Goal: Transaction & Acquisition: Purchase product/service

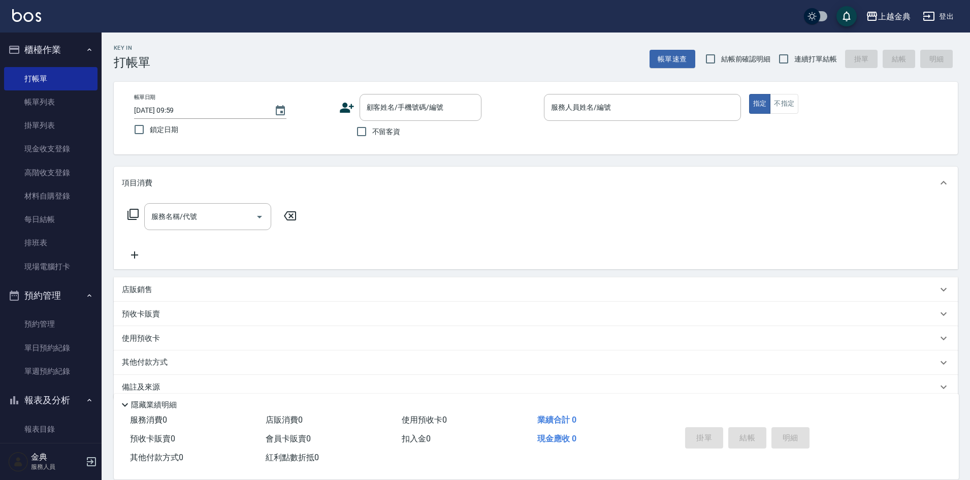
click at [388, 128] on span "不留客資" at bounding box center [386, 131] width 28 height 11
click at [372, 128] on input "不留客資" at bounding box center [361, 131] width 21 height 21
checkbox input "true"
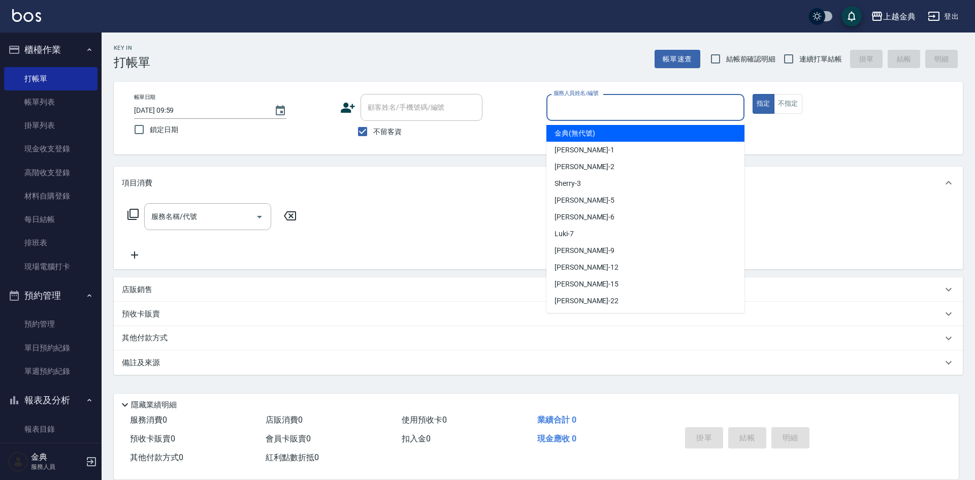
click at [578, 114] on input "服務人員姓名/編號" at bounding box center [645, 108] width 189 height 18
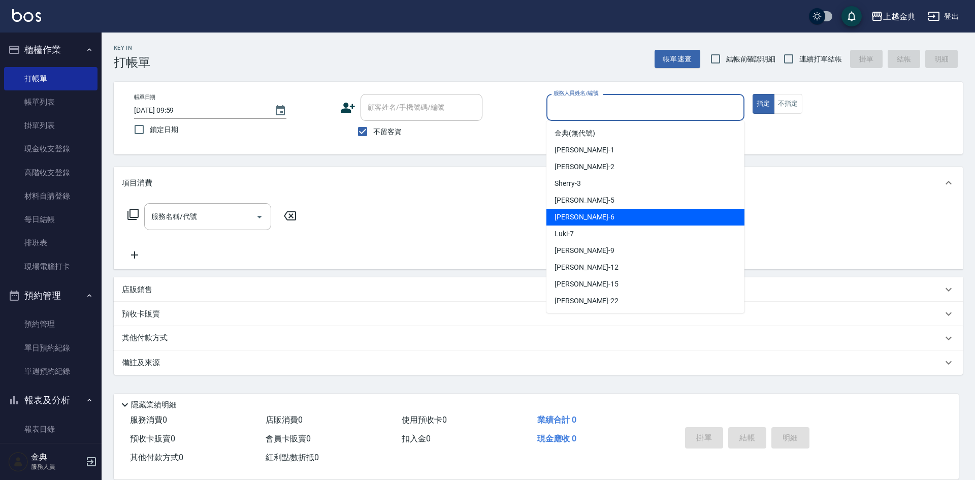
click at [591, 214] on div "[PERSON_NAME] -6" at bounding box center [646, 217] width 198 height 17
type input "[PERSON_NAME]-6"
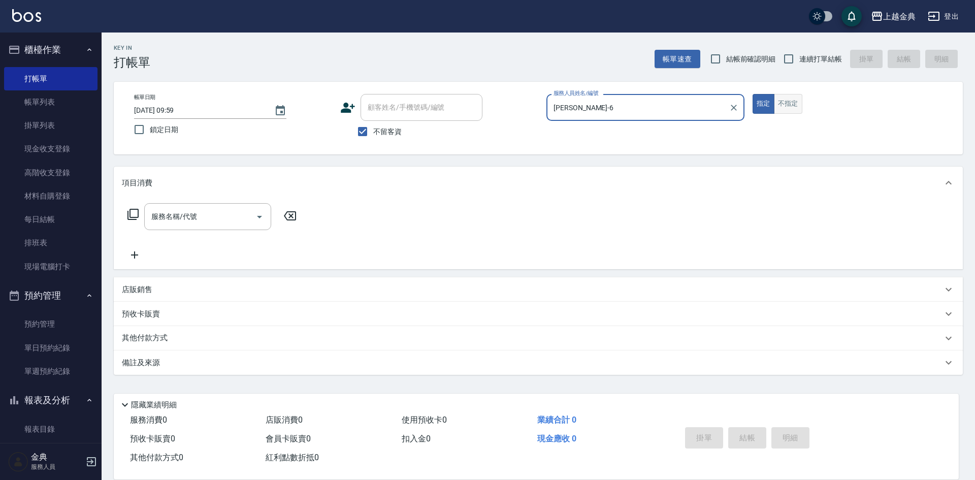
click at [777, 103] on button "不指定" at bounding box center [788, 104] width 28 height 20
click at [188, 216] on div "服務名稱/代號 服務名稱/代號" at bounding box center [207, 216] width 127 height 27
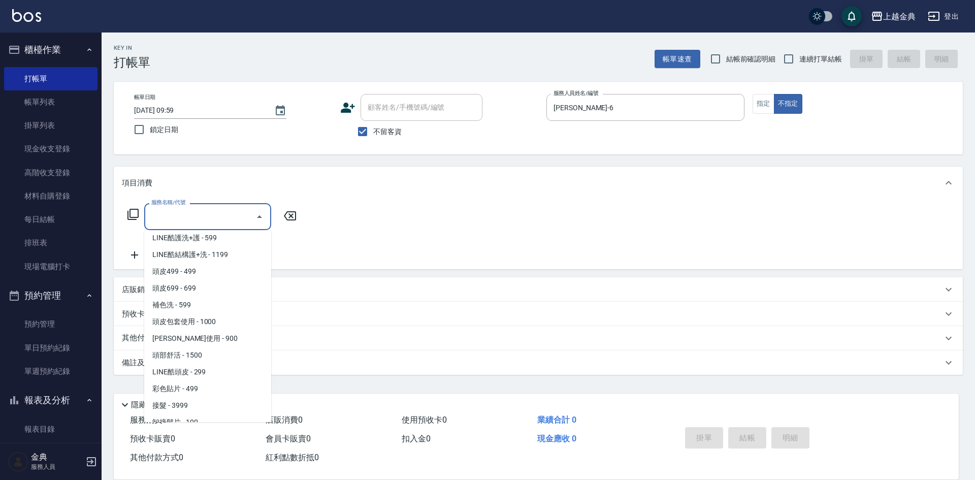
scroll to position [703, 0]
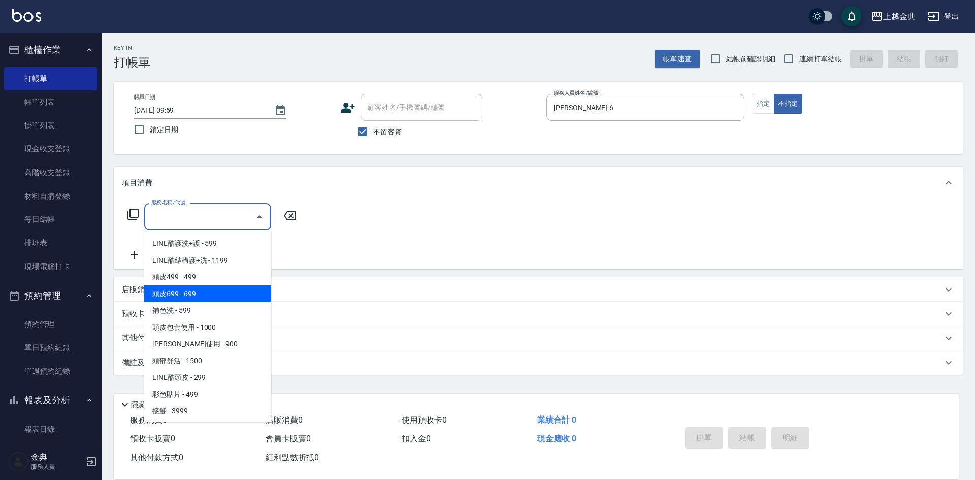
click at [205, 284] on span "頭皮499 - 499" at bounding box center [207, 277] width 127 height 17
type input "頭皮499(601)"
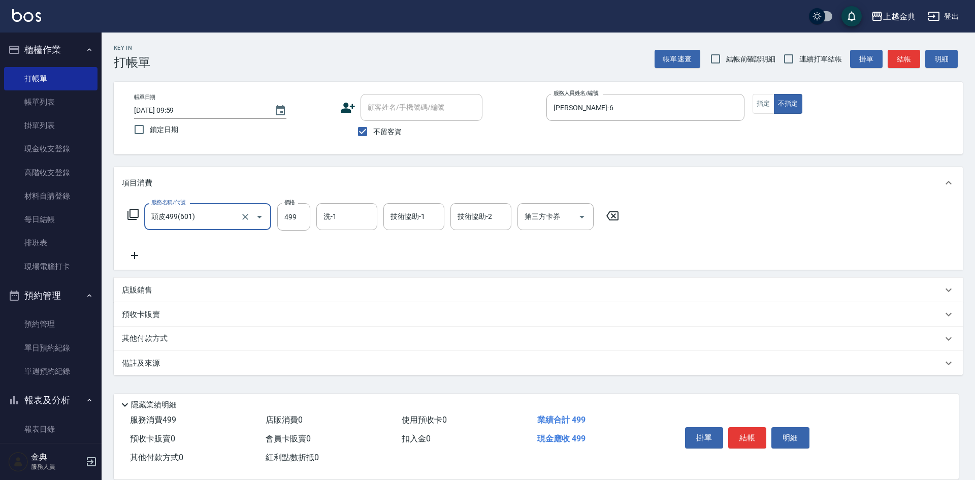
click at [138, 252] on icon at bounding box center [134, 255] width 25 height 12
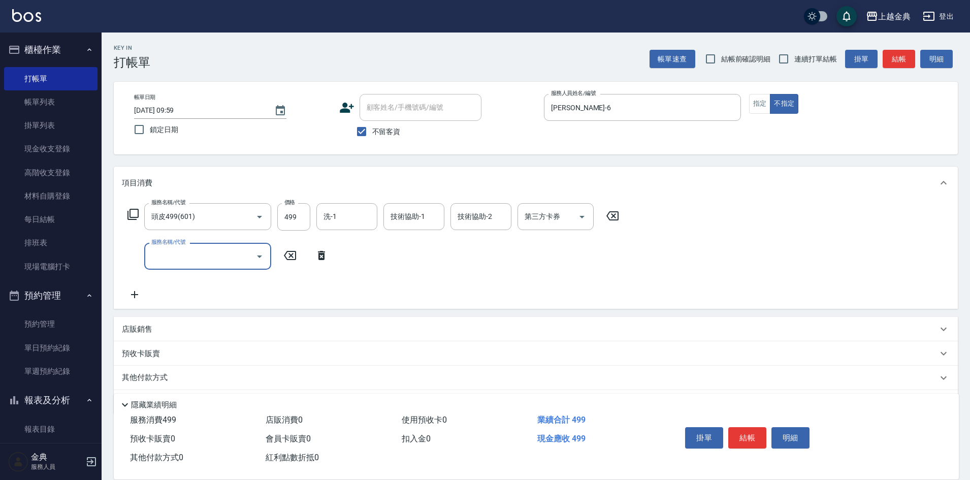
click at [164, 255] on input "服務名稱/代號" at bounding box center [200, 256] width 103 height 18
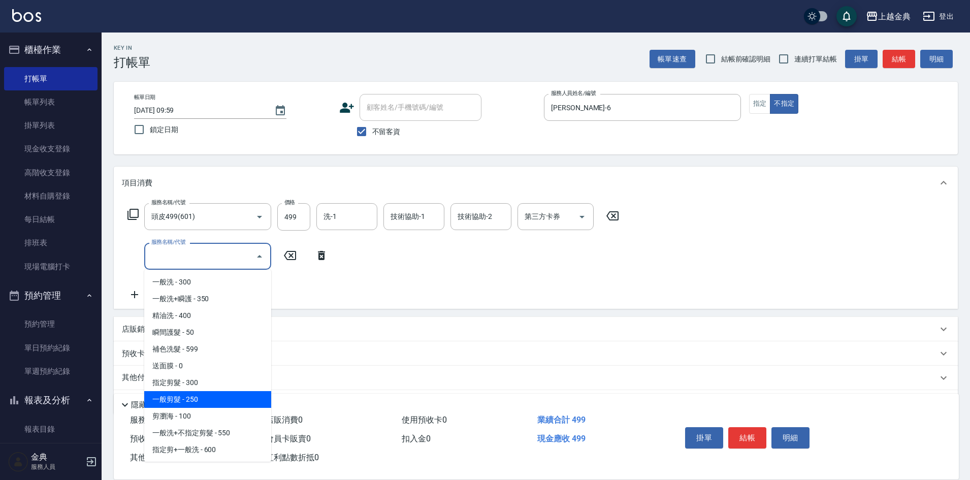
drag, startPoint x: 205, startPoint y: 397, endPoint x: 214, endPoint y: 392, distance: 10.2
click at [205, 397] on span "一般剪髮 - 250" at bounding box center [207, 399] width 127 height 17
type input "一般剪髮(200)"
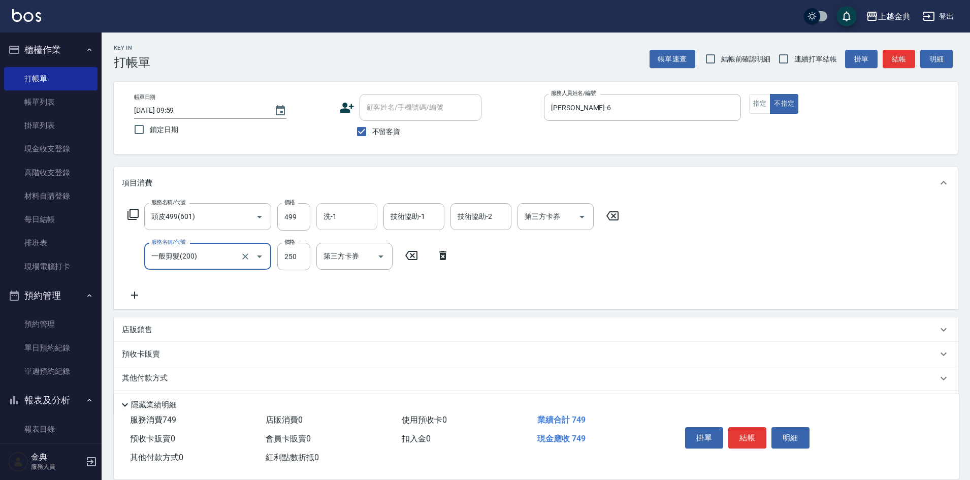
click at [349, 215] on input "洗-1" at bounding box center [347, 217] width 52 height 18
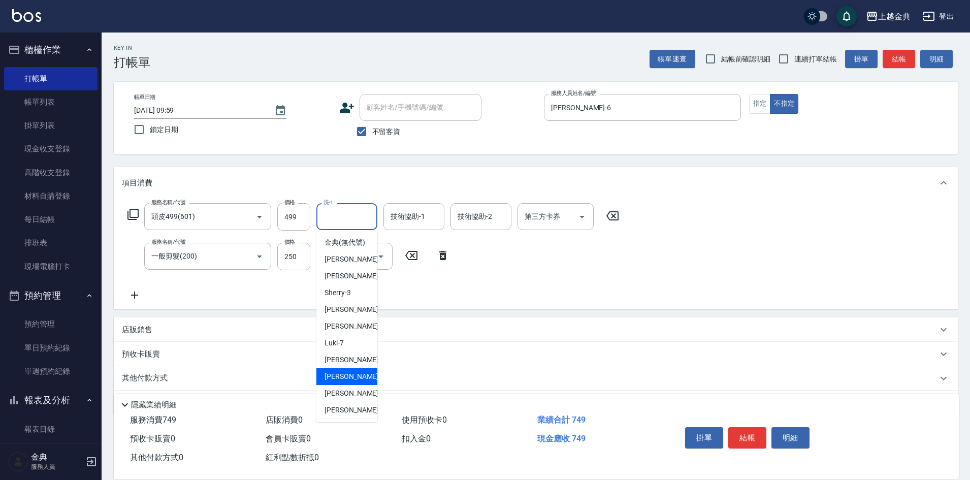
click at [352, 382] on span "[PERSON_NAME]-12" at bounding box center [357, 376] width 64 height 11
type input "[PERSON_NAME]-12"
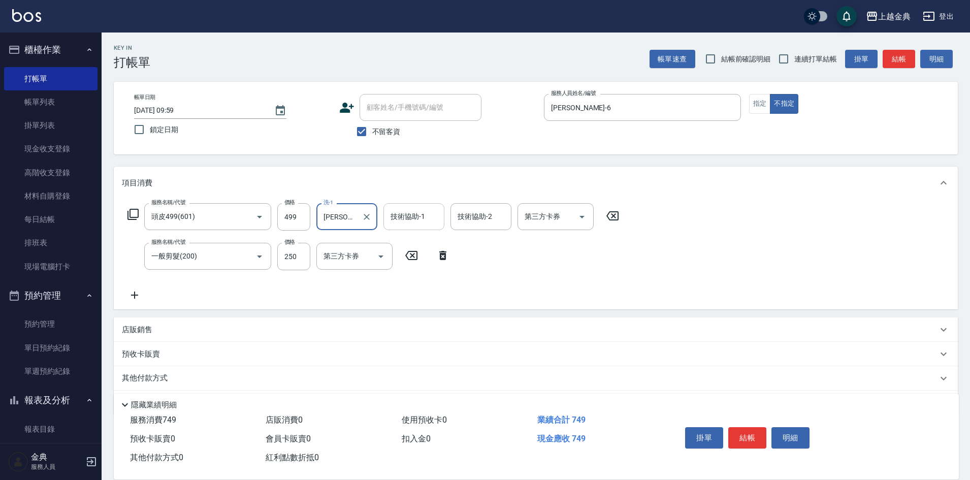
click at [411, 215] on div "技術協助-1 技術協助-1" at bounding box center [414, 216] width 61 height 27
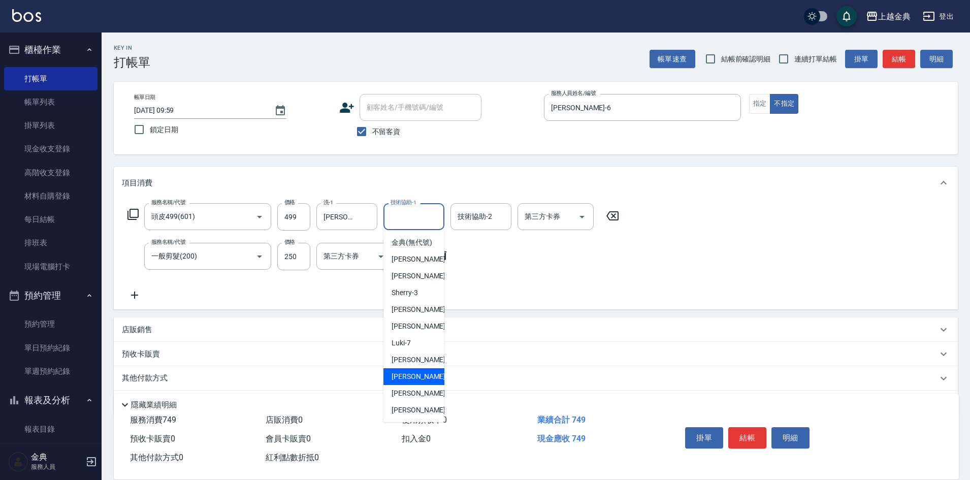
click at [418, 382] on span "[PERSON_NAME]-12" at bounding box center [424, 376] width 64 height 11
type input "[PERSON_NAME]-12"
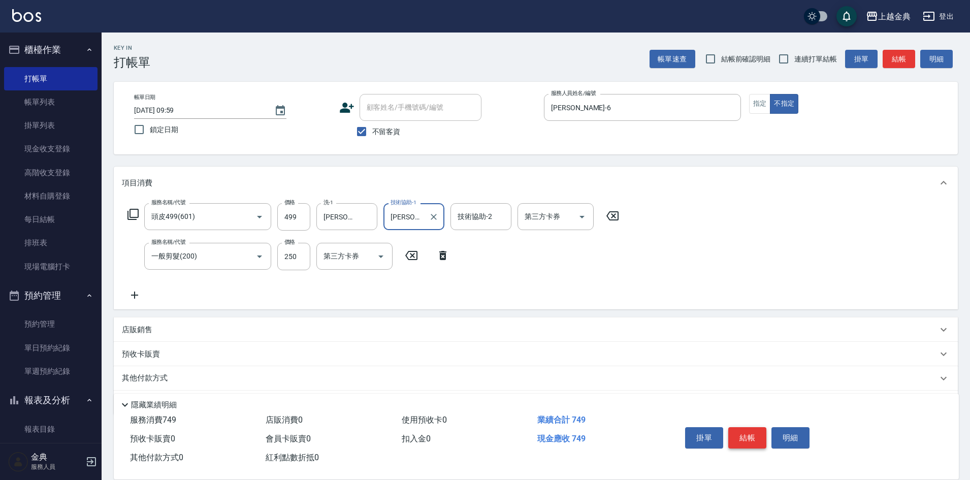
click at [748, 436] on button "結帳" at bounding box center [747, 437] width 38 height 21
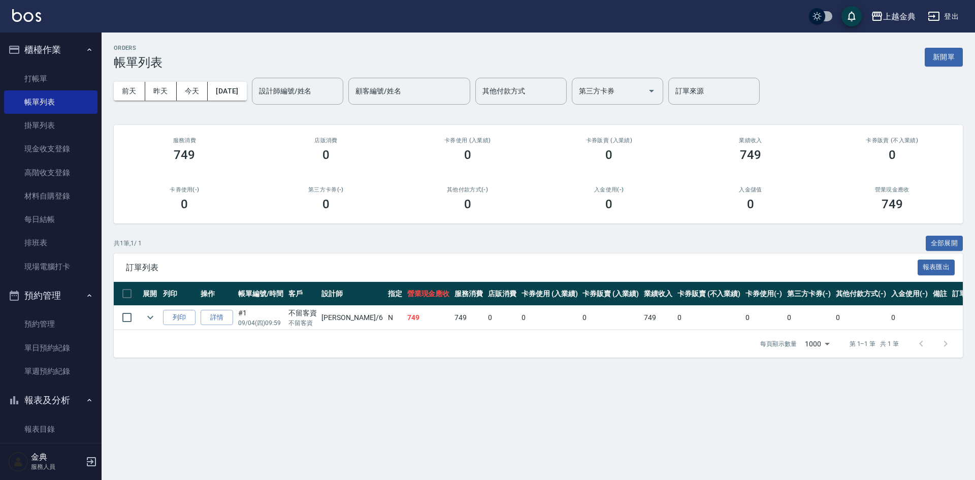
drag, startPoint x: 48, startPoint y: 78, endPoint x: 140, endPoint y: 92, distance: 93.0
click at [48, 78] on link "打帳單" at bounding box center [50, 78] width 93 height 23
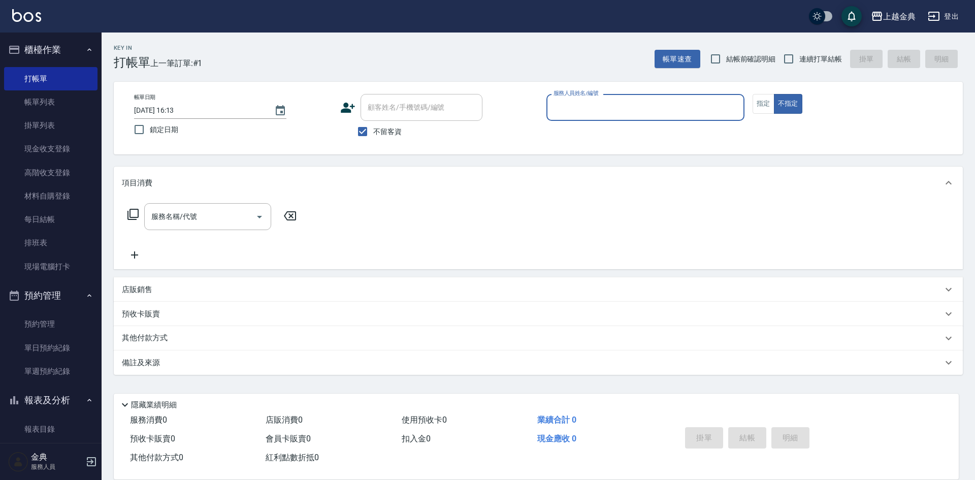
click at [803, 56] on span "連續打單結帳" at bounding box center [821, 59] width 43 height 11
click at [800, 56] on input "連續打單結帳" at bounding box center [788, 58] width 21 height 21
checkbox input "true"
click at [580, 108] on input "服務人員姓名/編號" at bounding box center [645, 108] width 189 height 18
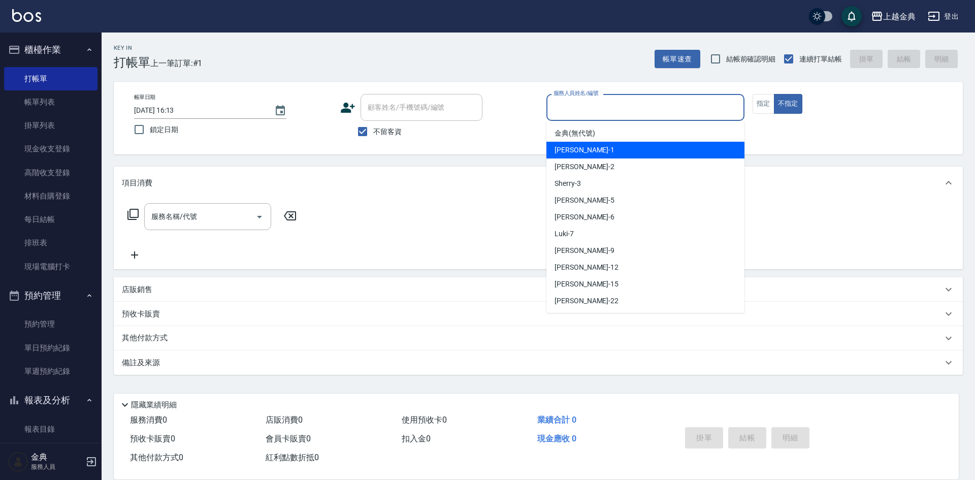
click at [590, 166] on div "Cindy -2" at bounding box center [646, 166] width 198 height 17
type input "Cindy-2"
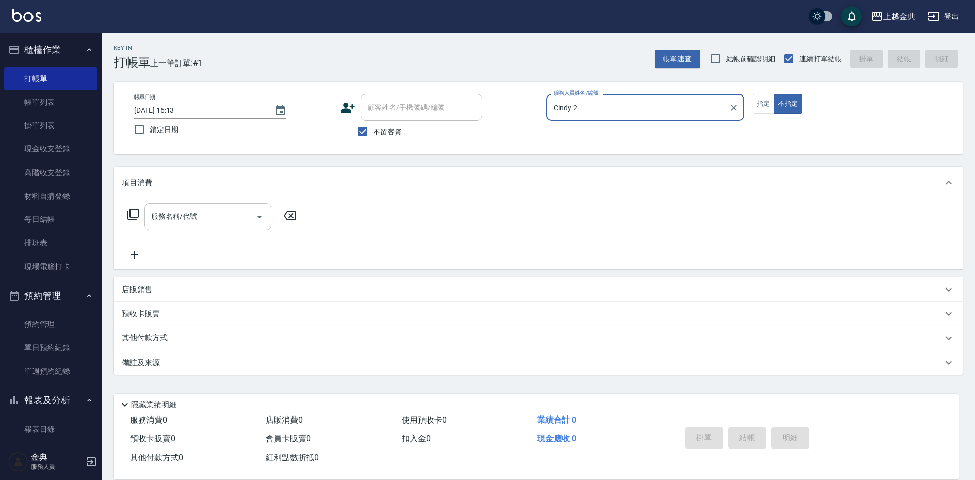
click at [219, 207] on div "服務名稱/代號" at bounding box center [207, 216] width 127 height 27
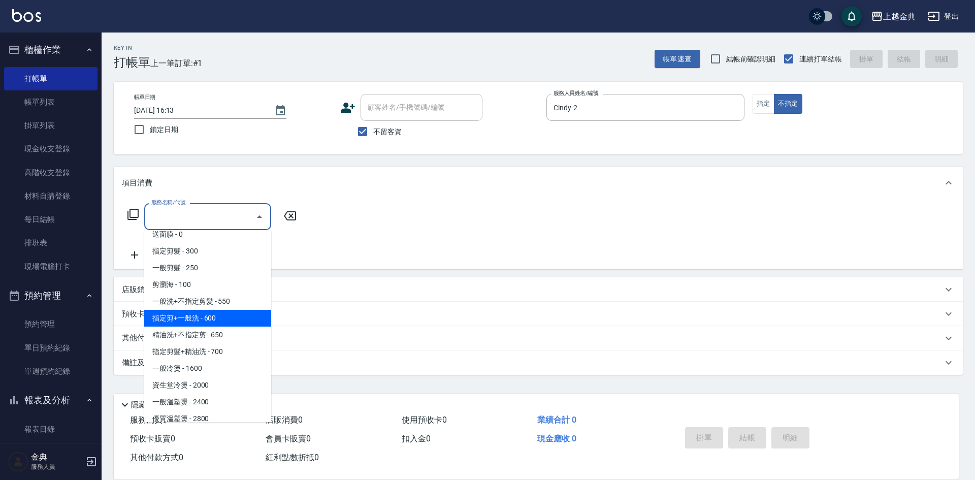
scroll to position [102, 0]
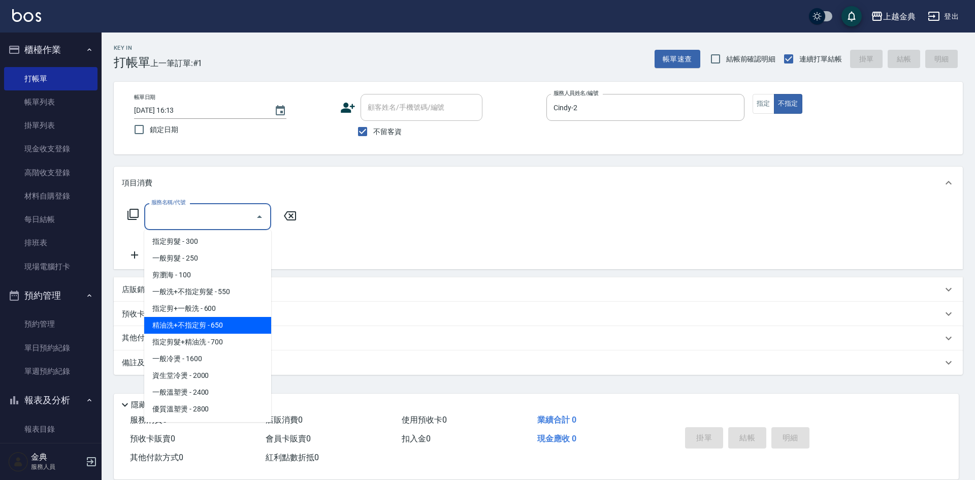
click at [236, 329] on span "精油洗+不指定剪 - 650" at bounding box center [207, 325] width 127 height 17
type input "精油洗+不指定剪(205)"
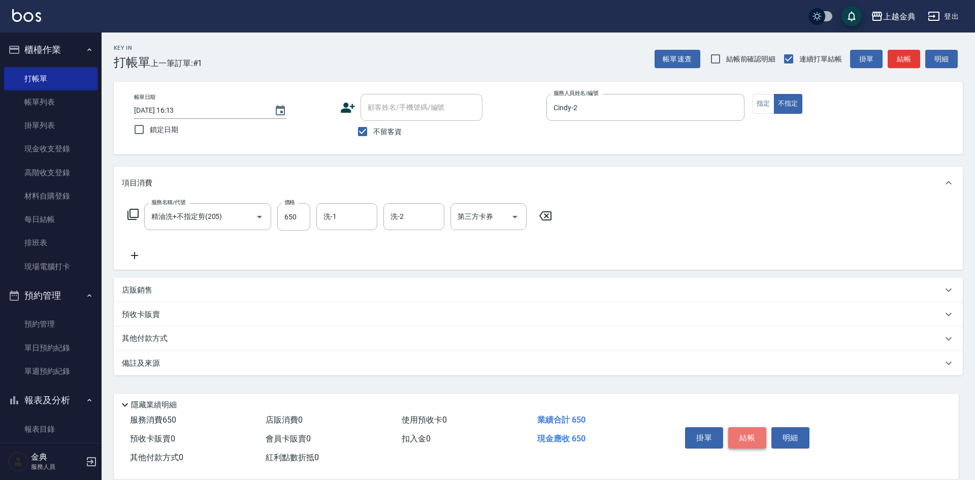
click at [740, 431] on button "結帳" at bounding box center [747, 437] width 38 height 21
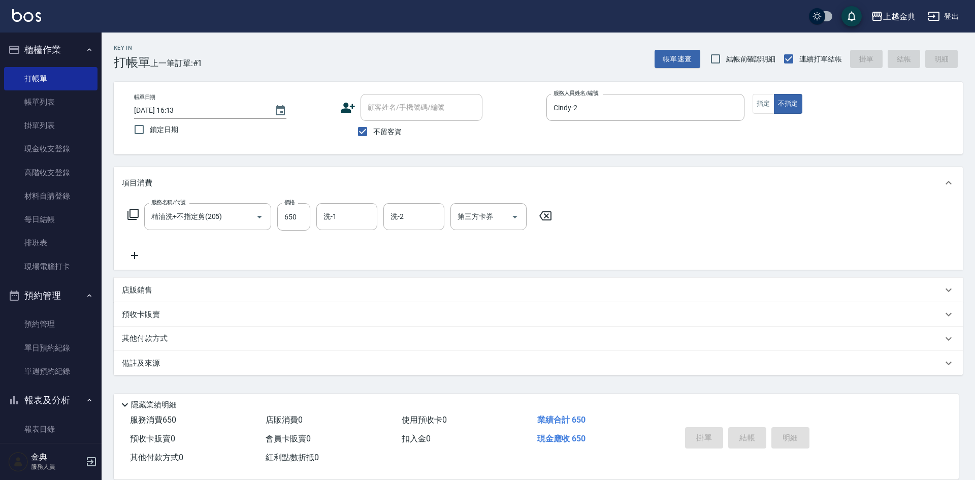
type input "[DATE] 16:14"
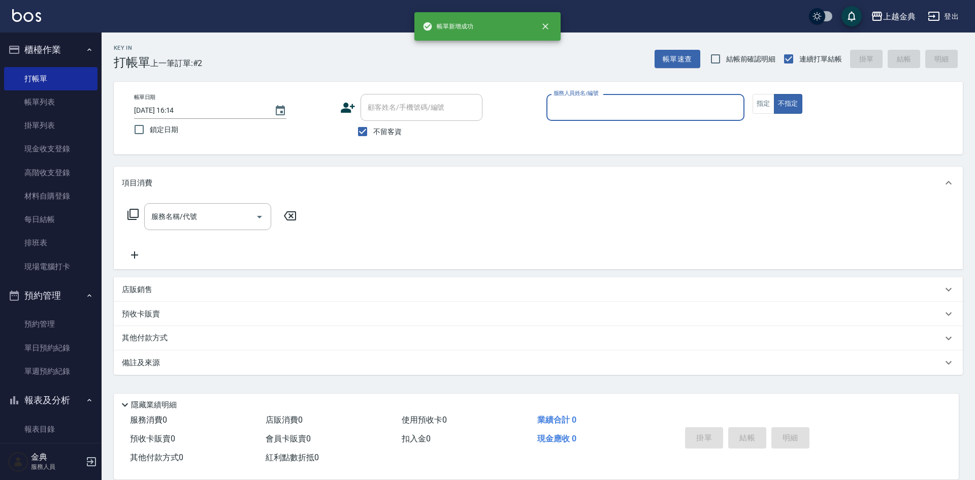
click at [609, 105] on input "服務人員姓名/編號" at bounding box center [645, 108] width 189 height 18
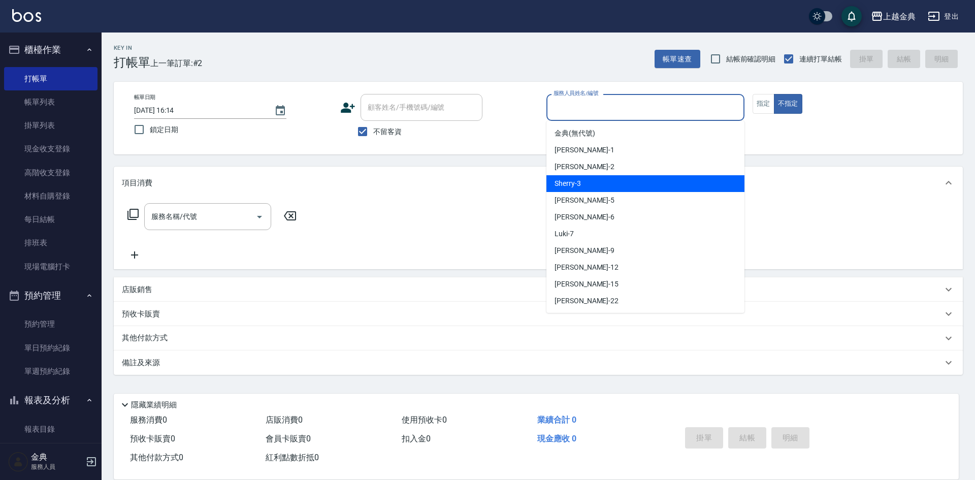
click at [600, 180] on div "Sherry -3" at bounding box center [646, 183] width 198 height 17
type input "Sherry-3"
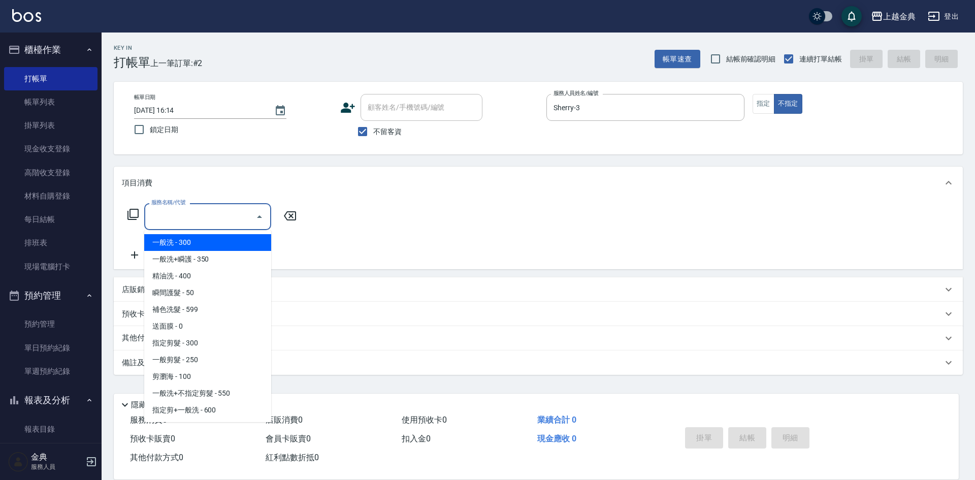
click at [166, 221] on input "服務名稱/代號" at bounding box center [200, 217] width 103 height 18
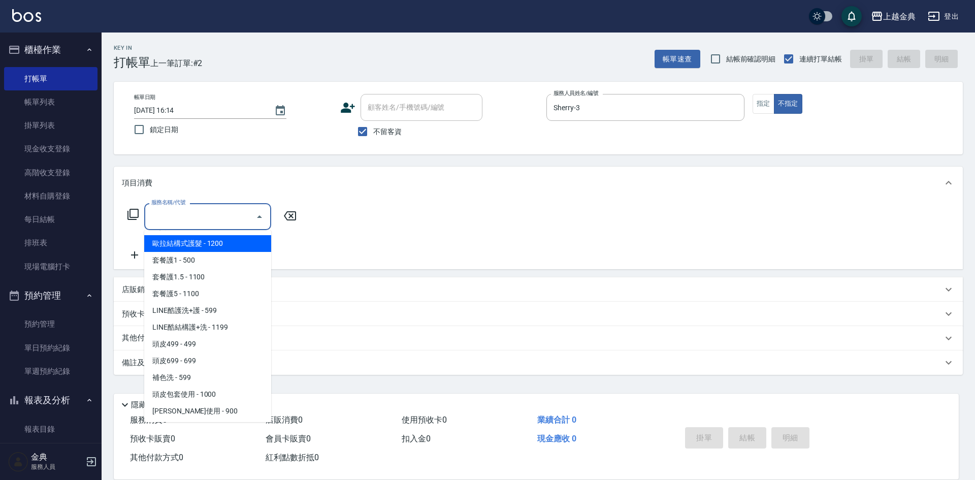
scroll to position [660, 0]
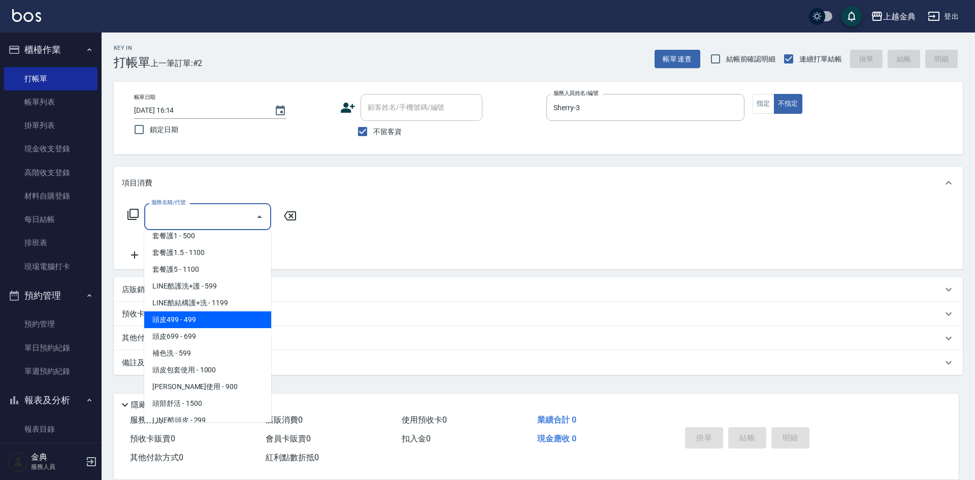
click at [222, 318] on span "頭皮499 - 499" at bounding box center [207, 319] width 127 height 17
type input "頭皮499(601)"
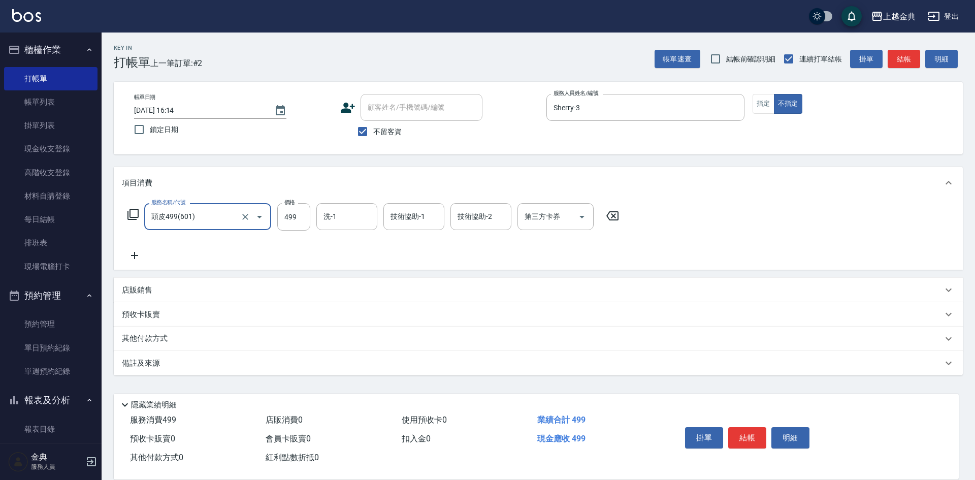
click at [140, 251] on icon at bounding box center [134, 255] width 25 height 12
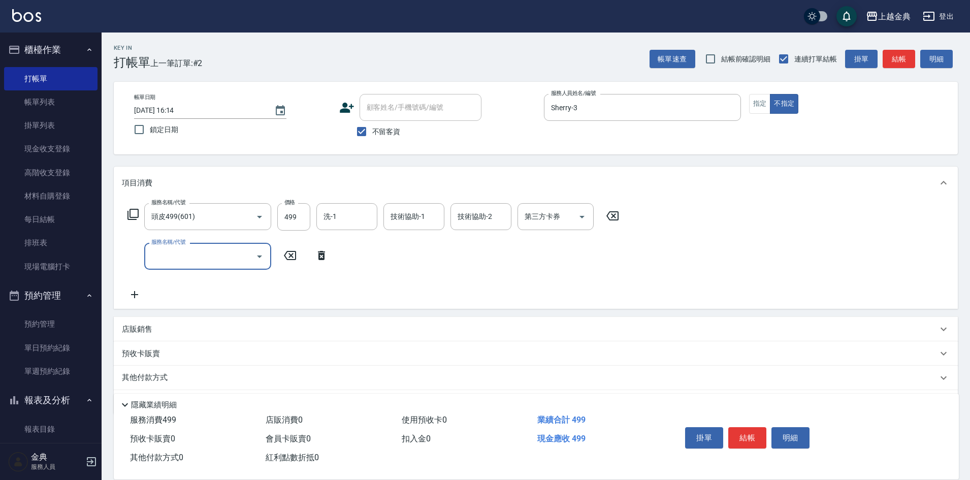
click at [175, 260] on input "服務名稱/代號" at bounding box center [200, 256] width 103 height 18
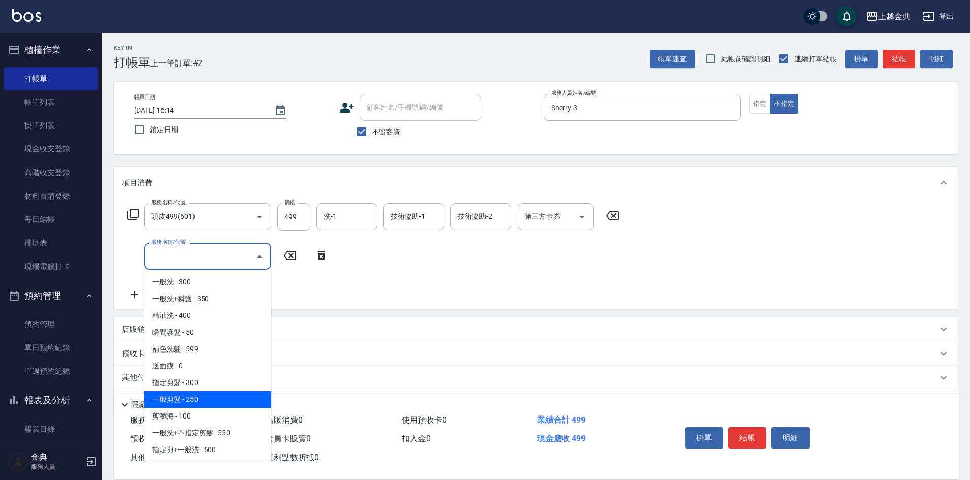
click at [228, 405] on span "一般剪髮 - 250" at bounding box center [207, 399] width 127 height 17
type input "一般剪髮(200)"
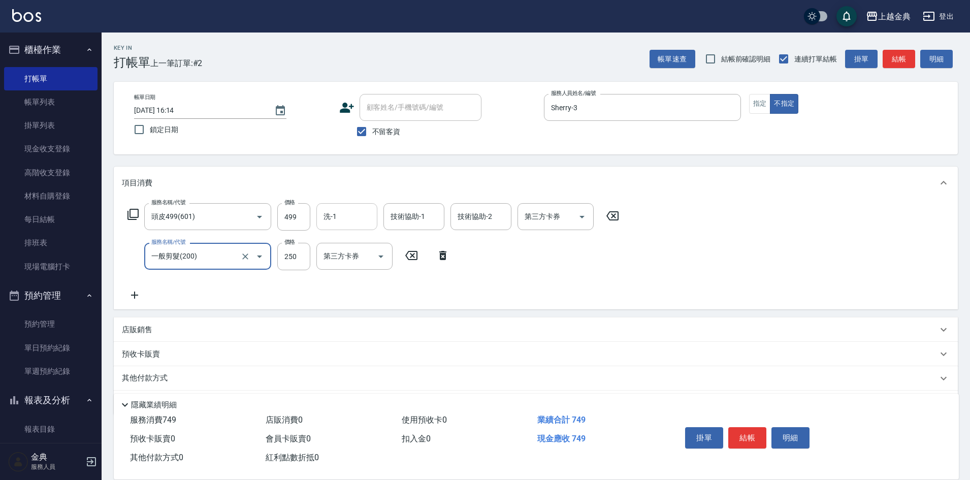
click at [344, 220] on input "洗-1" at bounding box center [347, 217] width 52 height 18
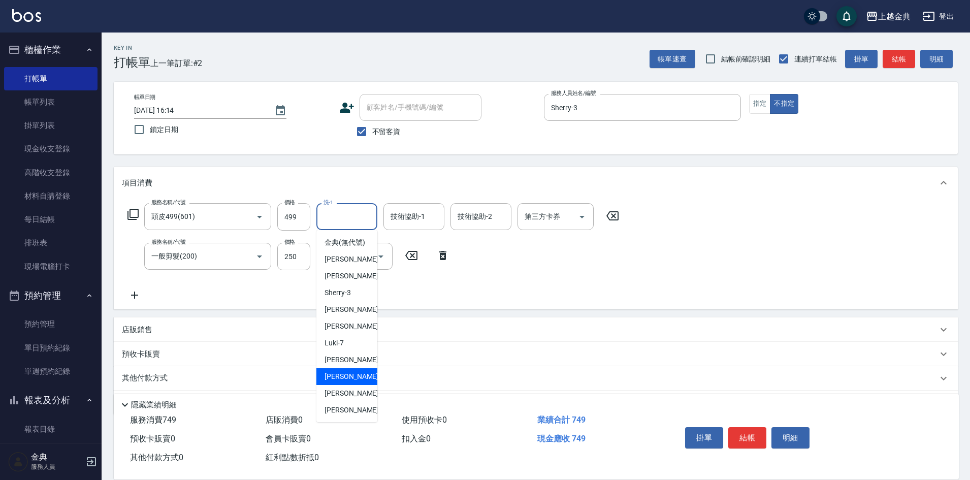
click at [350, 382] on span "[PERSON_NAME]-12" at bounding box center [357, 376] width 64 height 11
type input "[PERSON_NAME]-12"
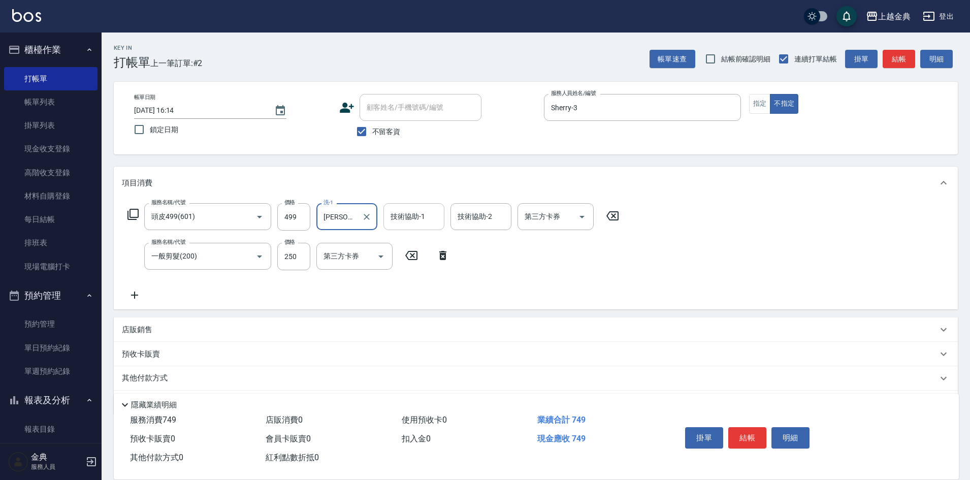
click at [402, 216] on div "技術協助-1 技術協助-1" at bounding box center [414, 216] width 61 height 27
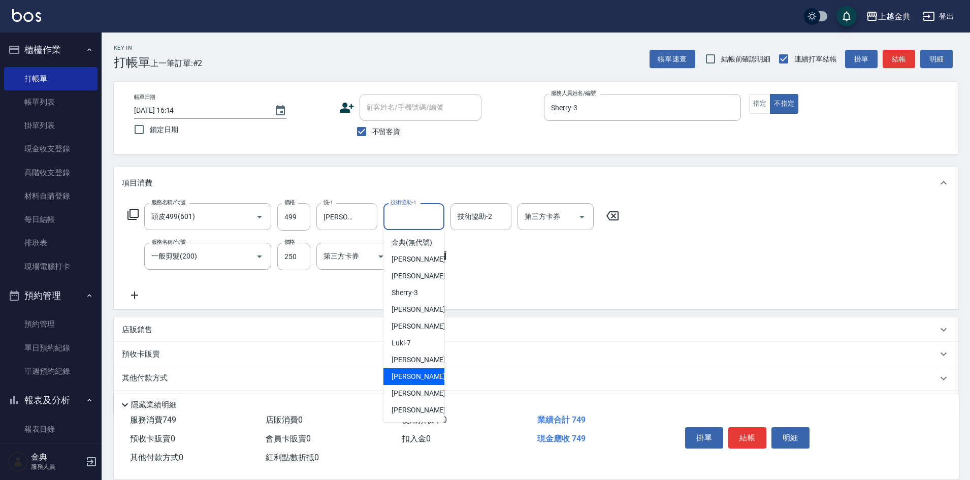
click at [410, 380] on div "[PERSON_NAME]-12" at bounding box center [414, 376] width 61 height 17
type input "[PERSON_NAME]-12"
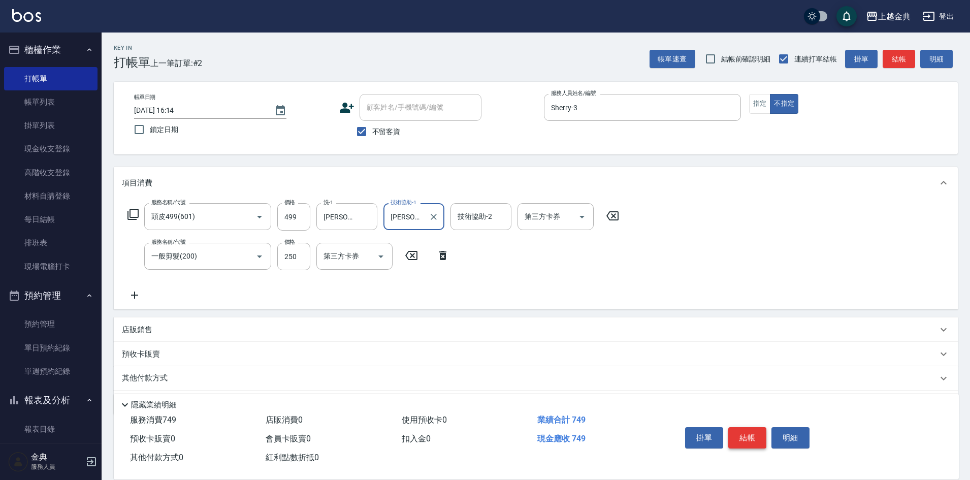
click at [748, 439] on button "結帳" at bounding box center [747, 437] width 38 height 21
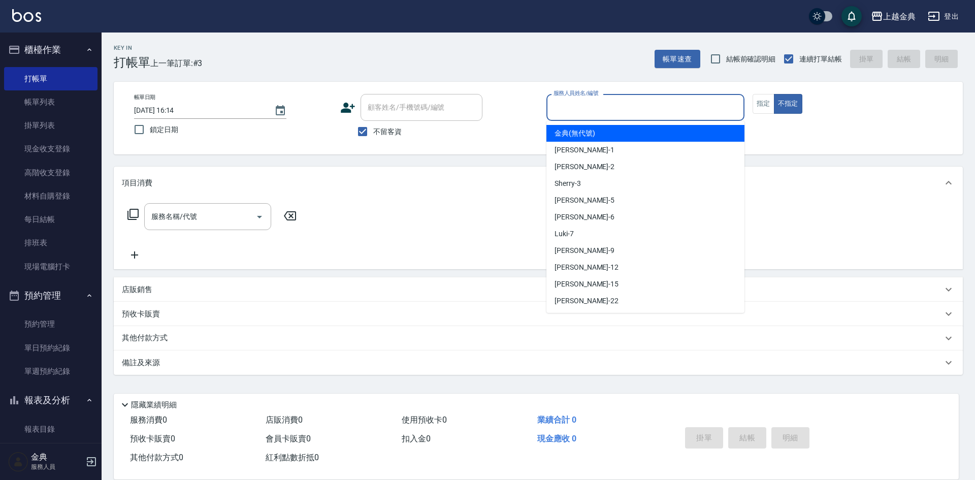
click at [596, 109] on input "服務人員姓名/編號" at bounding box center [645, 108] width 189 height 18
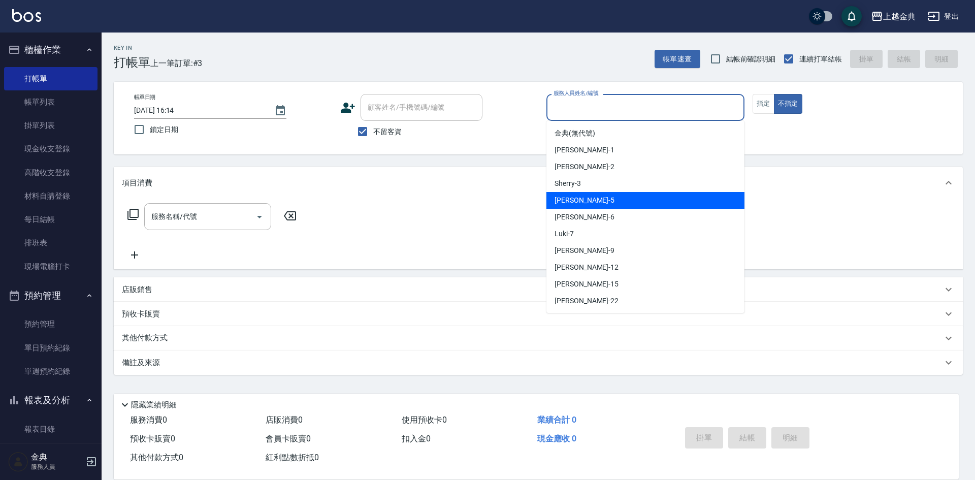
click at [604, 197] on div "[PERSON_NAME] -5" at bounding box center [646, 200] width 198 height 17
type input "[PERSON_NAME]-5"
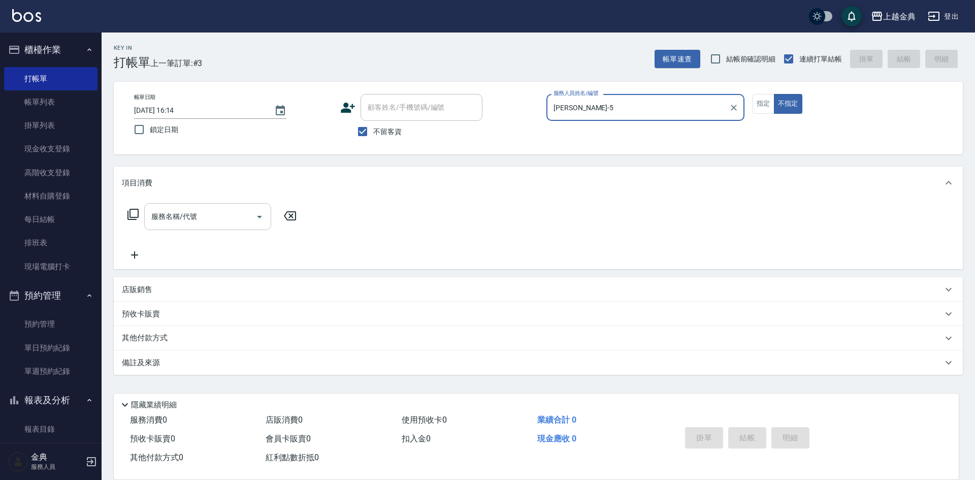
click at [179, 211] on div "服務名稱/代號 服務名稱/代號" at bounding box center [207, 216] width 127 height 27
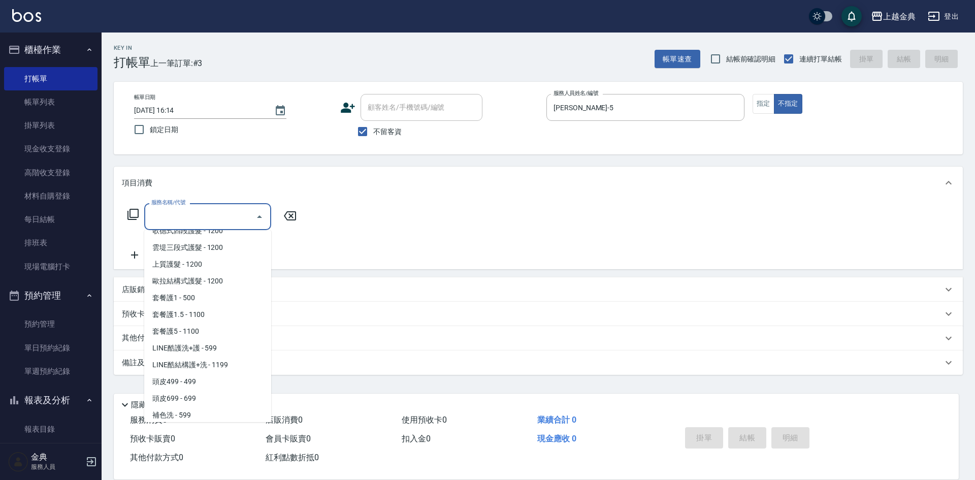
scroll to position [610, 0]
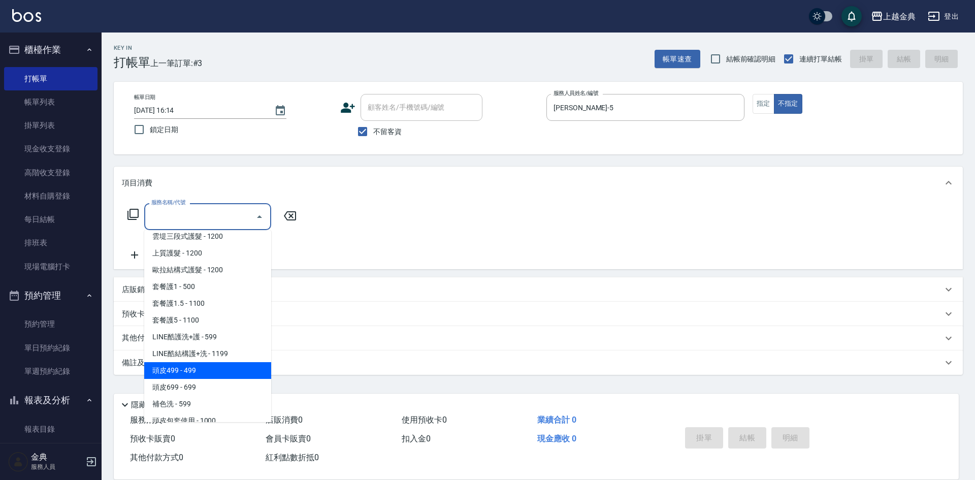
click at [203, 375] on span "頭皮499 - 499" at bounding box center [207, 370] width 127 height 17
type input "頭皮499(601)"
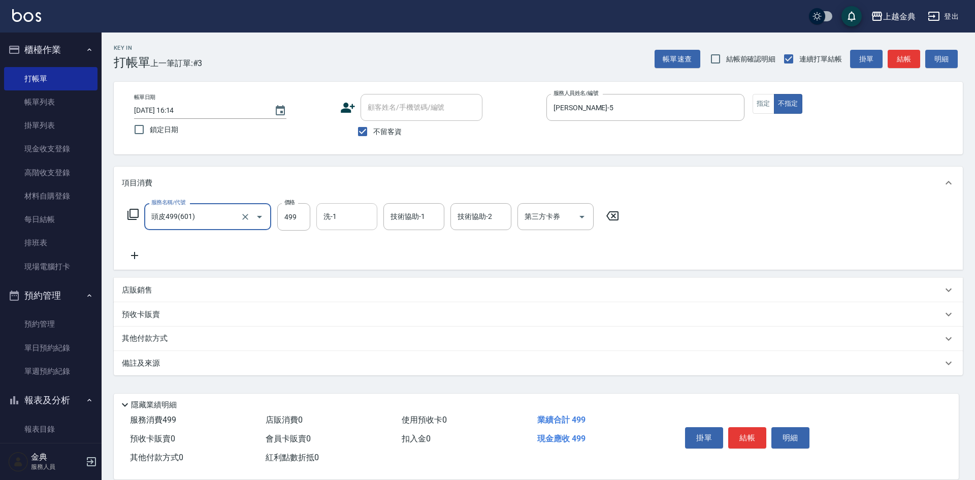
click at [348, 222] on input "洗-1" at bounding box center [347, 217] width 52 height 18
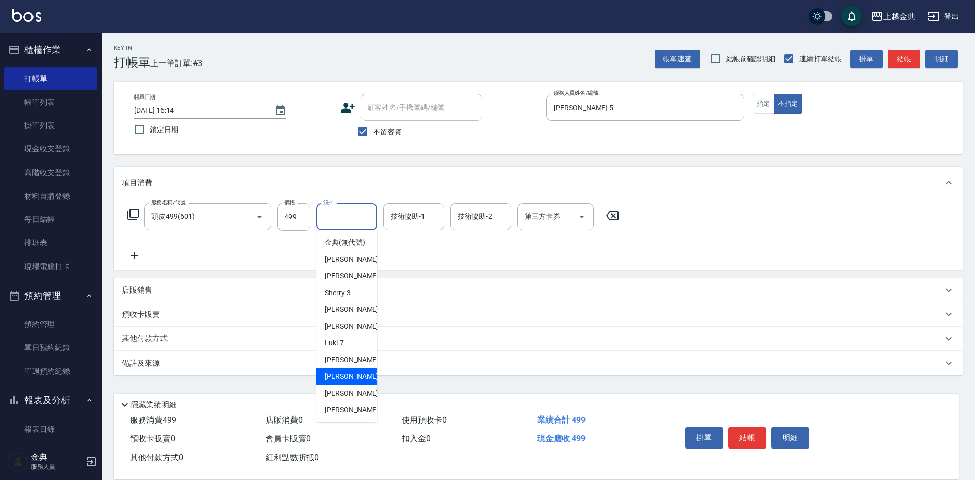
click at [355, 382] on span "[PERSON_NAME]-12" at bounding box center [357, 376] width 64 height 11
type input "[PERSON_NAME]-12"
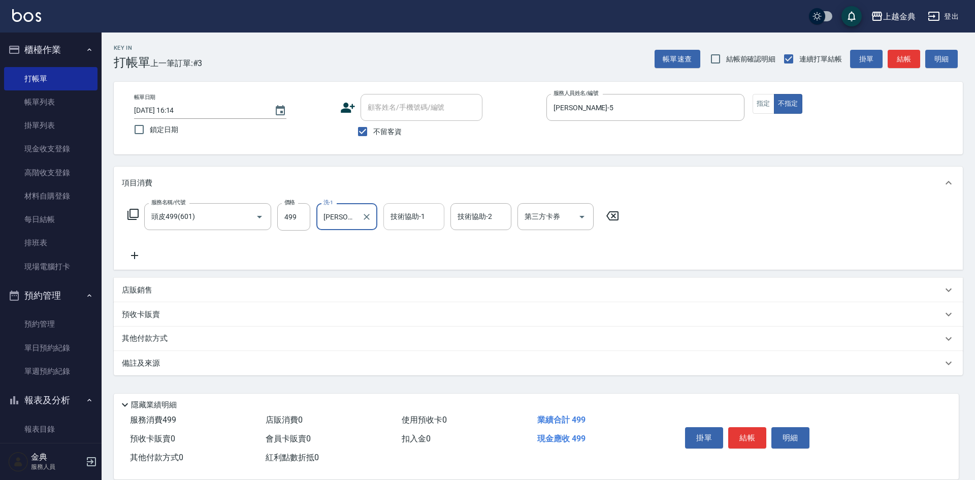
click at [436, 217] on input "技術協助-1" at bounding box center [414, 217] width 52 height 18
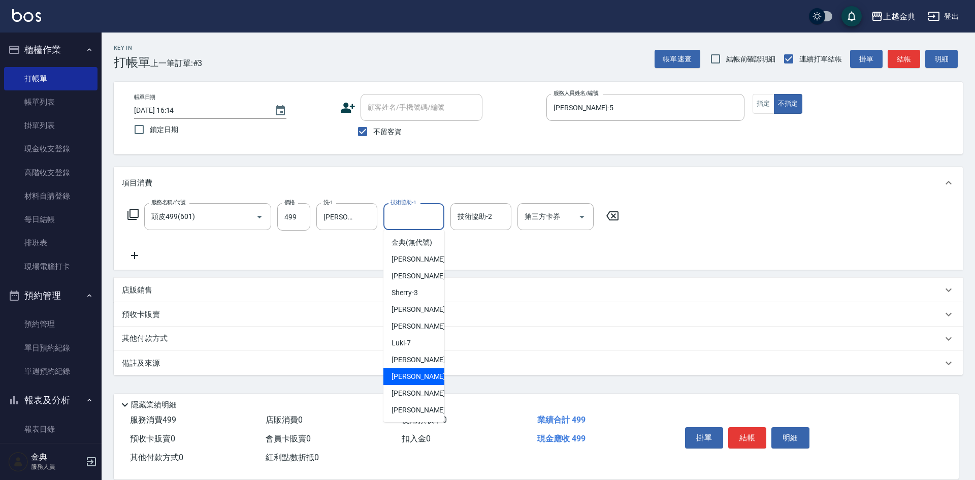
click at [418, 382] on span "[PERSON_NAME]-12" at bounding box center [424, 376] width 64 height 11
type input "[PERSON_NAME]-12"
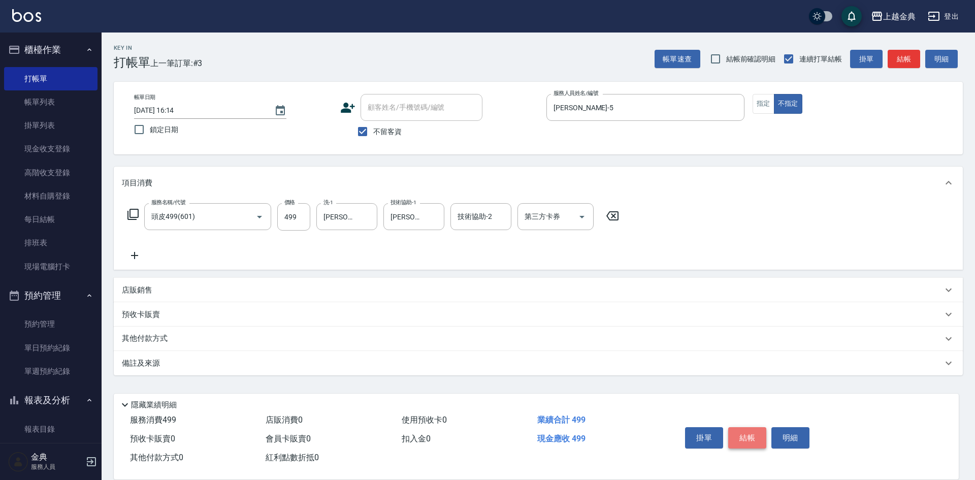
click at [742, 437] on button "結帳" at bounding box center [747, 437] width 38 height 21
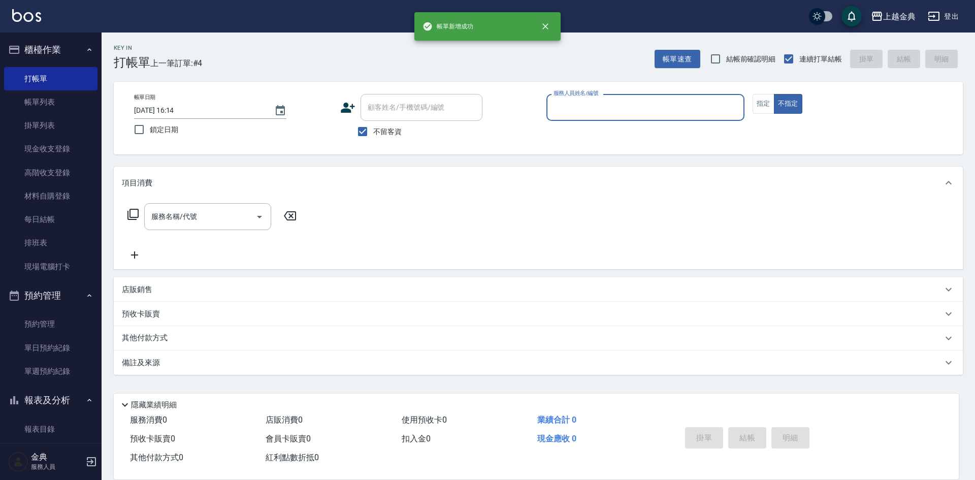
click at [585, 102] on input "服務人員姓名/編號" at bounding box center [645, 108] width 189 height 18
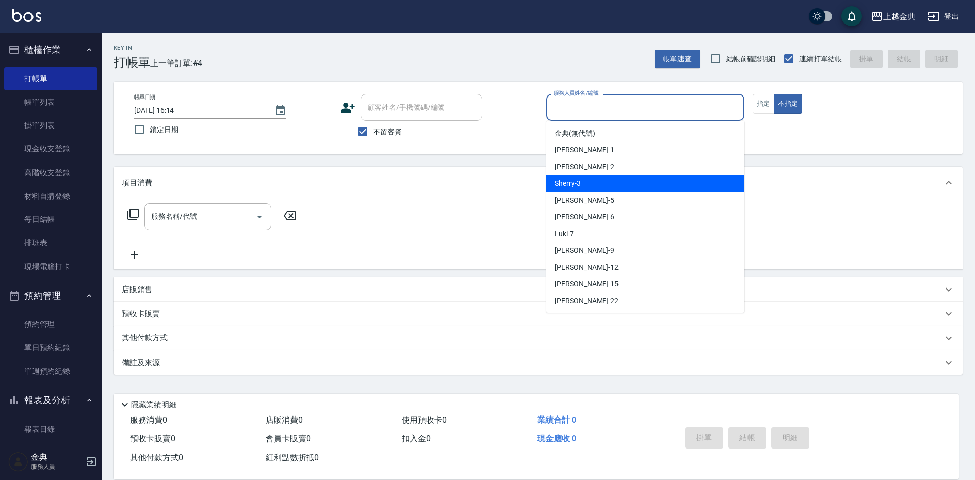
click at [596, 180] on div "Sherry -3" at bounding box center [646, 183] width 198 height 17
type input "Sherry-3"
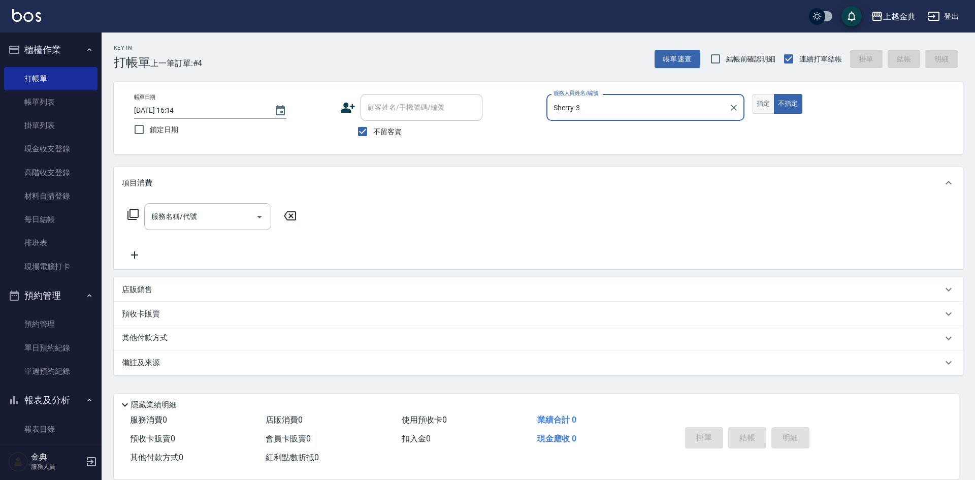
click at [756, 107] on button "指定" at bounding box center [764, 104] width 22 height 20
click at [186, 212] on div "服務名稱/代號 服務名稱/代號" at bounding box center [207, 216] width 127 height 27
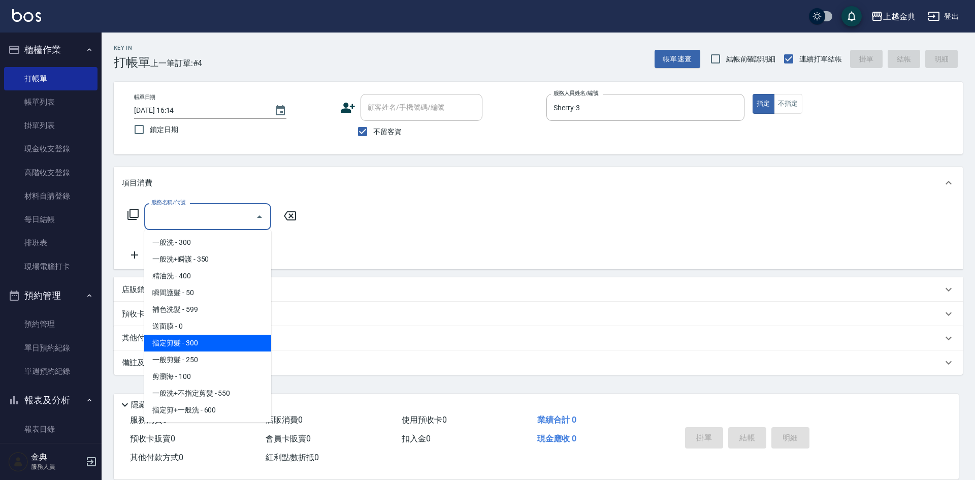
click at [229, 340] on span "指定剪髮 - 300" at bounding box center [207, 343] width 127 height 17
type input "指定剪髮(199)"
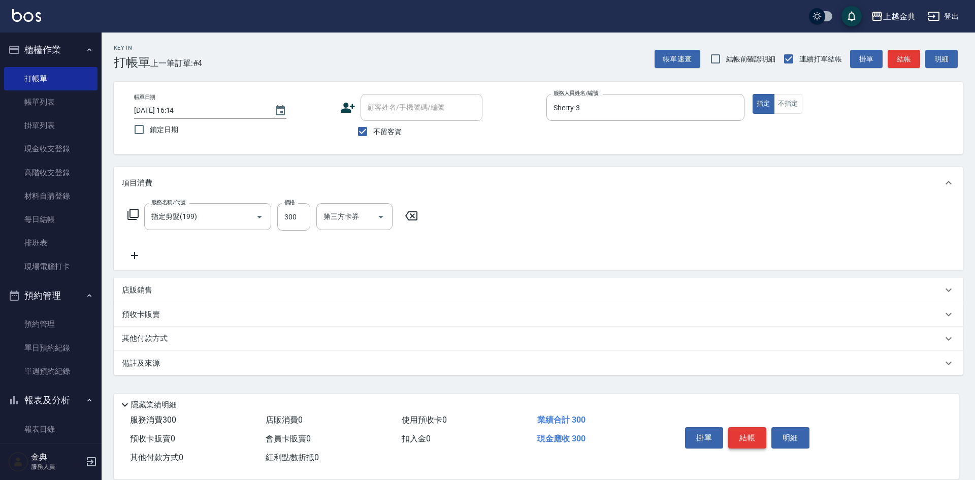
drag, startPoint x: 768, startPoint y: 431, endPoint x: 761, endPoint y: 432, distance: 6.6
click at [767, 431] on div "掛單 結帳 明細" at bounding box center [747, 439] width 133 height 32
click at [761, 432] on button "結帳" at bounding box center [747, 437] width 38 height 21
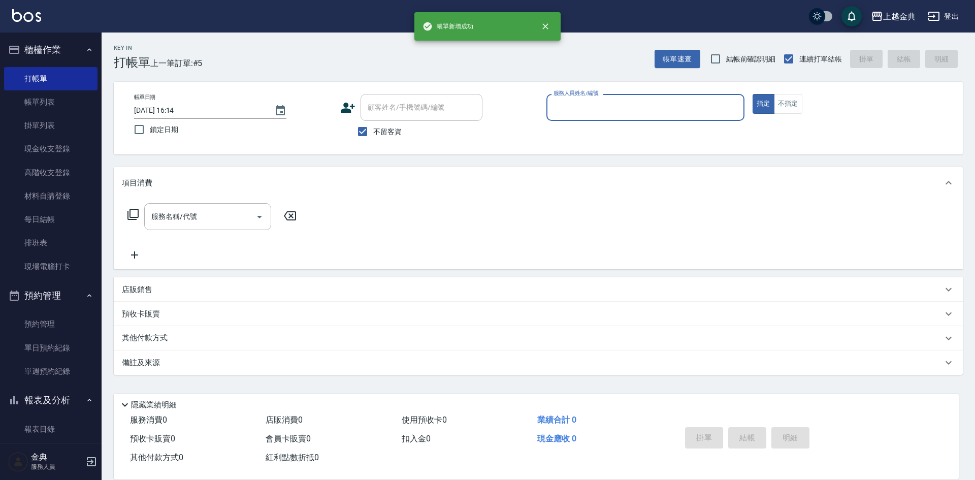
click at [585, 101] on input "服務人員姓名/編號" at bounding box center [645, 108] width 189 height 18
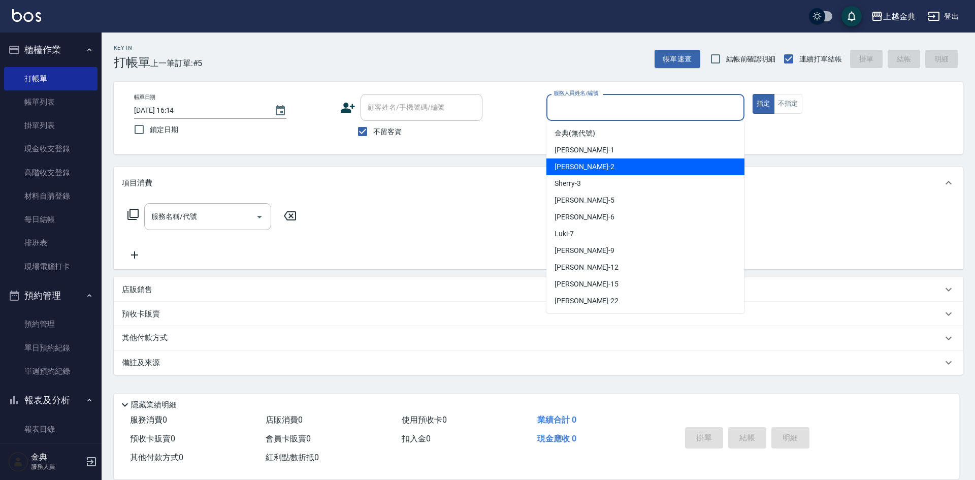
click at [598, 163] on div "Cindy -2" at bounding box center [646, 166] width 198 height 17
type input "Cindy-2"
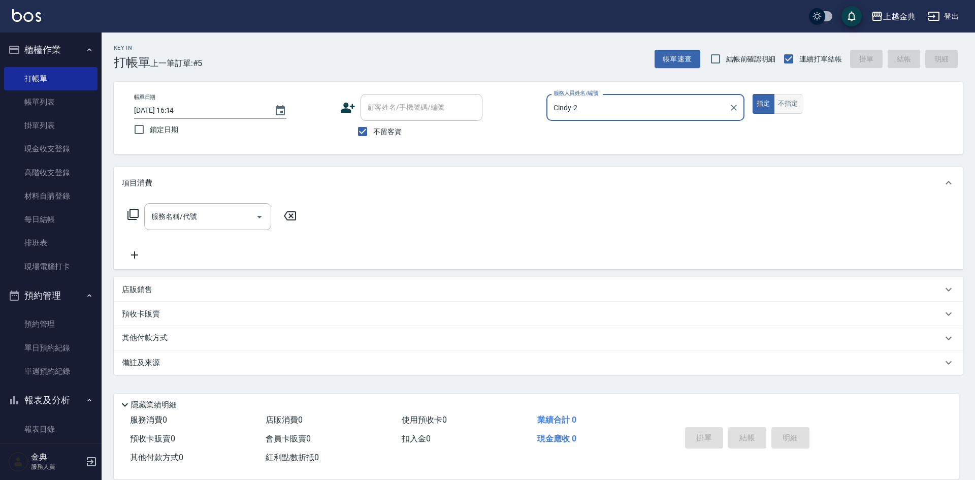
click at [782, 102] on button "不指定" at bounding box center [788, 104] width 28 height 20
click at [192, 217] on input "服務名稱/代號" at bounding box center [200, 217] width 103 height 18
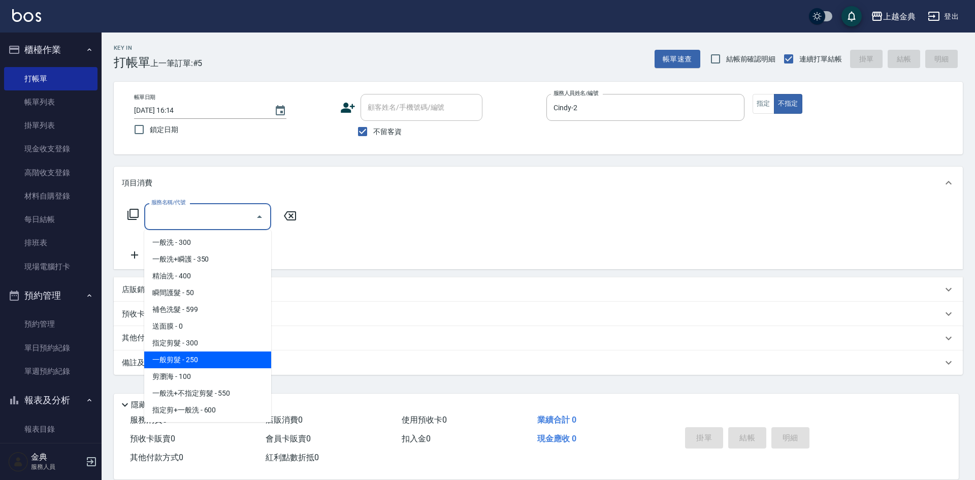
click at [205, 355] on span "一般剪髮 - 250" at bounding box center [207, 360] width 127 height 17
type input "一般剪髮(200)"
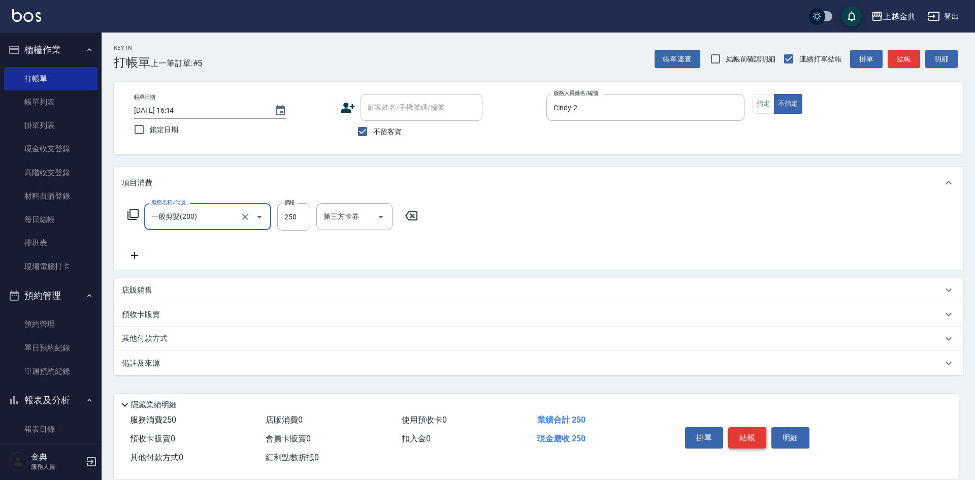
click at [754, 440] on button "結帳" at bounding box center [747, 437] width 38 height 21
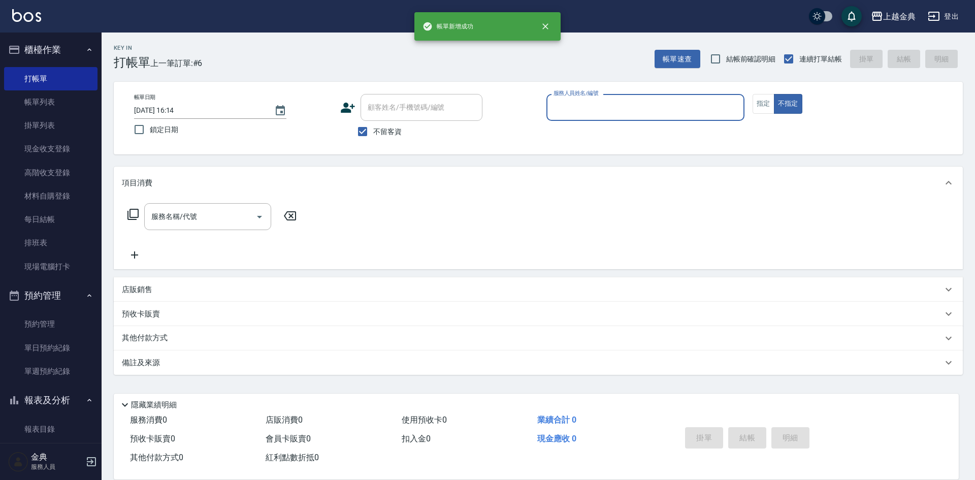
click at [589, 106] on input "服務人員姓名/編號" at bounding box center [645, 108] width 189 height 18
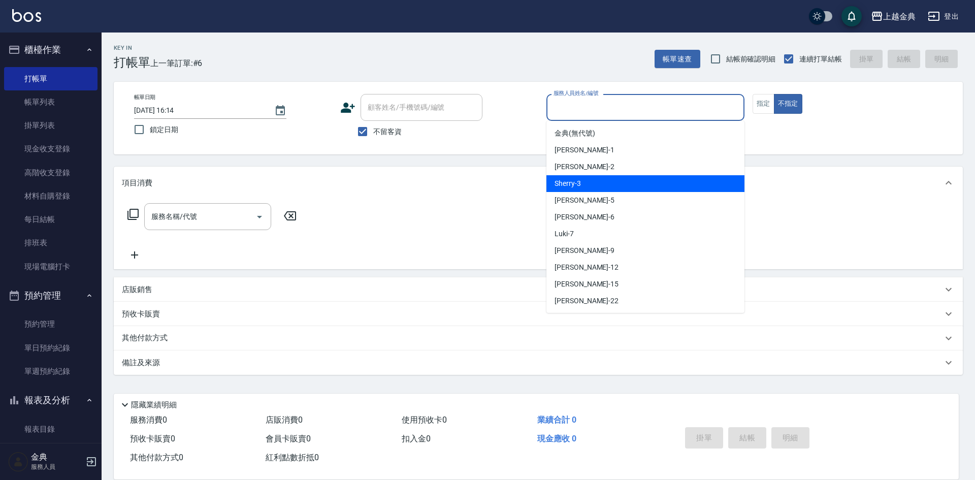
click at [606, 181] on div "Sherry -3" at bounding box center [646, 183] width 198 height 17
type input "Sherry-3"
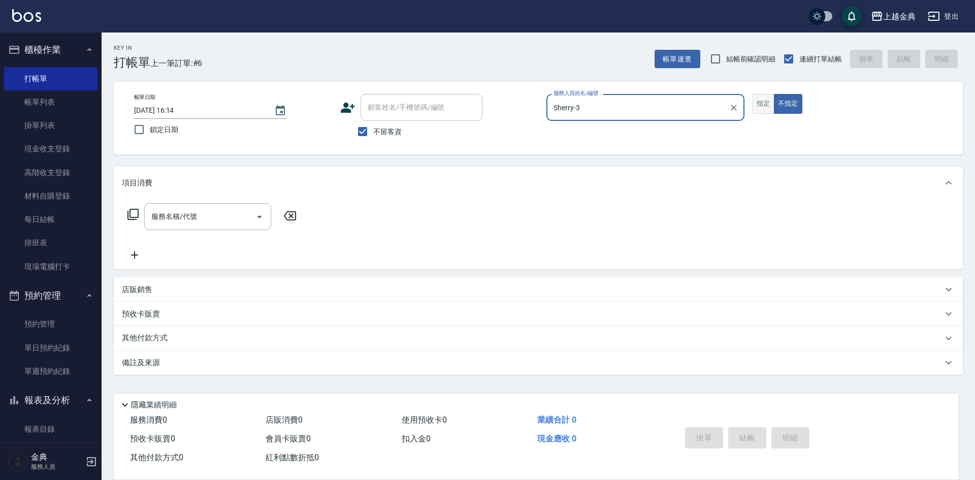
click at [762, 109] on button "指定" at bounding box center [764, 104] width 22 height 20
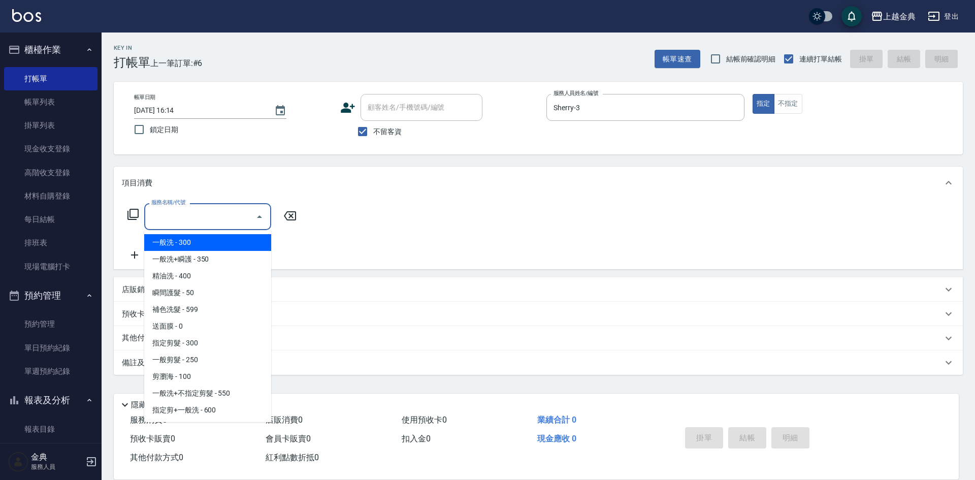
click at [196, 208] on input "服務名稱/代號" at bounding box center [200, 217] width 103 height 18
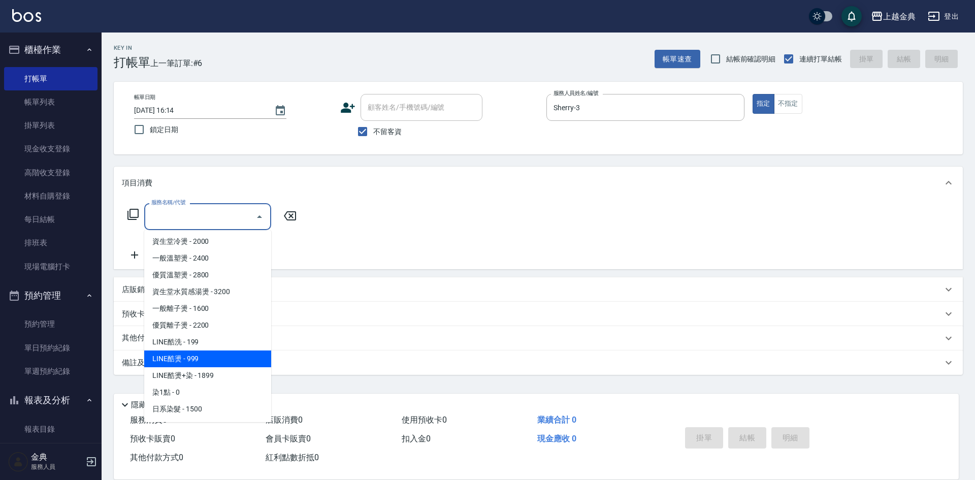
scroll to position [254, 0]
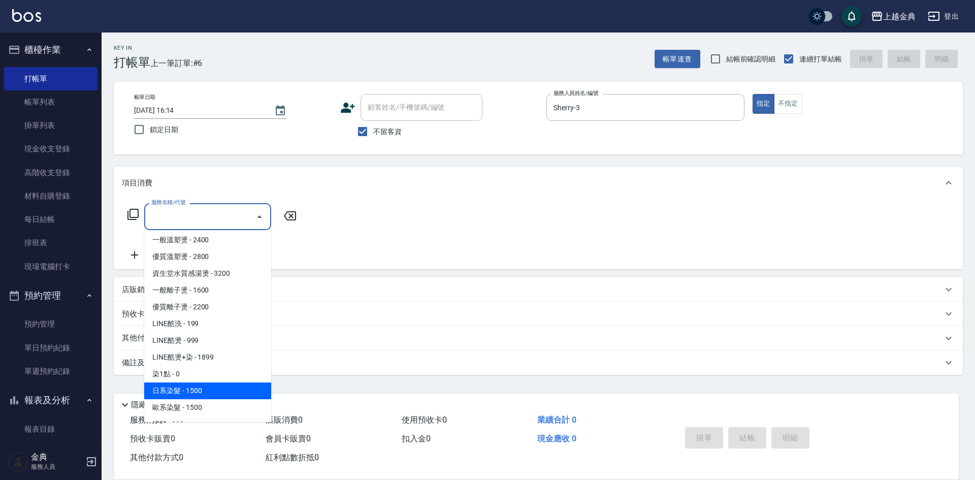
click at [242, 387] on span "日系染髮 - 1500" at bounding box center [207, 391] width 127 height 17
type input "日系染髮(401)"
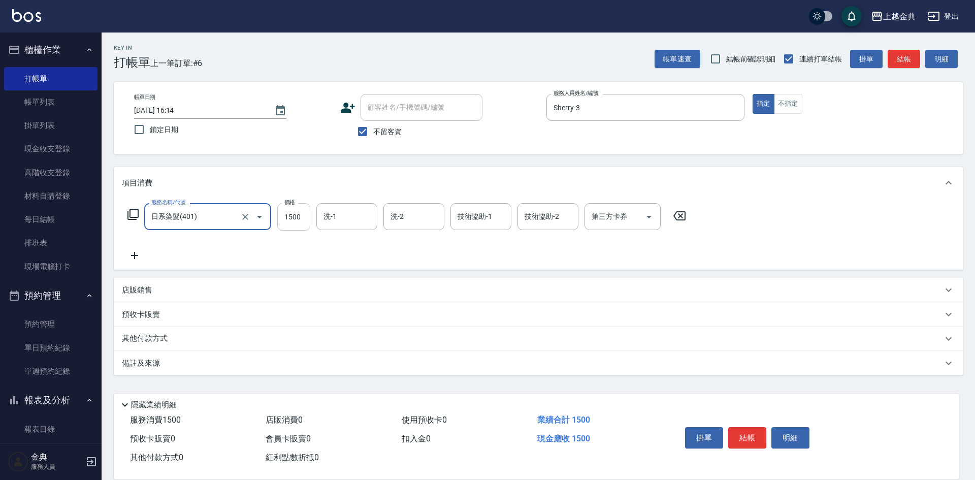
click at [300, 225] on input "1500" at bounding box center [293, 216] width 33 height 27
type input "1800"
click at [750, 433] on button "結帳" at bounding box center [747, 437] width 38 height 21
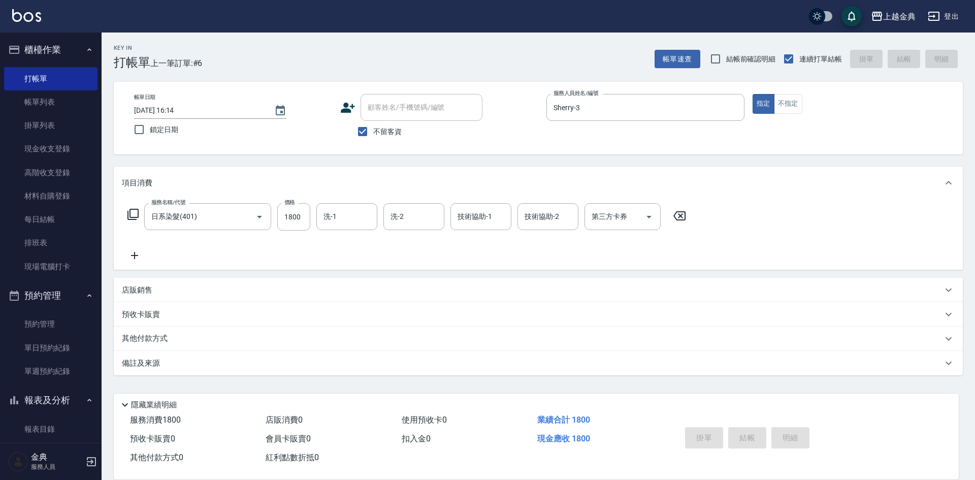
type input "[DATE] 16:15"
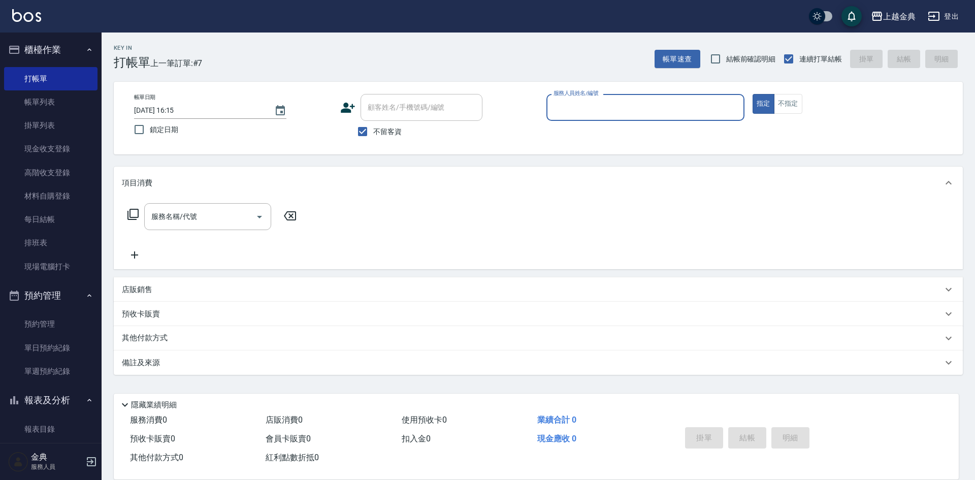
click at [610, 104] on input "服務人員姓名/編號" at bounding box center [645, 108] width 189 height 18
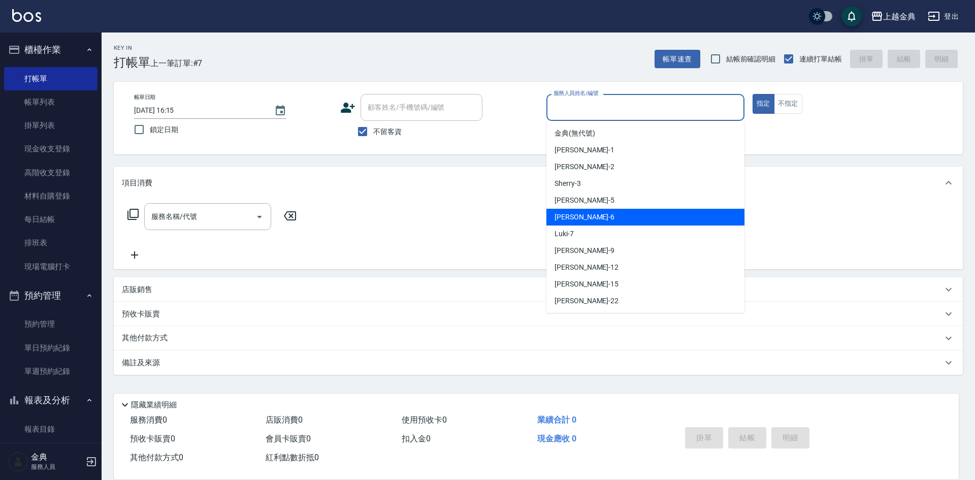
click at [608, 215] on div "[PERSON_NAME] -6" at bounding box center [646, 217] width 198 height 17
type input "[PERSON_NAME]-6"
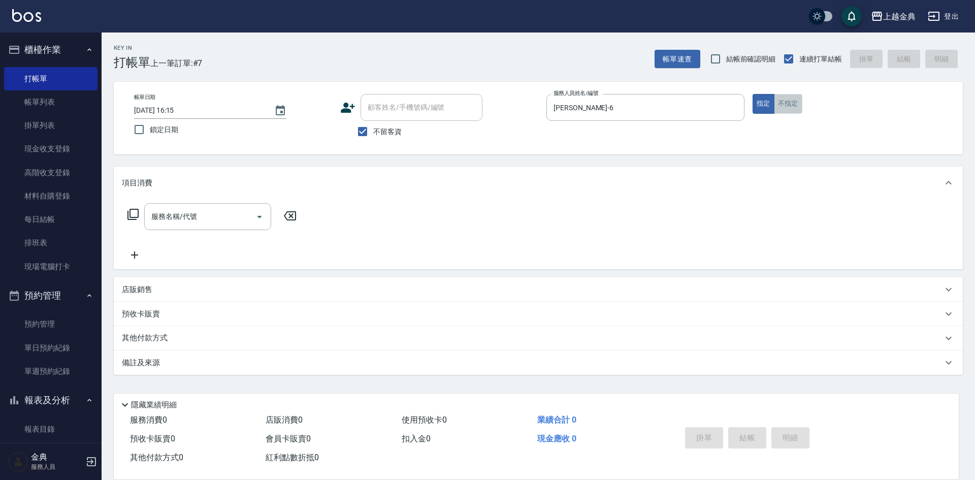
click at [794, 104] on button "不指定" at bounding box center [788, 104] width 28 height 20
click at [198, 212] on input "服務名稱/代號" at bounding box center [200, 217] width 103 height 18
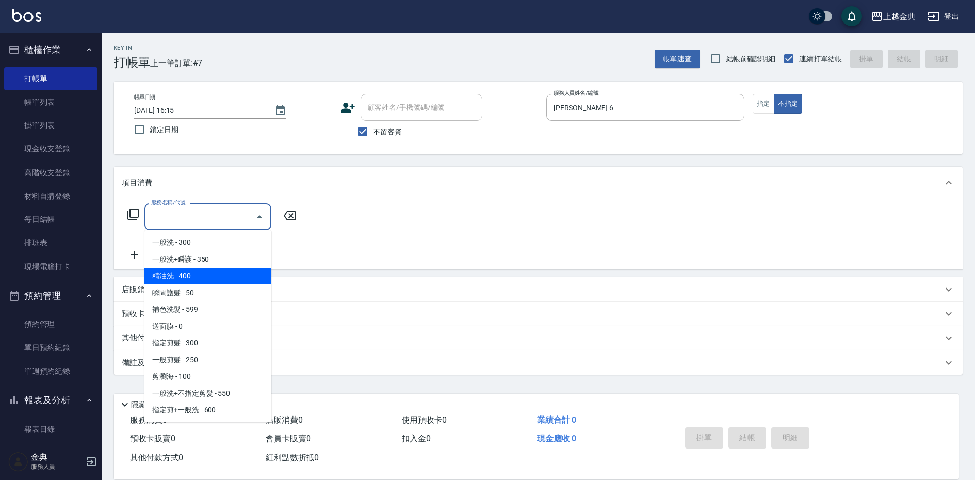
click at [224, 277] on span "精油洗 - 400" at bounding box center [207, 276] width 127 height 17
type input "精油洗(102)"
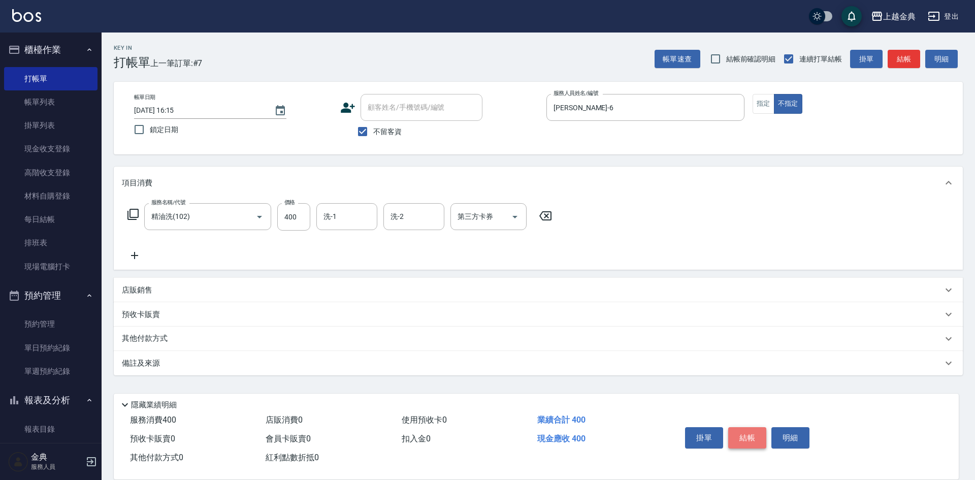
click at [747, 432] on button "結帳" at bounding box center [747, 437] width 38 height 21
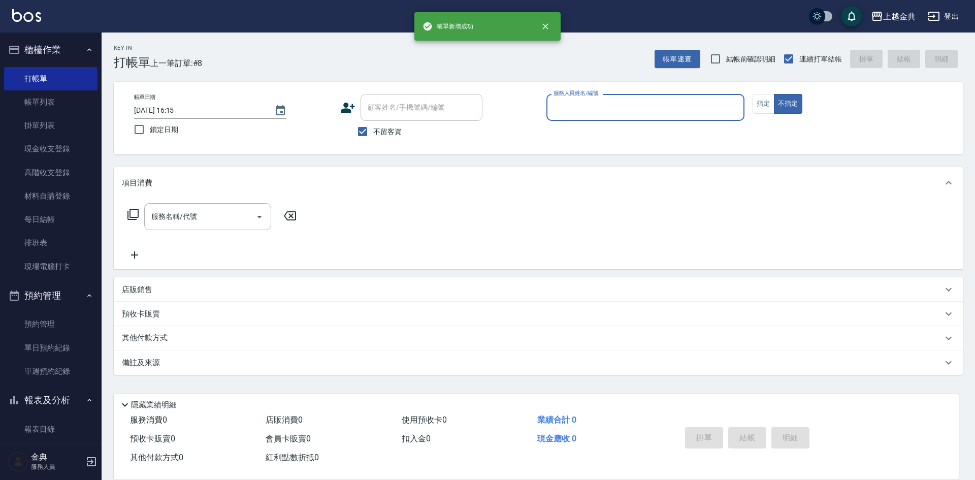
click at [562, 106] on input "服務人員姓名/編號" at bounding box center [645, 108] width 189 height 18
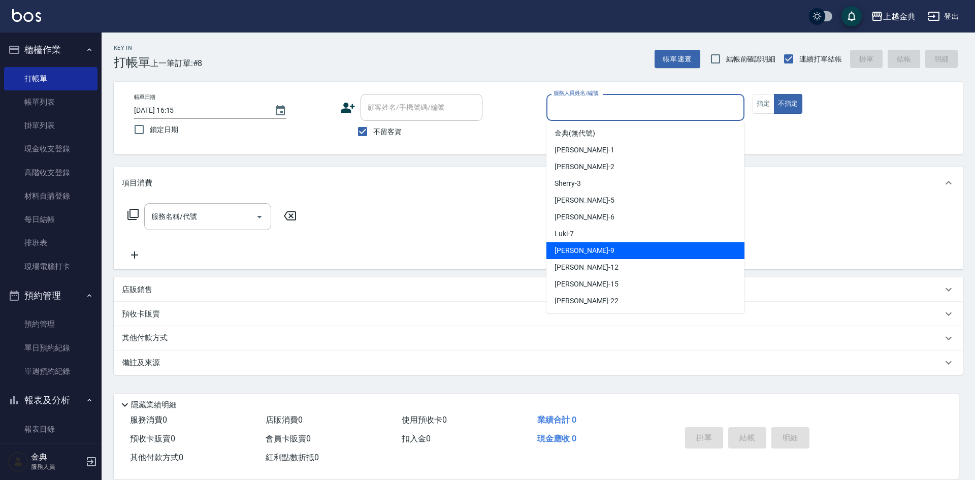
click at [614, 252] on div "[PERSON_NAME] -9" at bounding box center [646, 250] width 198 height 17
type input "[PERSON_NAME]-9"
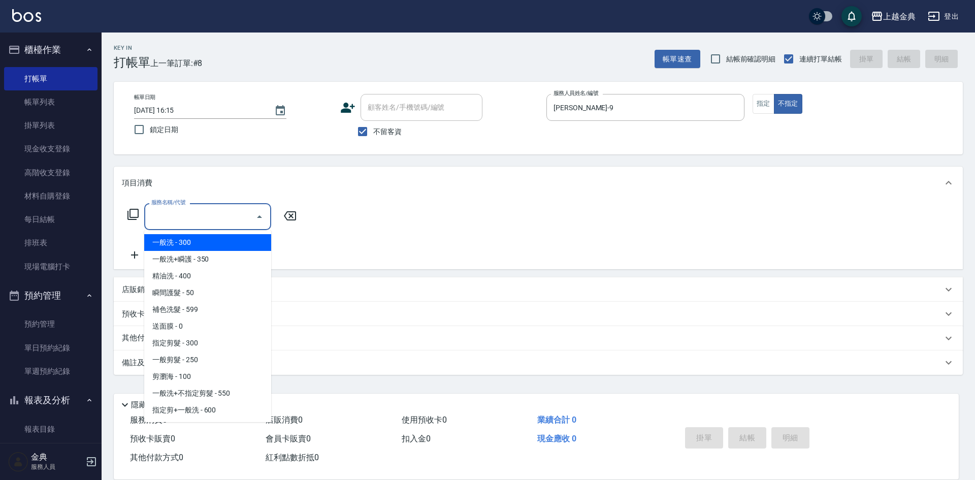
drag, startPoint x: 216, startPoint y: 219, endPoint x: 216, endPoint y: 234, distance: 14.7
click at [217, 219] on input "服務名稱/代號" at bounding box center [200, 217] width 103 height 18
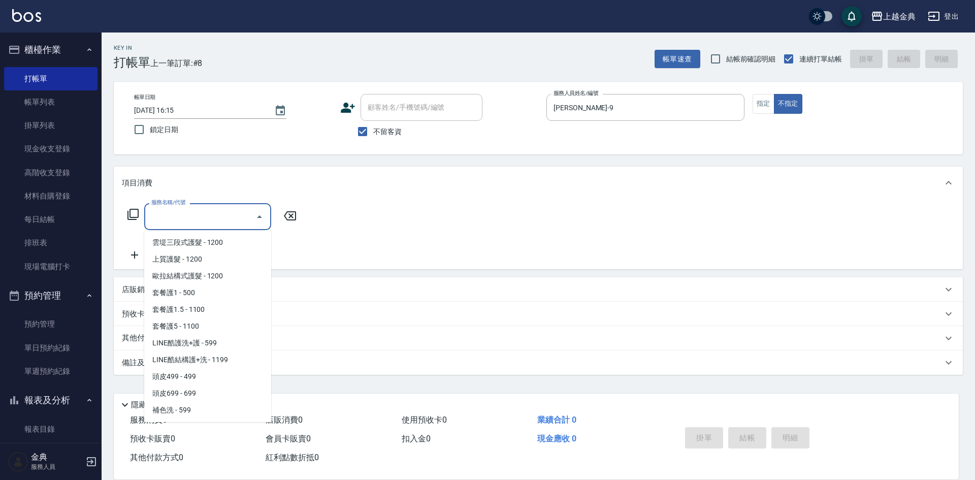
scroll to position [610, 0]
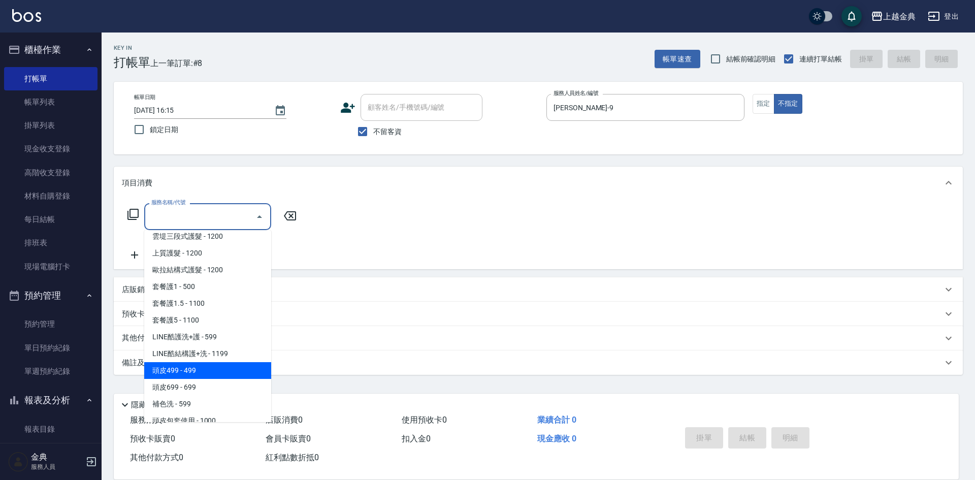
click at [206, 373] on span "頭皮499 - 499" at bounding box center [207, 370] width 127 height 17
type input "頭皮499(601)"
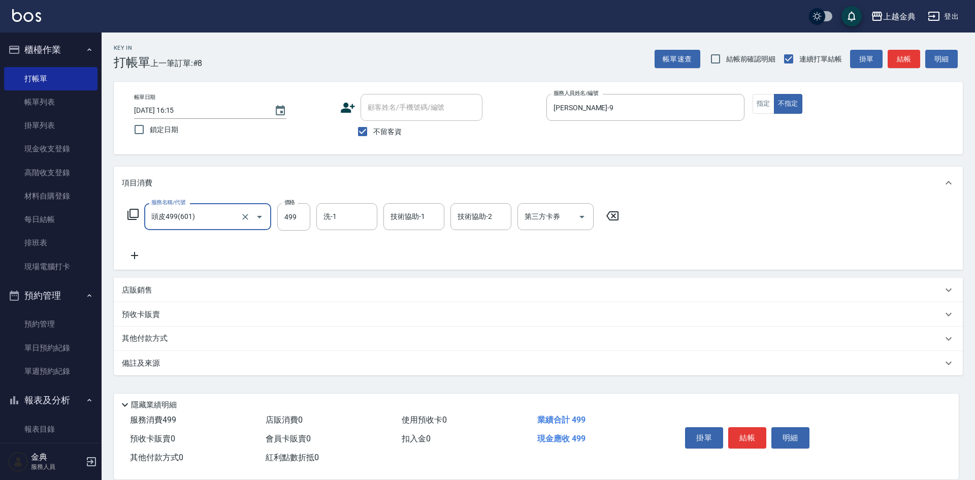
click at [120, 243] on div "服務名稱/代號 頭皮499(601) 服務名稱/代號 價格 499 價格 洗-1 洗-1 技術協助-1 技術協助-1 技術協助-2 技術協助-2 第三方卡券 …" at bounding box center [538, 234] width 849 height 71
click at [140, 257] on icon at bounding box center [134, 255] width 25 height 12
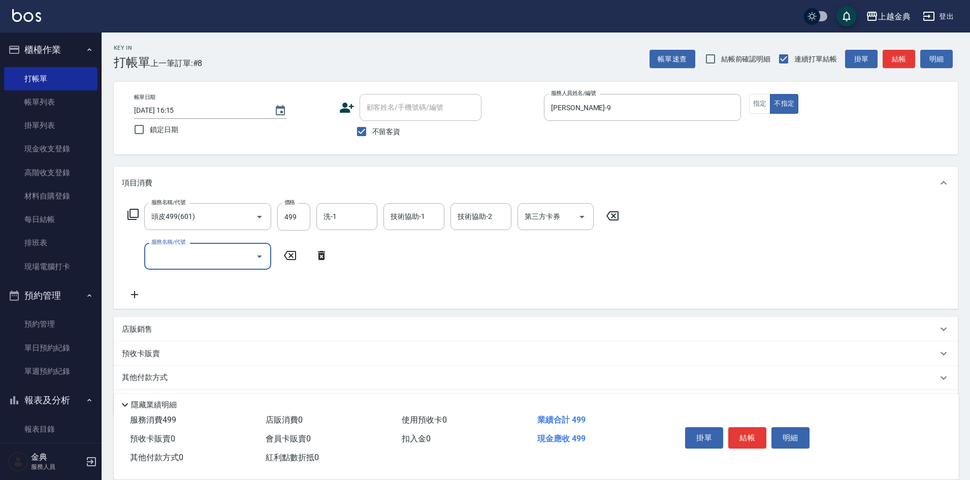
click at [170, 252] on input "服務名稱/代號" at bounding box center [200, 256] width 103 height 18
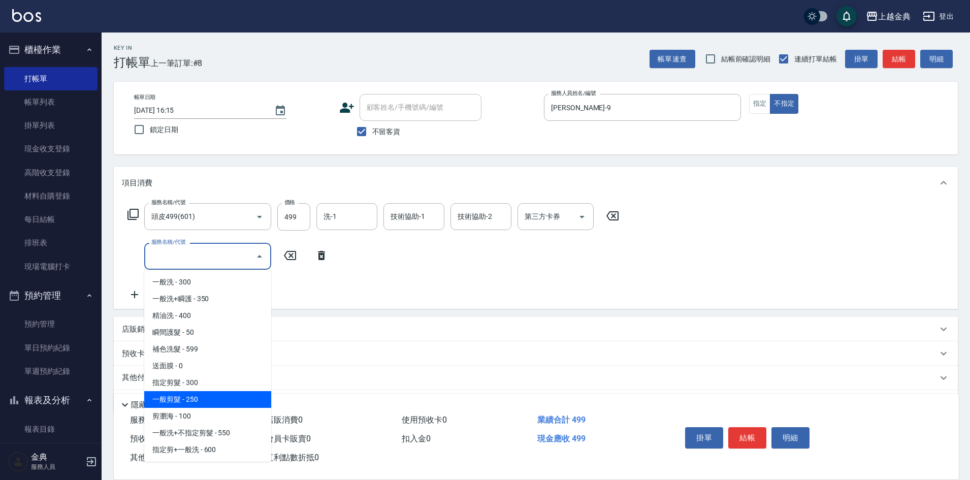
click at [235, 400] on span "一般剪髮 - 250" at bounding box center [207, 399] width 127 height 17
type input "一般剪髮(200)"
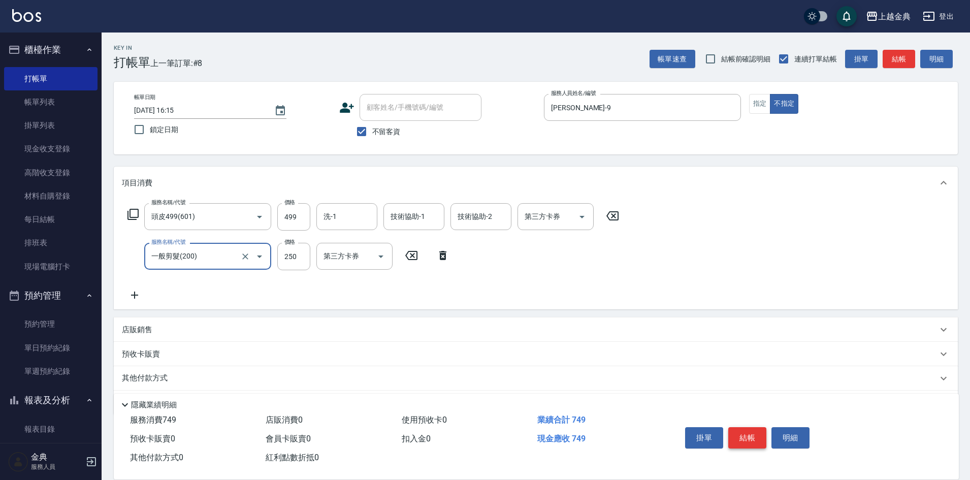
click at [741, 437] on button "結帳" at bounding box center [747, 437] width 38 height 21
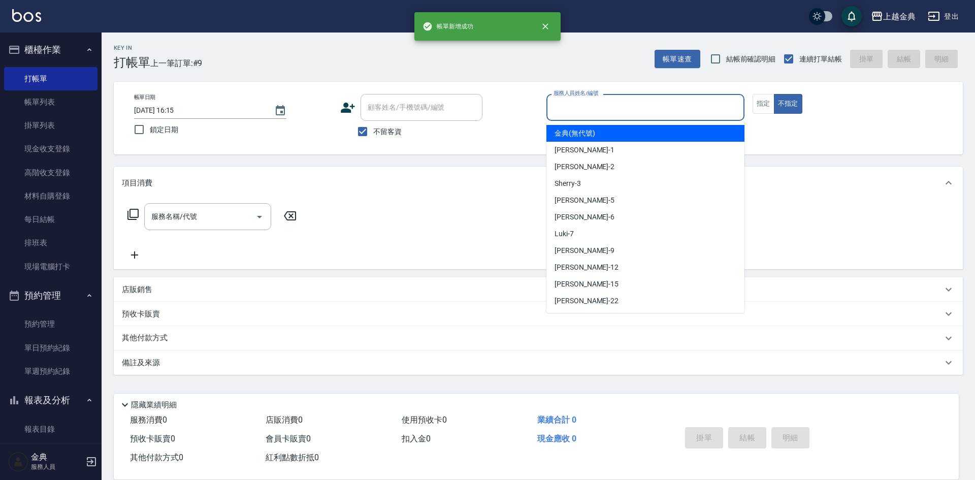
click at [598, 110] on input "服務人員姓名/編號" at bounding box center [645, 108] width 189 height 18
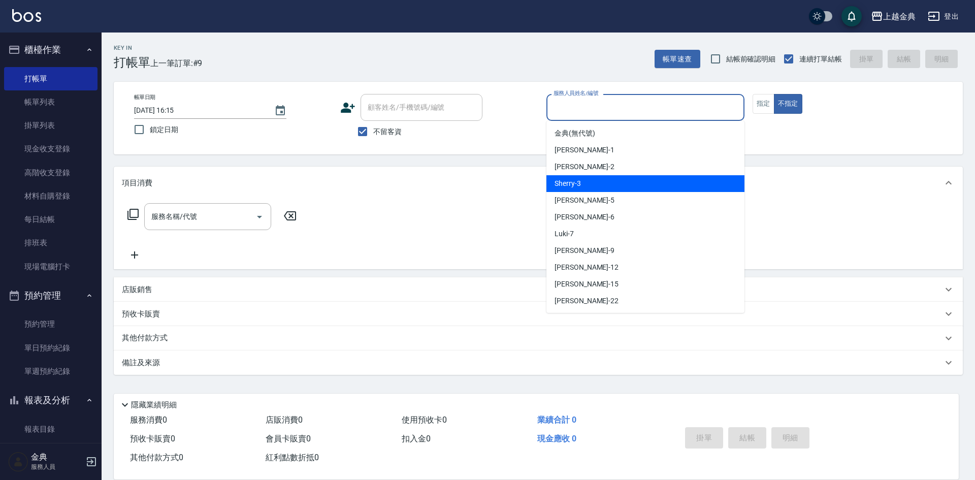
click at [585, 179] on div "Sherry -3" at bounding box center [646, 183] width 198 height 17
type input "Sherry-3"
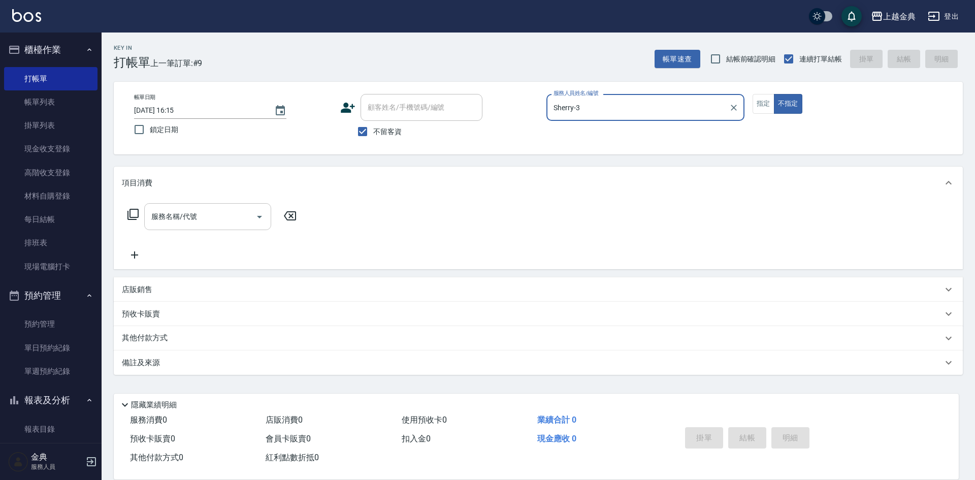
click at [197, 225] on input "服務名稱/代號" at bounding box center [200, 217] width 103 height 18
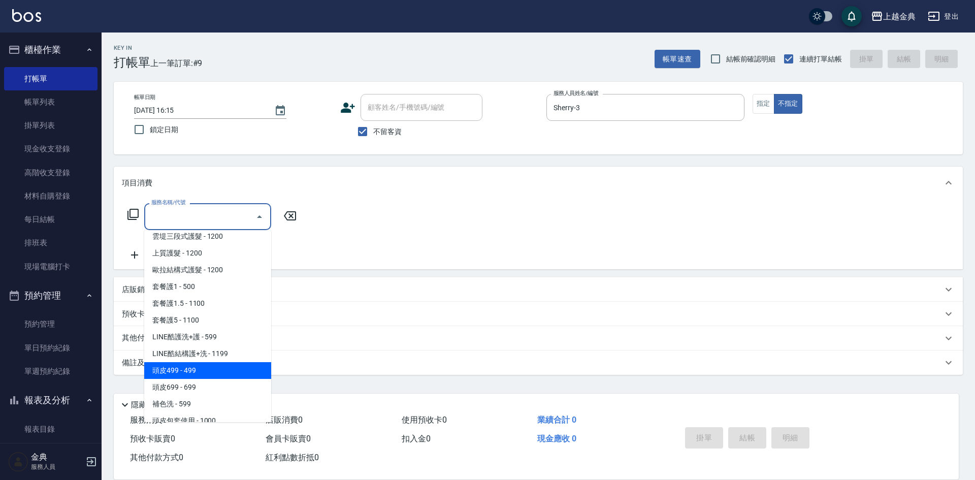
click at [213, 372] on span "頭皮499 - 499" at bounding box center [207, 370] width 127 height 17
type input "頭皮499(601)"
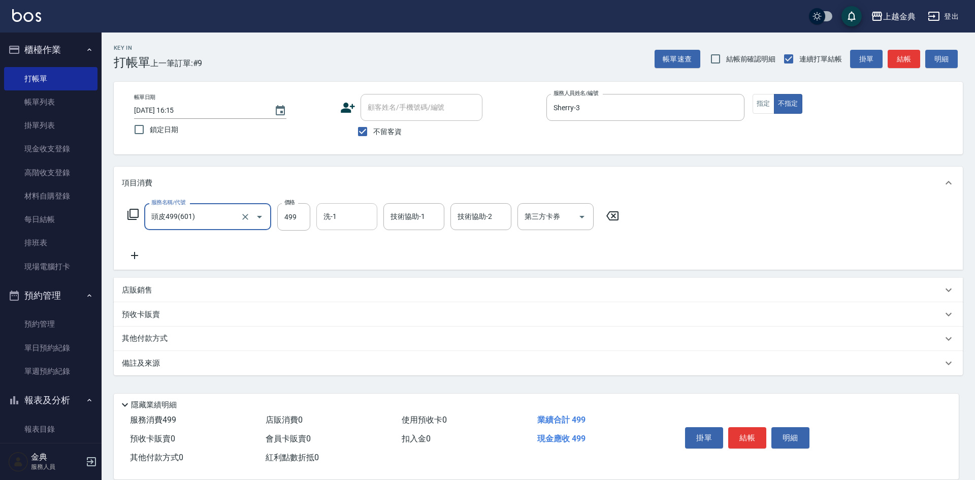
click at [348, 217] on input "洗-1" at bounding box center [347, 217] width 52 height 18
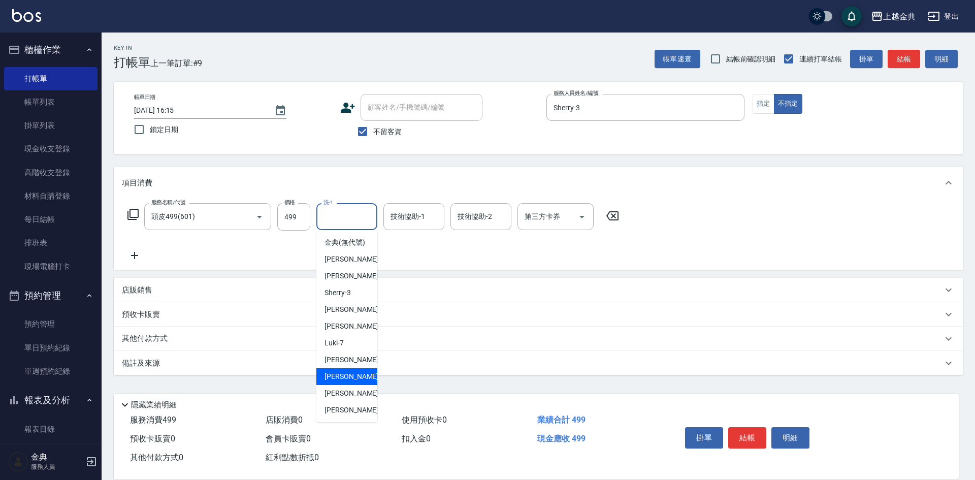
click at [353, 382] on span "[PERSON_NAME]-12" at bounding box center [357, 376] width 64 height 11
type input "[PERSON_NAME]-12"
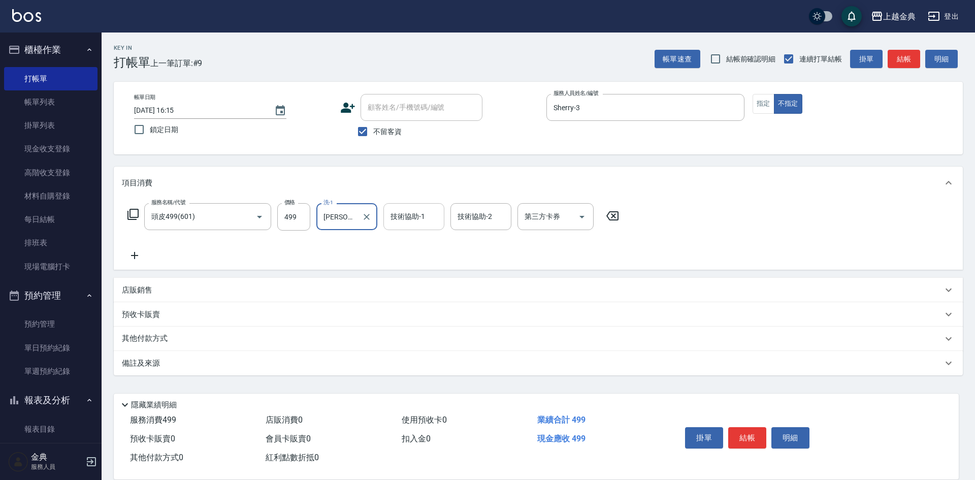
click at [419, 215] on div "技術協助-1 技術協助-1" at bounding box center [414, 216] width 61 height 27
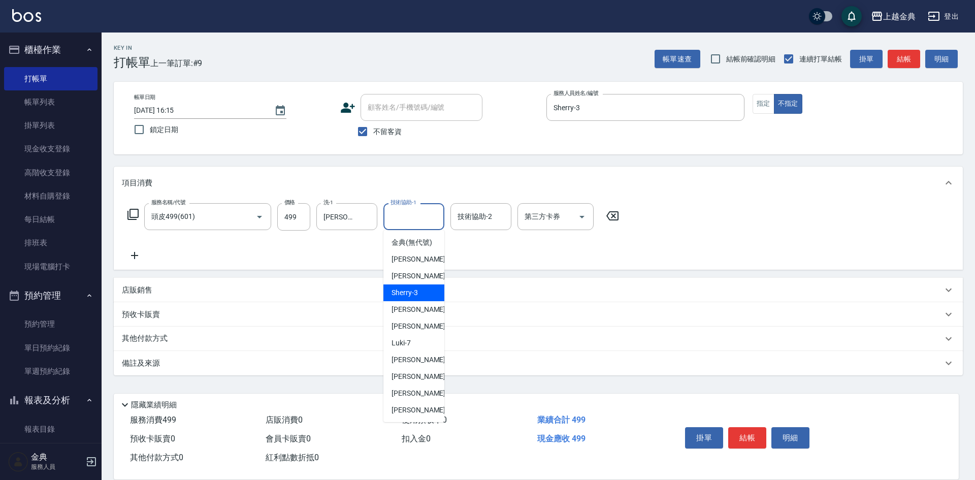
click at [417, 298] on span "Sherry -3" at bounding box center [405, 293] width 26 height 11
type input "Sherry-3"
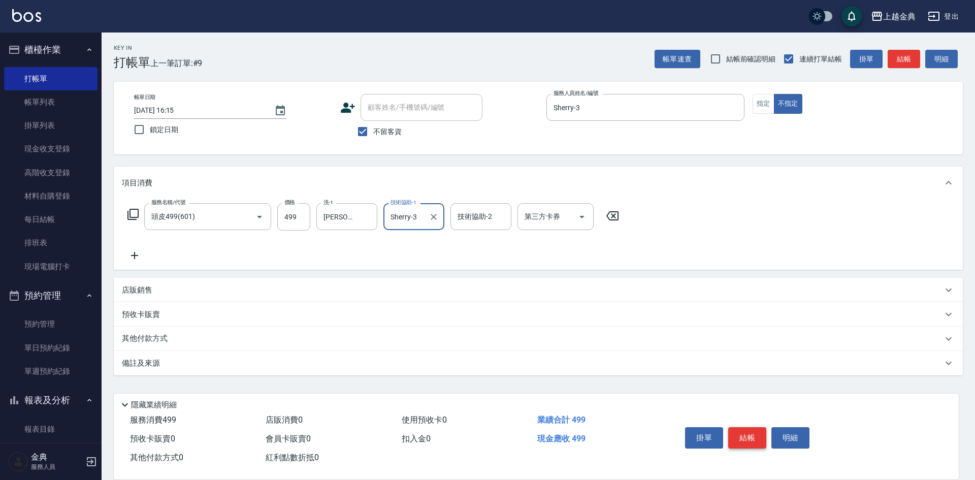
click at [740, 430] on button "結帳" at bounding box center [747, 437] width 38 height 21
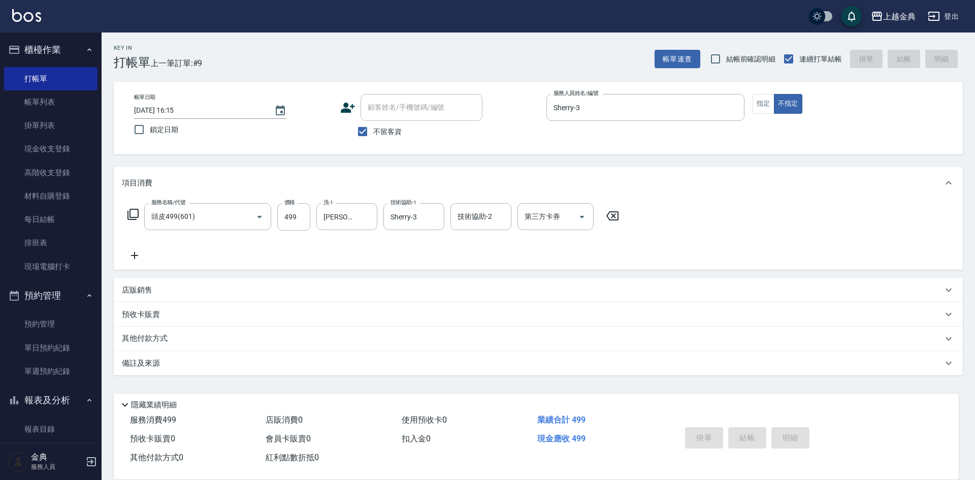
type input "[DATE] 16:16"
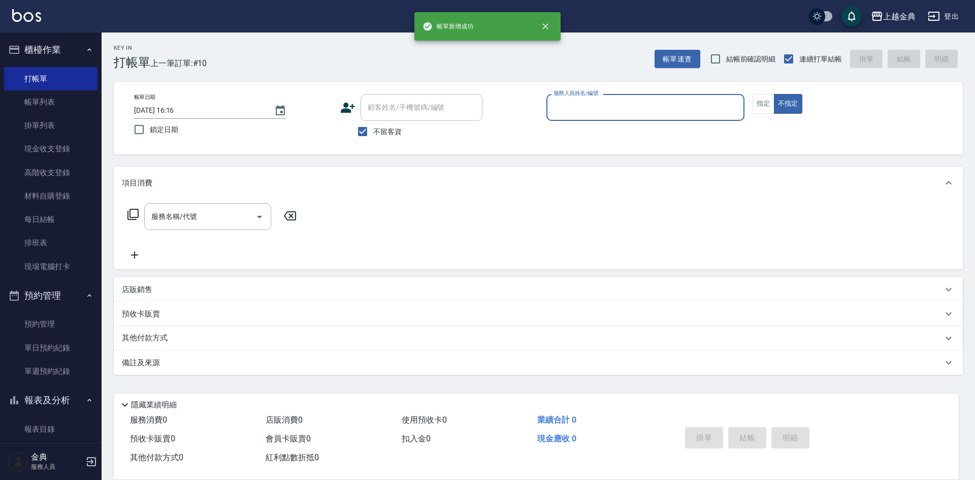
click at [597, 105] on input "服務人員姓名/編號" at bounding box center [645, 108] width 189 height 18
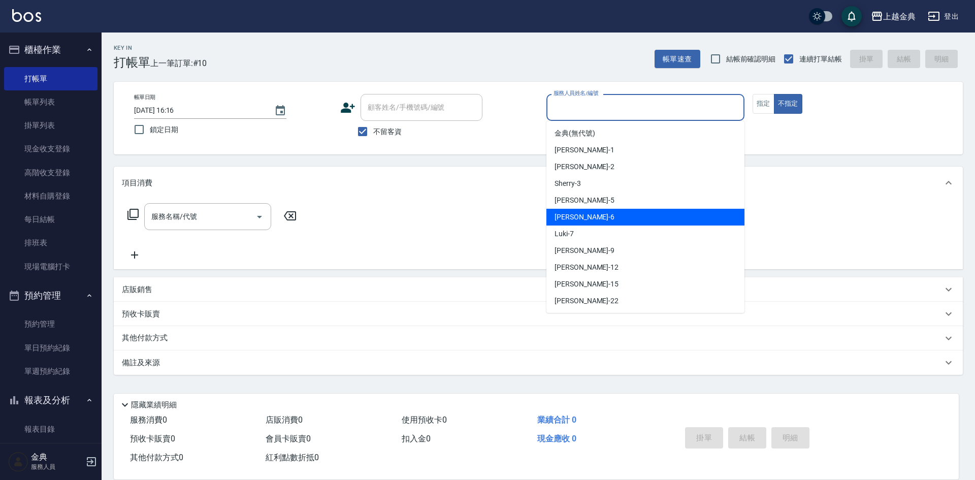
click at [593, 218] on div "[PERSON_NAME] -6" at bounding box center [646, 217] width 198 height 17
type input "[PERSON_NAME]-6"
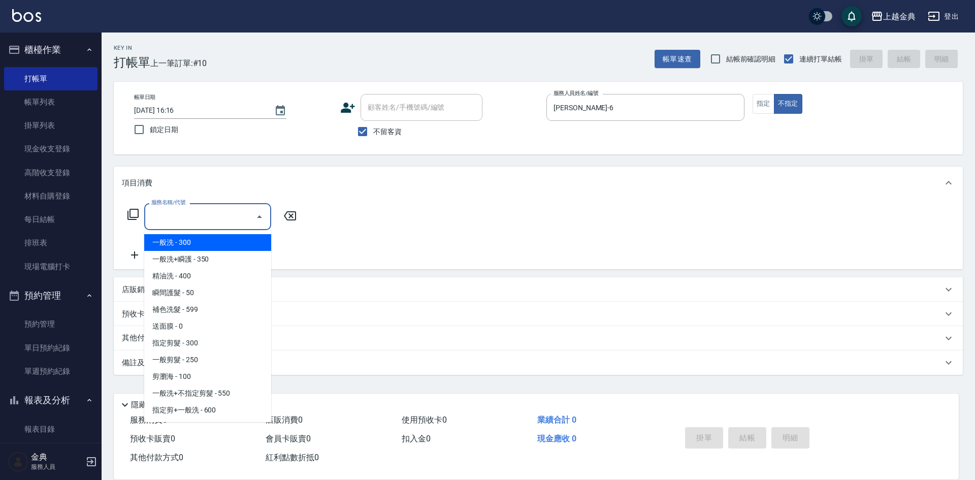
click at [200, 212] on input "服務名稱/代號" at bounding box center [200, 217] width 103 height 18
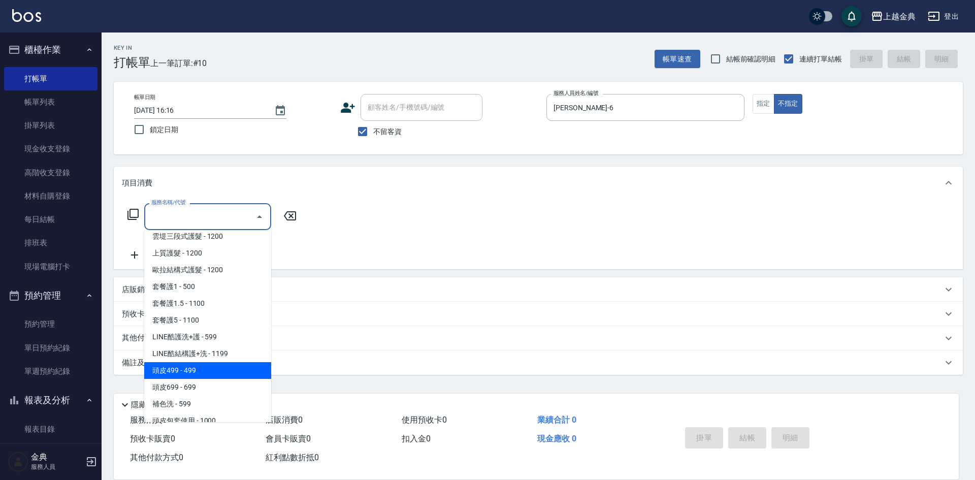
click at [218, 371] on span "頭皮499 - 499" at bounding box center [207, 370] width 127 height 17
type input "頭皮499(601)"
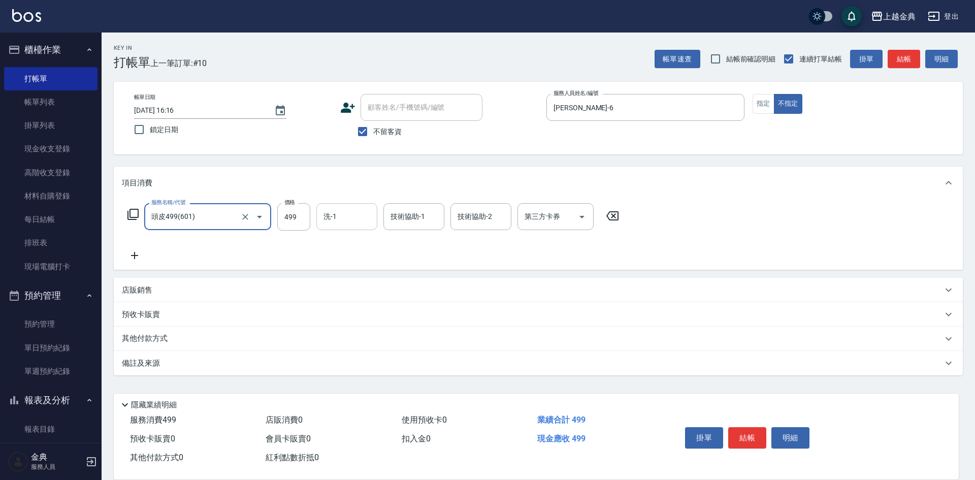
click at [353, 226] on div "洗-1" at bounding box center [346, 216] width 61 height 27
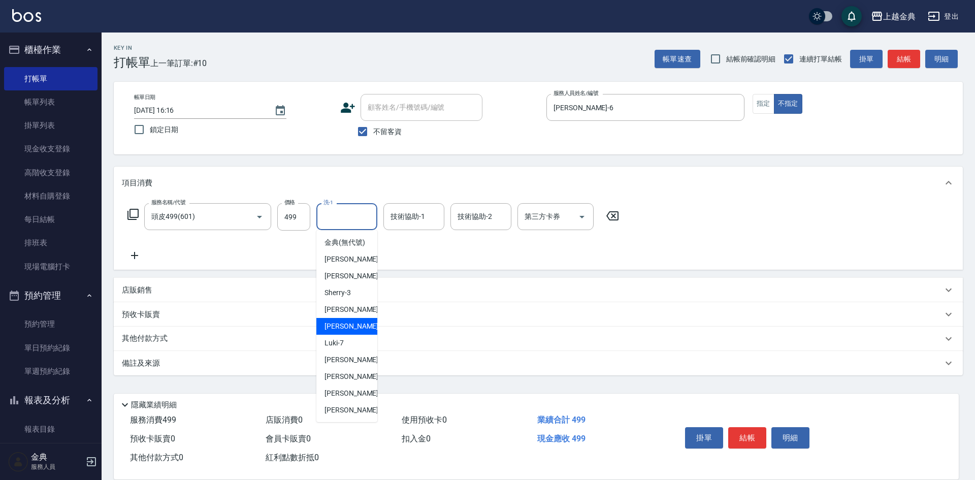
click at [364, 335] on div "[PERSON_NAME] -6" at bounding box center [346, 326] width 61 height 17
type input "[PERSON_NAME]-6"
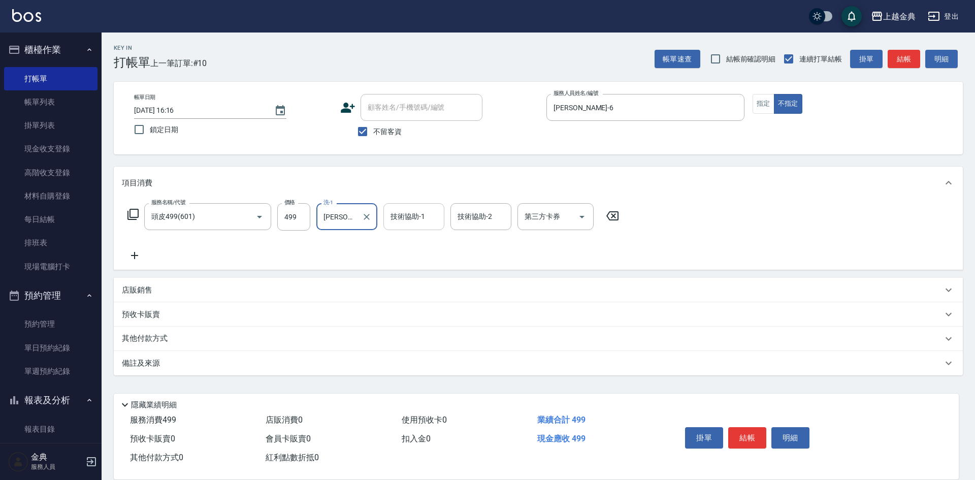
click at [417, 225] on input "技術協助-1" at bounding box center [414, 217] width 52 height 18
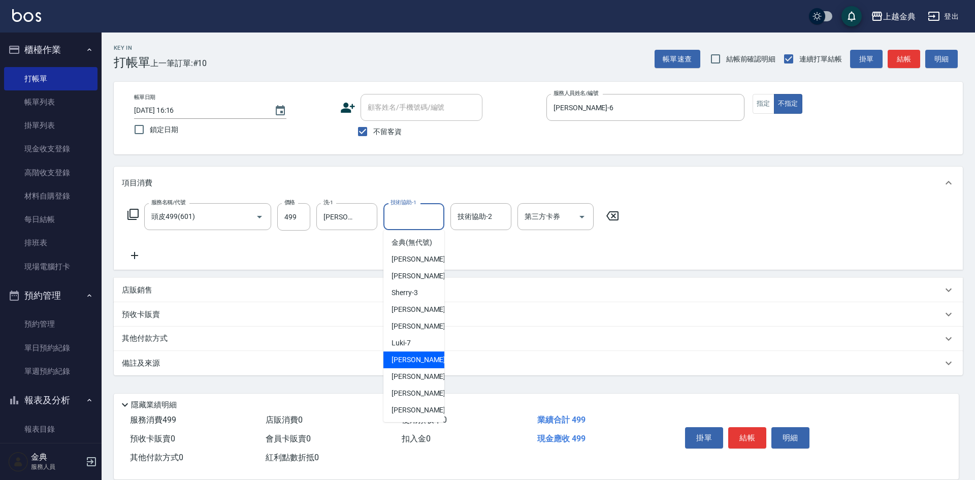
click at [414, 382] on span "[PERSON_NAME]-12" at bounding box center [424, 376] width 64 height 11
type input "[PERSON_NAME]-12"
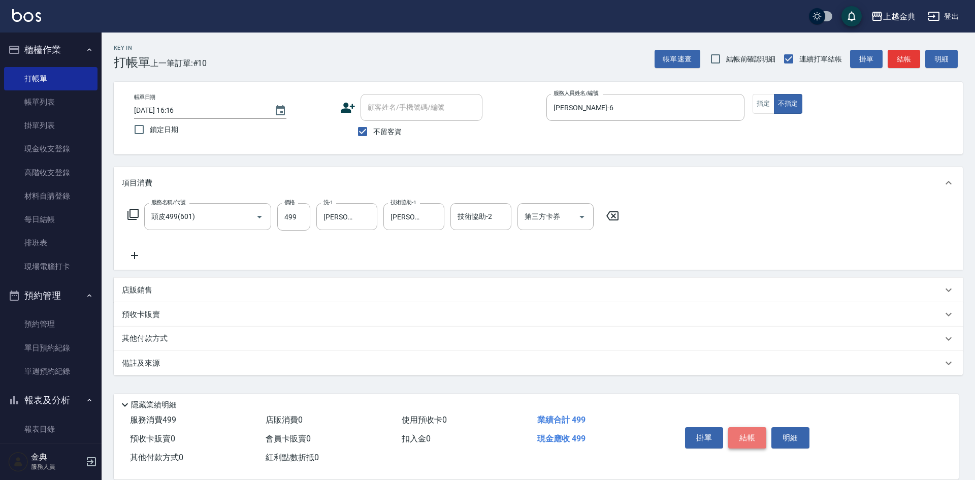
click at [752, 433] on button "結帳" at bounding box center [747, 437] width 38 height 21
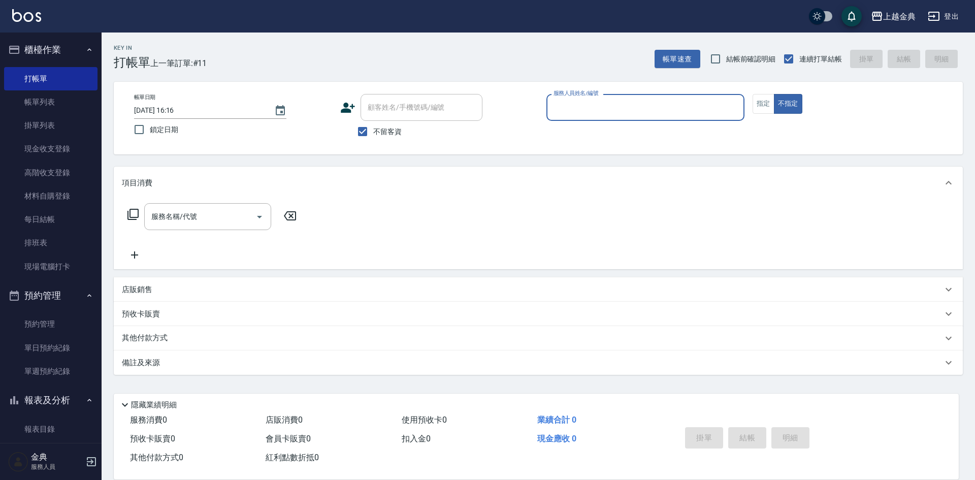
click at [638, 97] on div "服務人員姓名/編號" at bounding box center [646, 107] width 198 height 27
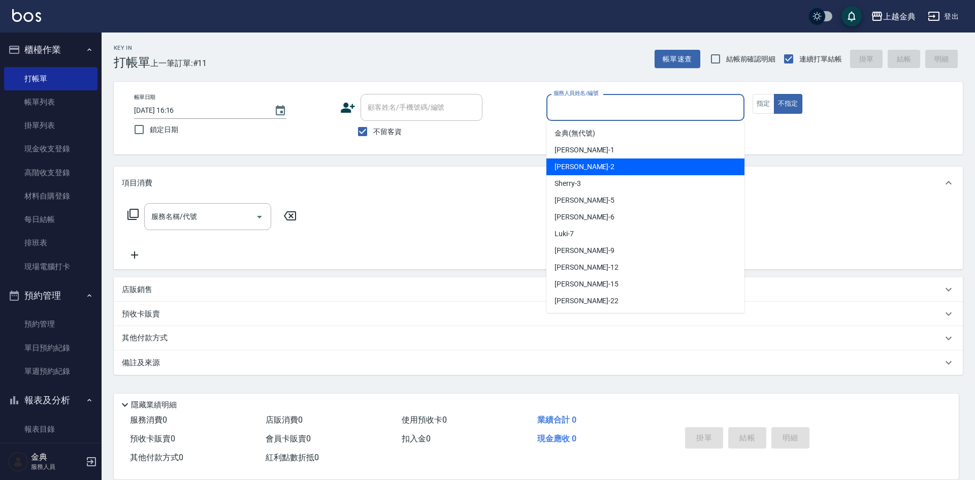
click at [621, 164] on div "Cindy -2" at bounding box center [646, 166] width 198 height 17
type input "Cindy-2"
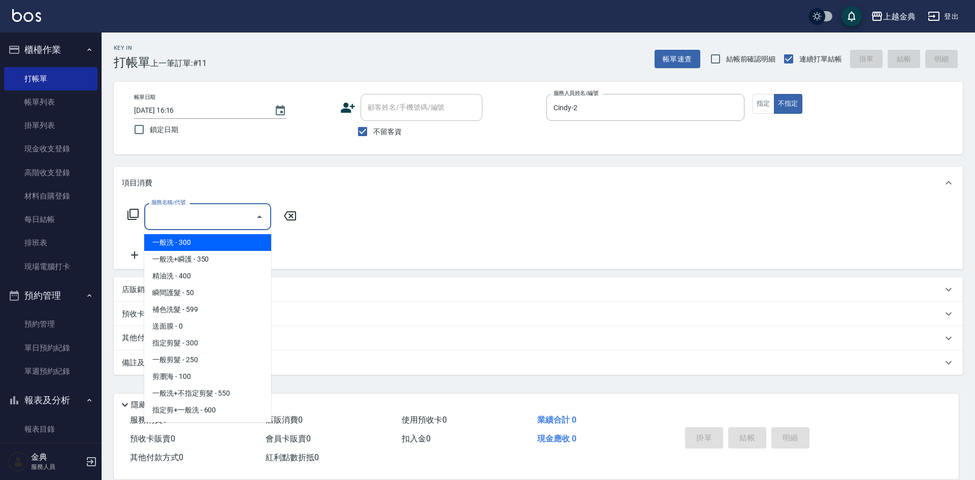
drag, startPoint x: 212, startPoint y: 214, endPoint x: 212, endPoint y: 222, distance: 8.1
click at [212, 215] on input "服務名稱/代號" at bounding box center [200, 217] width 103 height 18
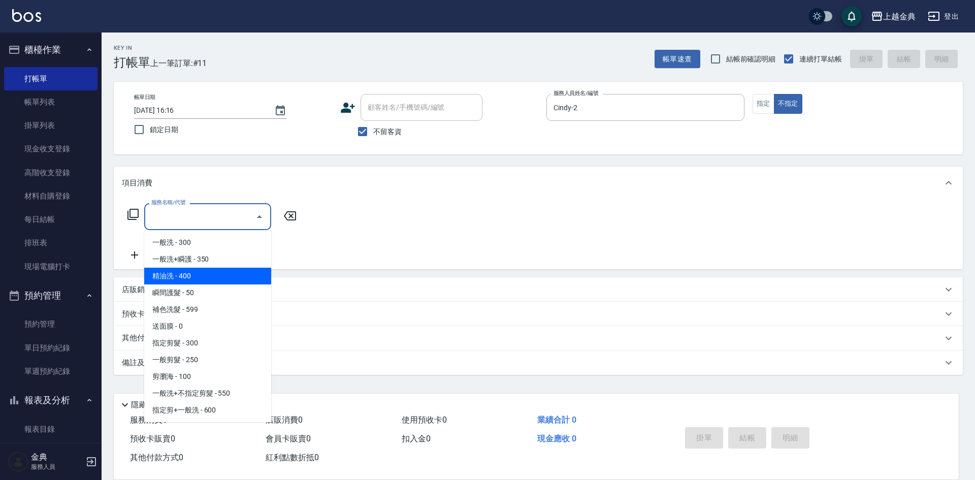
click at [210, 273] on span "精油洗 - 400" at bounding box center [207, 276] width 127 height 17
type input "精油洗(102)"
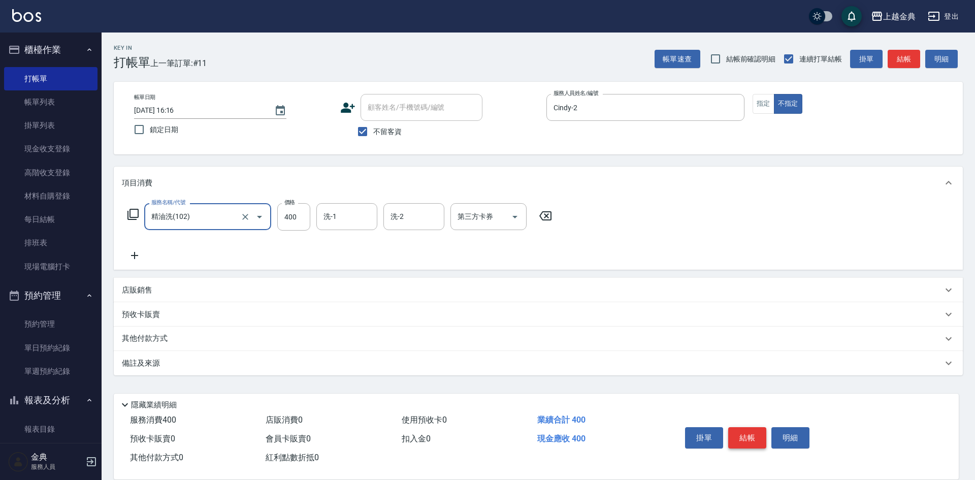
click at [750, 437] on button "結帳" at bounding box center [747, 437] width 38 height 21
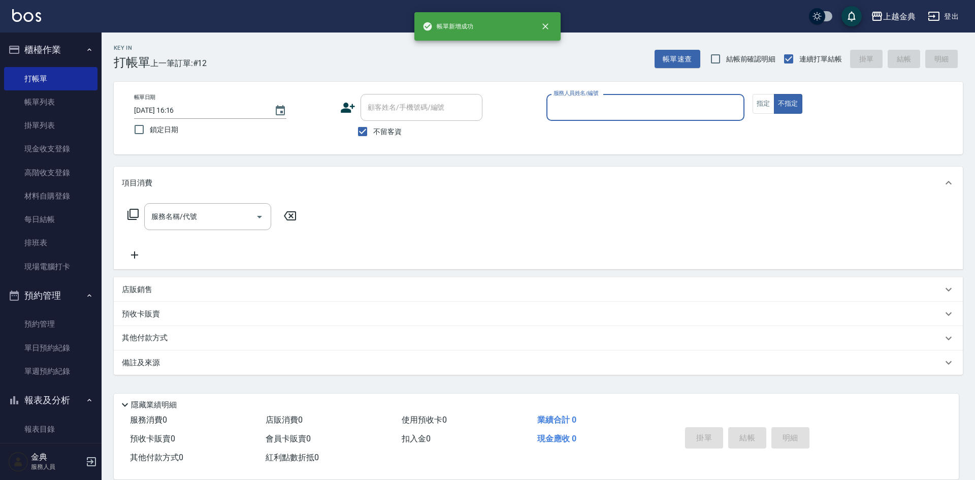
click at [632, 105] on input "服務人員姓名/編號" at bounding box center [645, 108] width 189 height 18
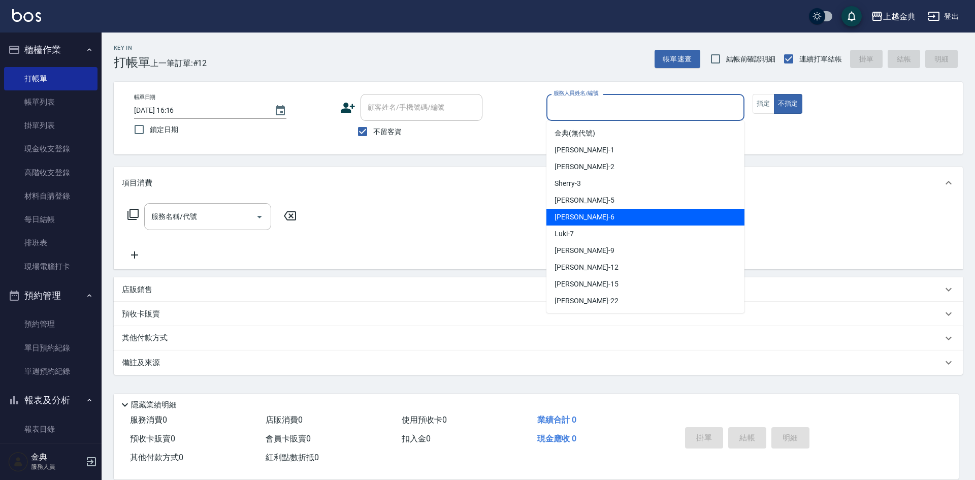
click at [616, 213] on div "[PERSON_NAME] -6" at bounding box center [646, 217] width 198 height 17
type input "[PERSON_NAME]-6"
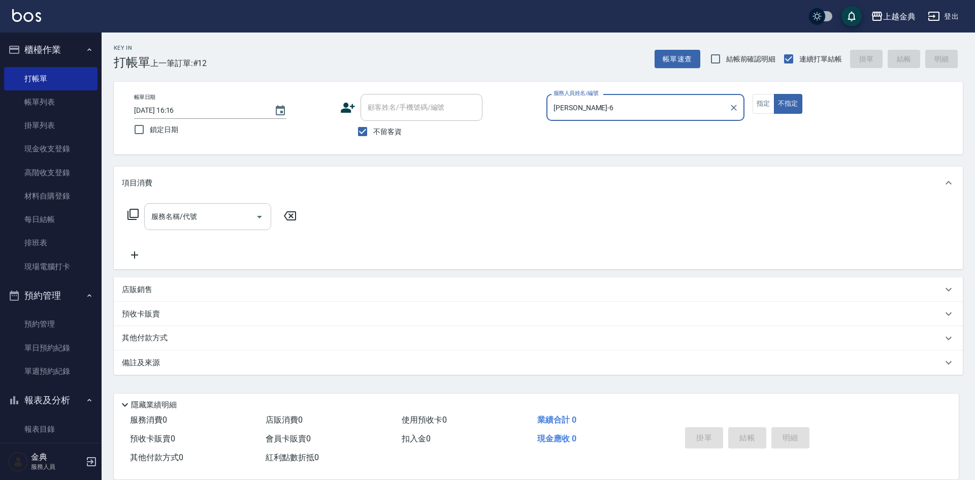
click at [193, 212] on div "服務名稱/代號 服務名稱/代號" at bounding box center [207, 216] width 127 height 27
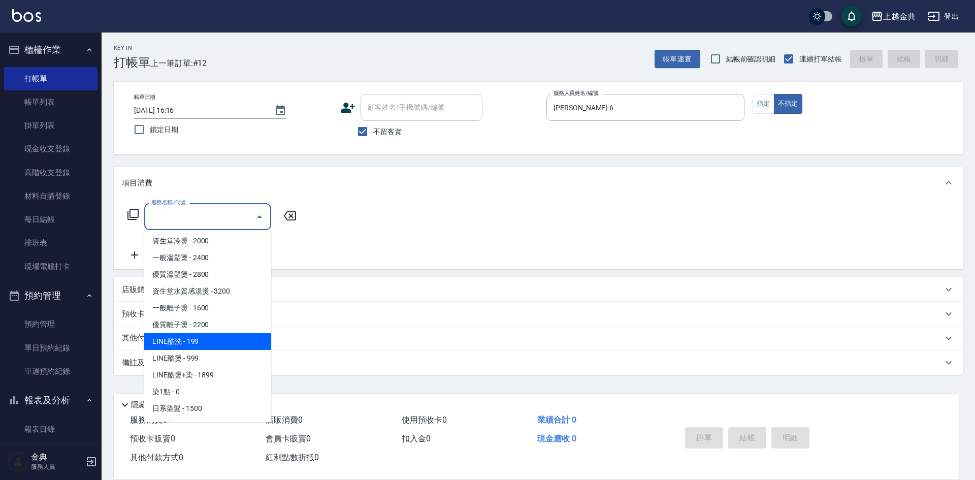
scroll to position [254, 0]
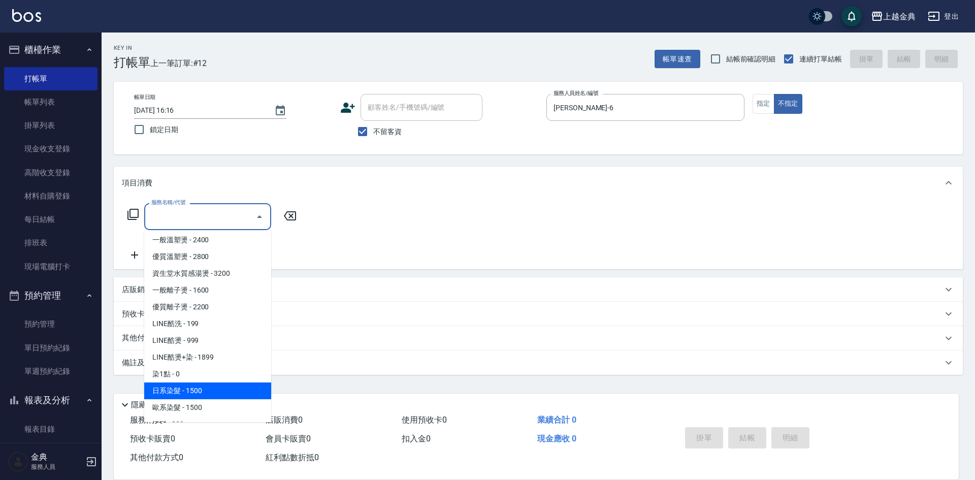
click at [203, 389] on span "日系染髮 - 1500" at bounding box center [207, 391] width 127 height 17
type input "日系染髮(401)"
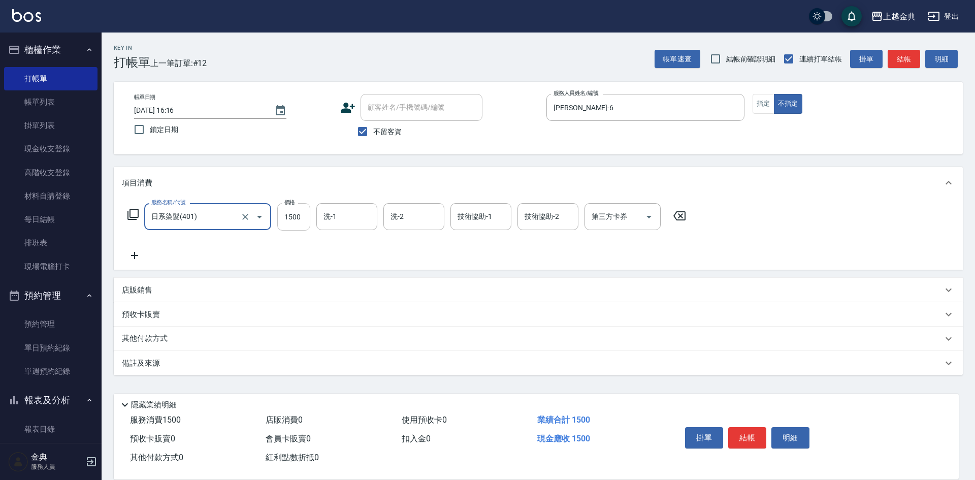
click at [297, 217] on input "1500" at bounding box center [293, 216] width 33 height 27
type input "1490"
click at [752, 434] on button "結帳" at bounding box center [747, 437] width 38 height 21
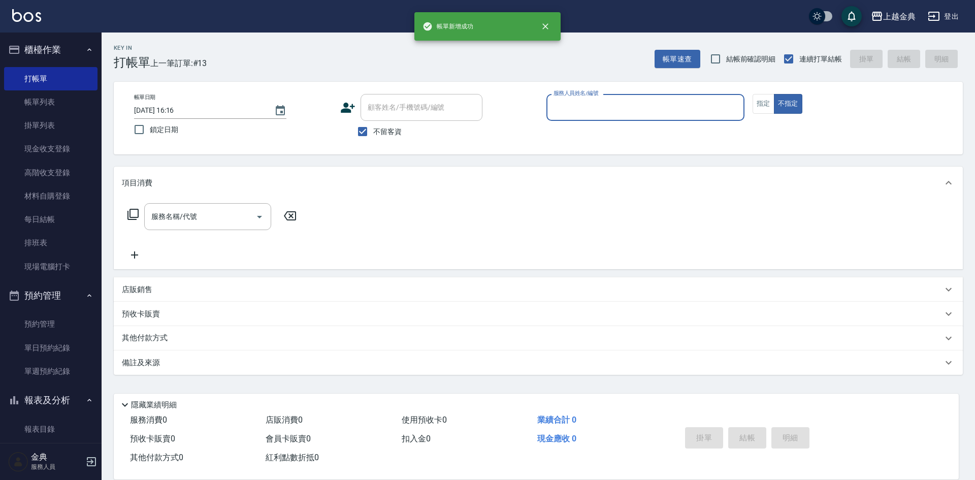
click at [683, 108] on input "服務人員姓名/編號" at bounding box center [645, 108] width 189 height 18
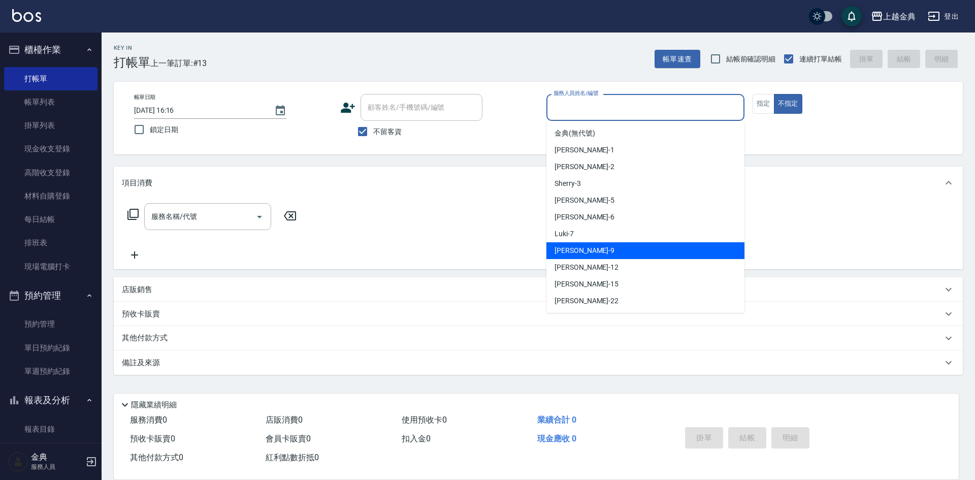
click at [618, 247] on div "[PERSON_NAME] -9" at bounding box center [646, 250] width 198 height 17
type input "[PERSON_NAME]-9"
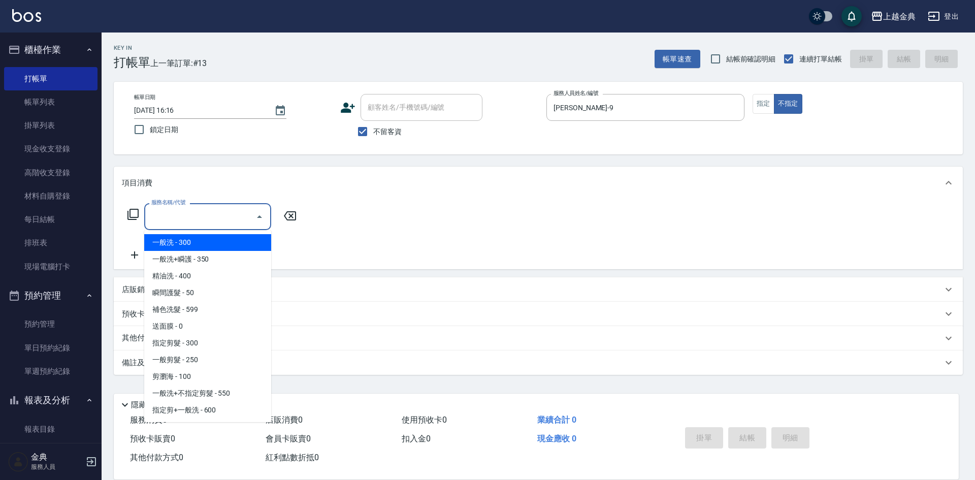
click at [198, 212] on input "服務名稱/代號" at bounding box center [200, 217] width 103 height 18
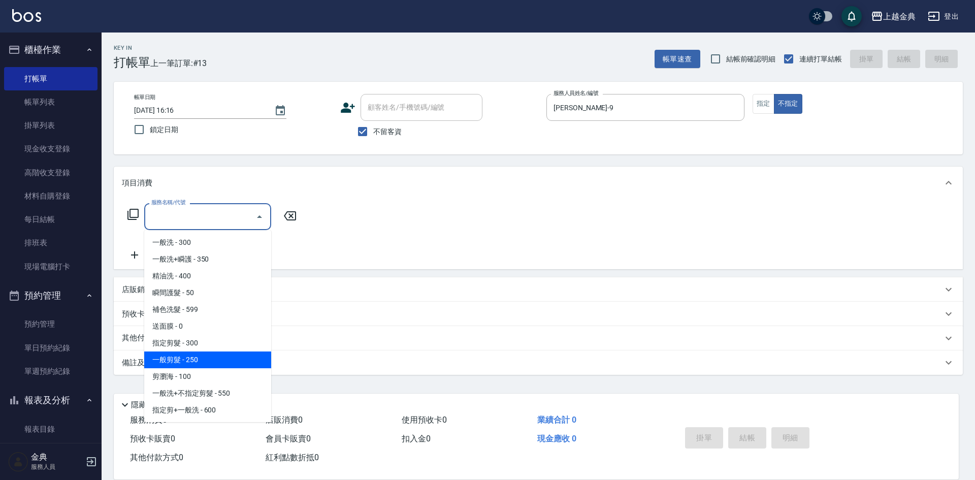
click at [197, 362] on span "一般剪髮 - 250" at bounding box center [207, 360] width 127 height 17
type input "一般剪髮(200)"
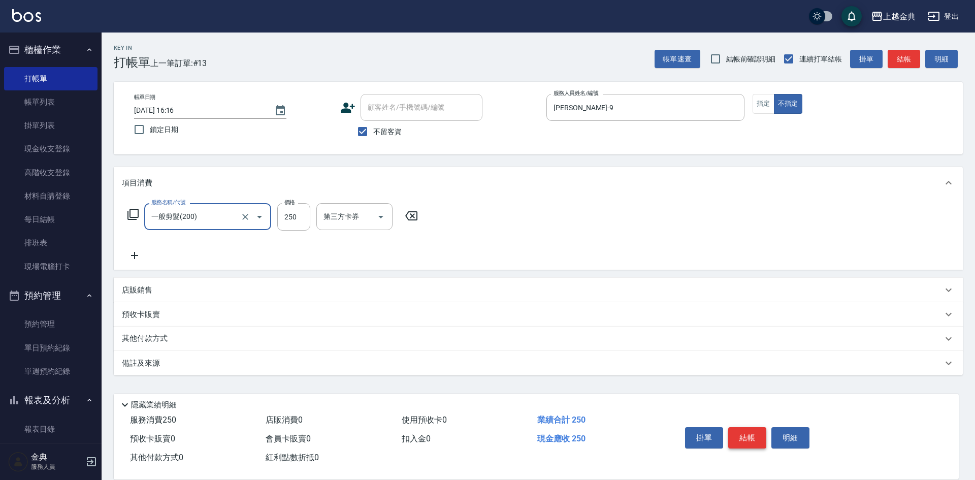
click at [749, 434] on button "結帳" at bounding box center [747, 437] width 38 height 21
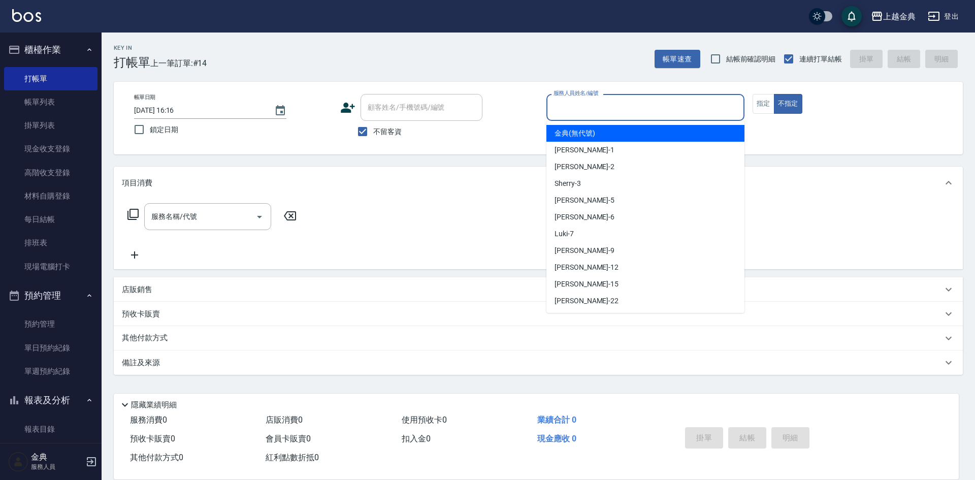
click at [618, 104] on input "服務人員姓名/編號" at bounding box center [645, 108] width 189 height 18
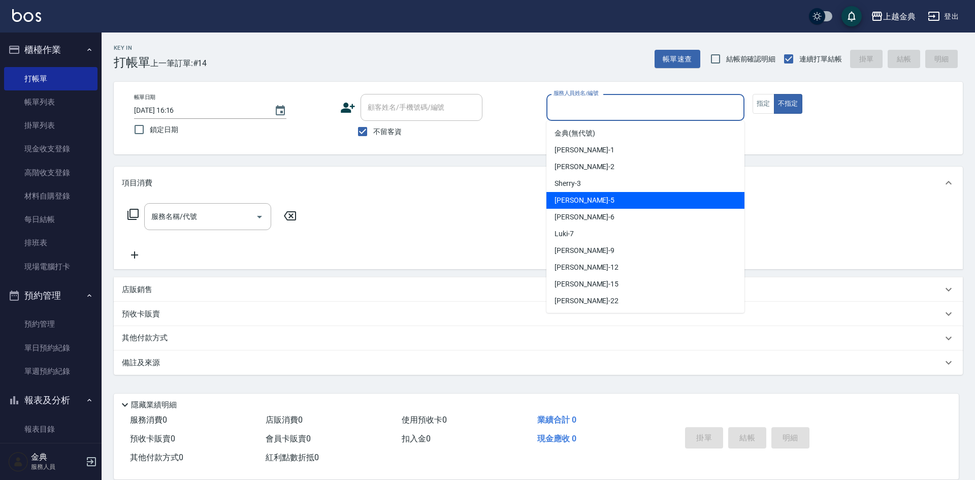
click at [632, 201] on div "[PERSON_NAME] -5" at bounding box center [646, 200] width 198 height 17
type input "[PERSON_NAME]-5"
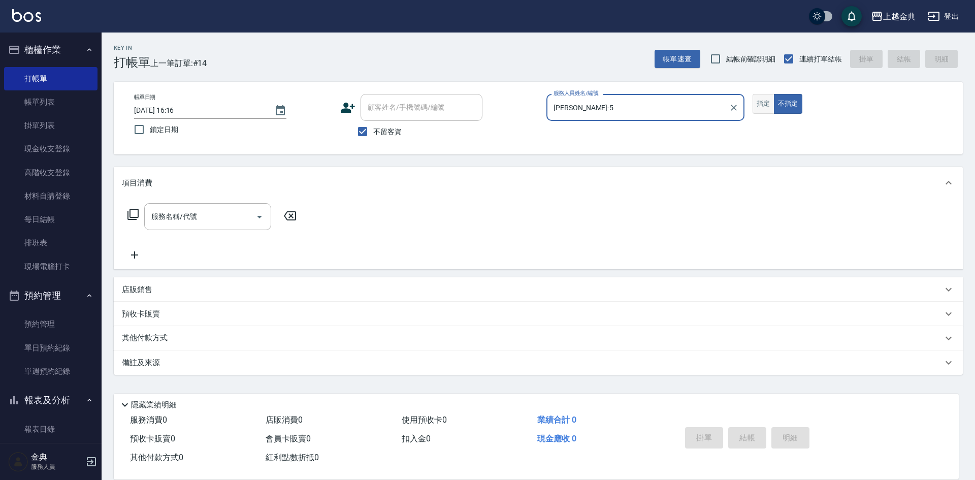
click at [771, 110] on button "指定" at bounding box center [764, 104] width 22 height 20
click at [186, 212] on div "服務名稱/代號 服務名稱/代號" at bounding box center [207, 216] width 127 height 27
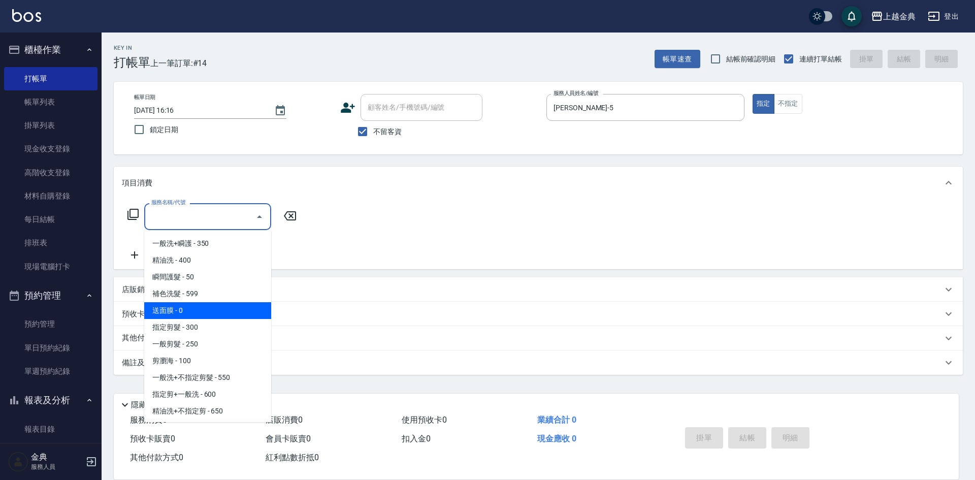
scroll to position [0, 0]
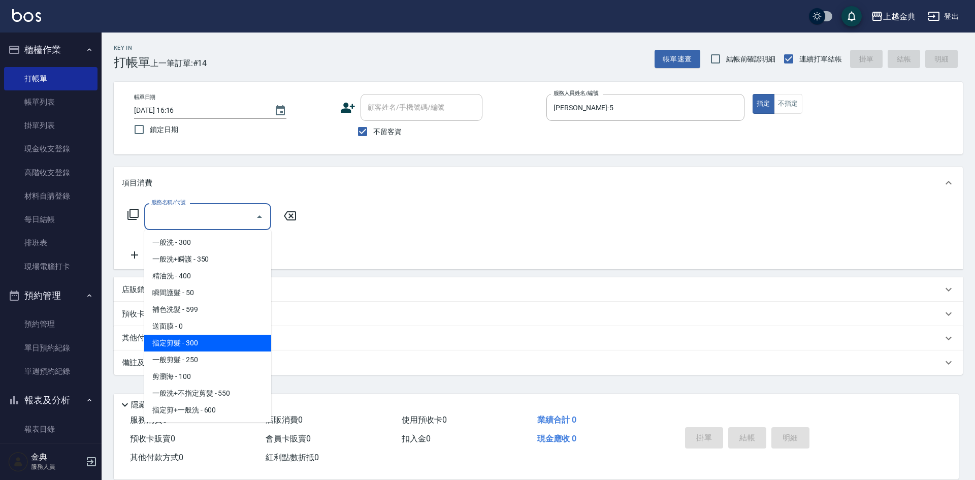
click at [205, 342] on span "指定剪髮 - 300" at bounding box center [207, 343] width 127 height 17
type input "指定剪髮(199)"
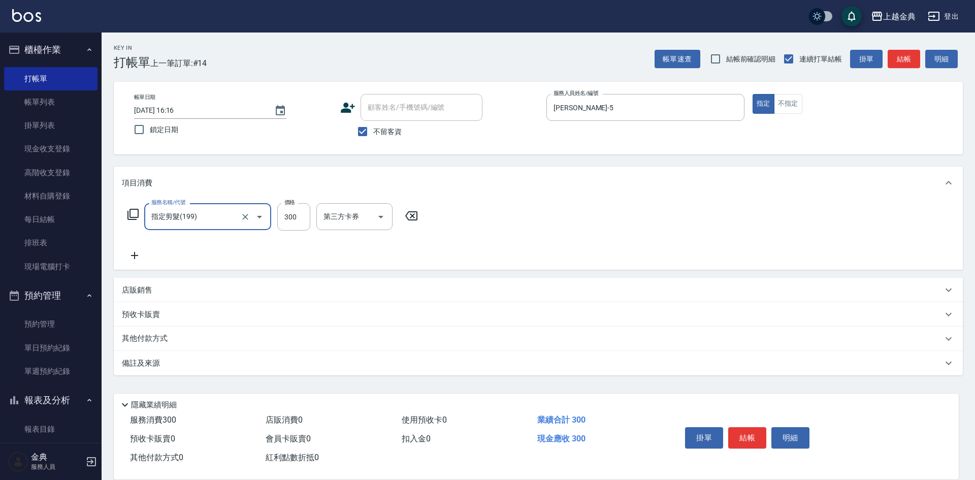
click at [195, 338] on div "其他付款方式" at bounding box center [532, 338] width 821 height 11
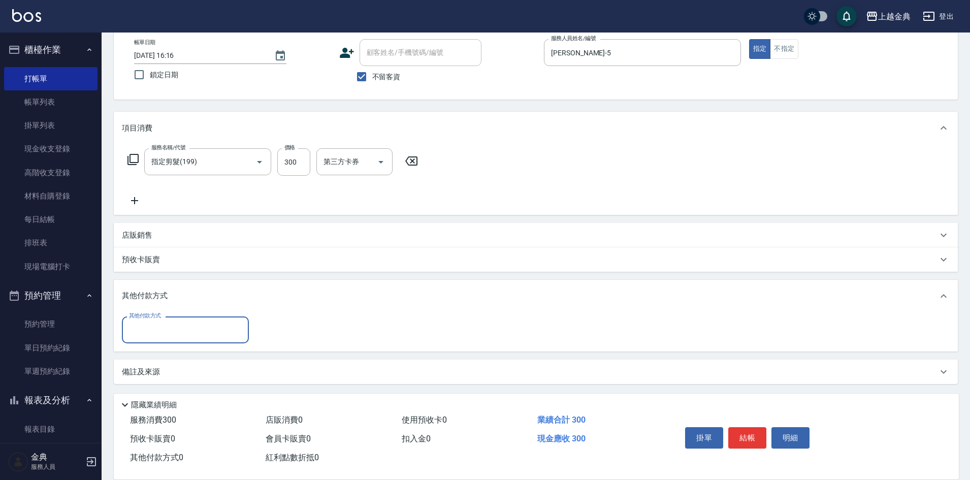
scroll to position [56, 0]
click at [171, 328] on input "其他付款方式" at bounding box center [185, 329] width 118 height 18
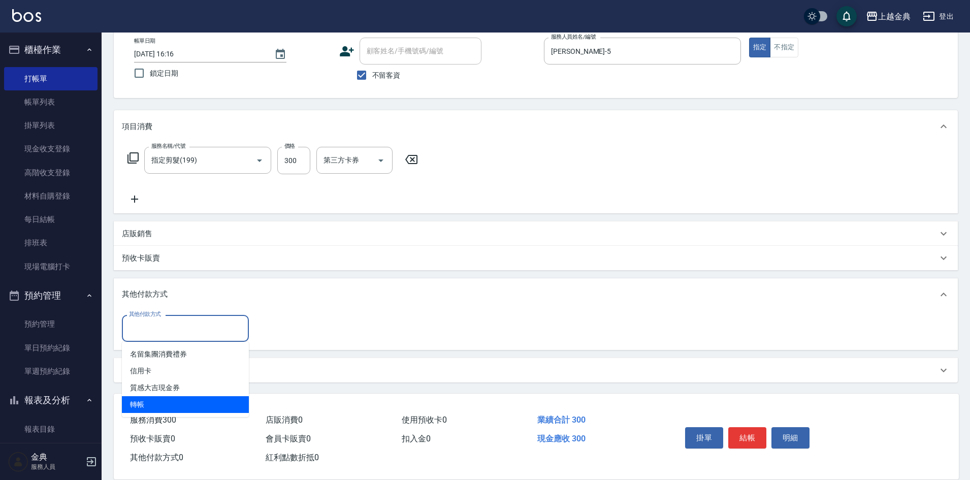
click at [177, 397] on span "轉帳" at bounding box center [185, 404] width 127 height 17
type input "轉帳"
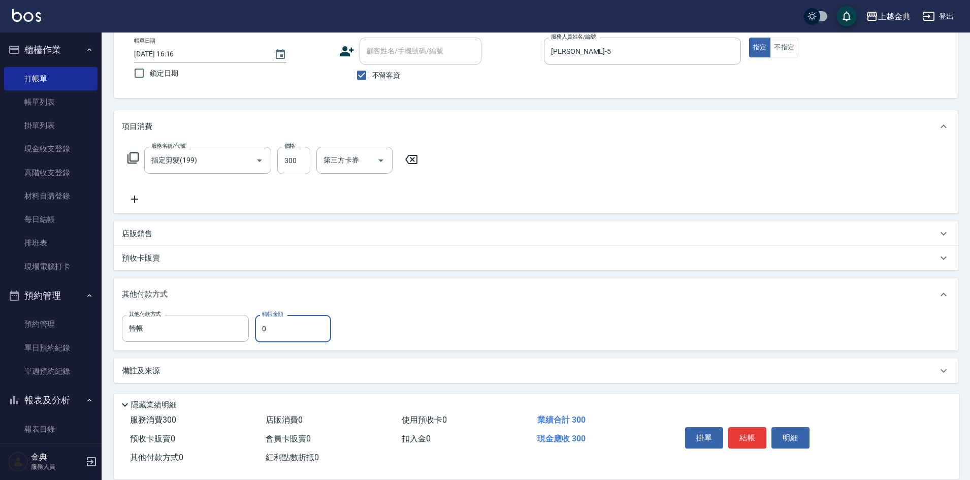
click at [273, 325] on input "0" at bounding box center [293, 328] width 76 height 27
type input "300"
click at [745, 432] on button "結帳" at bounding box center [747, 437] width 38 height 21
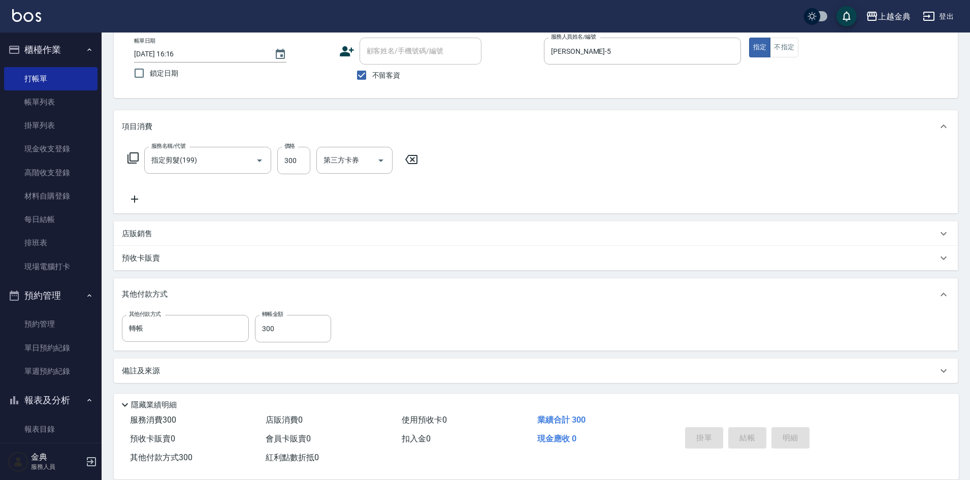
type input "[DATE] 16:17"
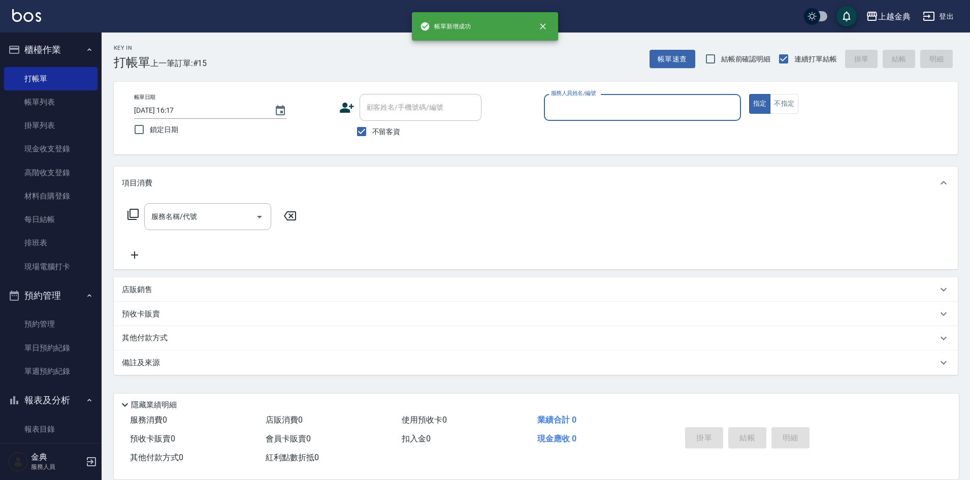
scroll to position [0, 0]
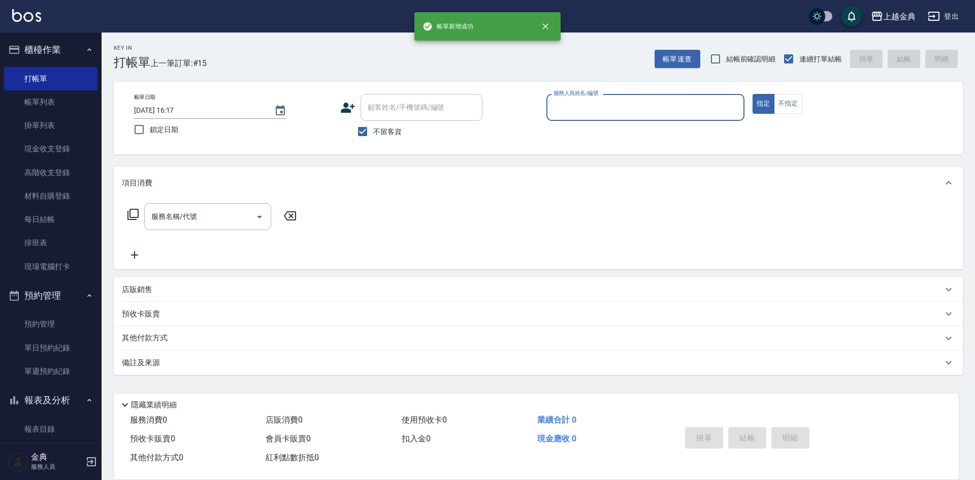
click at [639, 115] on input "服務人員姓名/編號" at bounding box center [645, 108] width 189 height 18
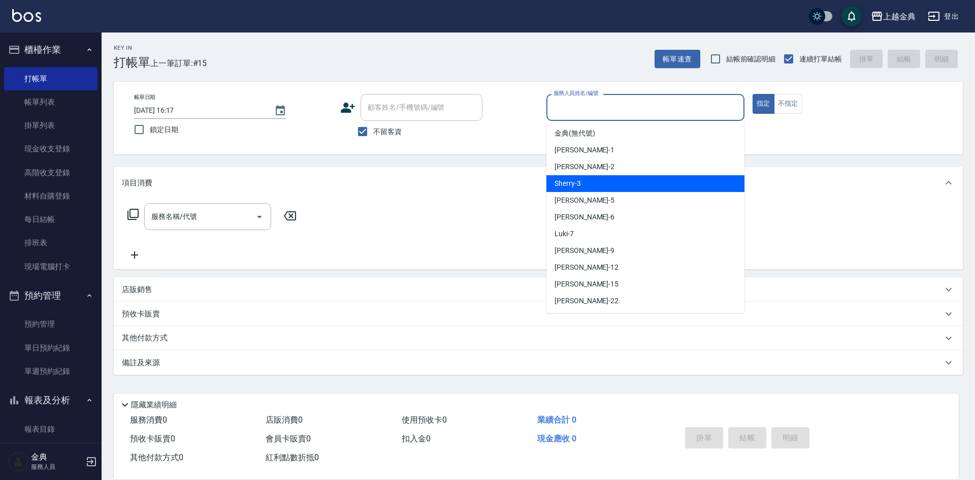
click at [626, 176] on div "Sherry -3" at bounding box center [646, 183] width 198 height 17
type input "Sherry-3"
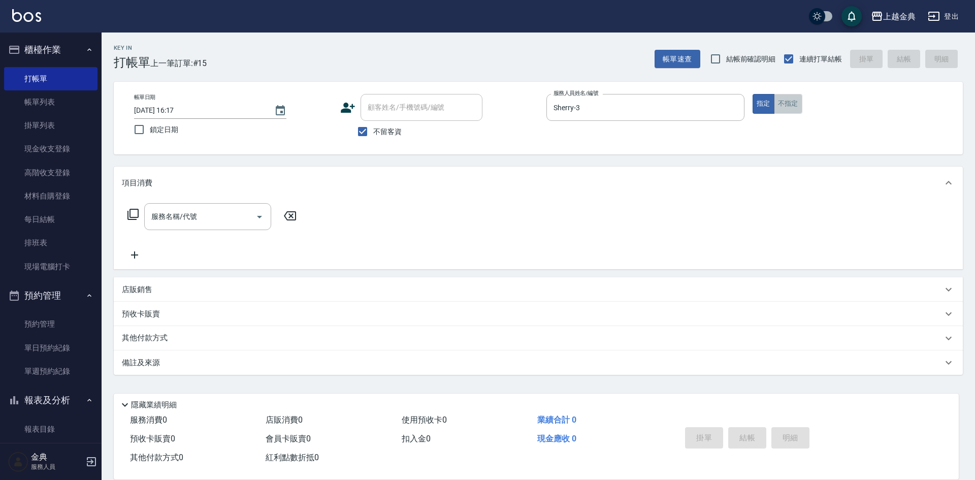
click at [795, 110] on button "不指定" at bounding box center [788, 104] width 28 height 20
click at [185, 220] on input "服務名稱/代號" at bounding box center [200, 217] width 103 height 18
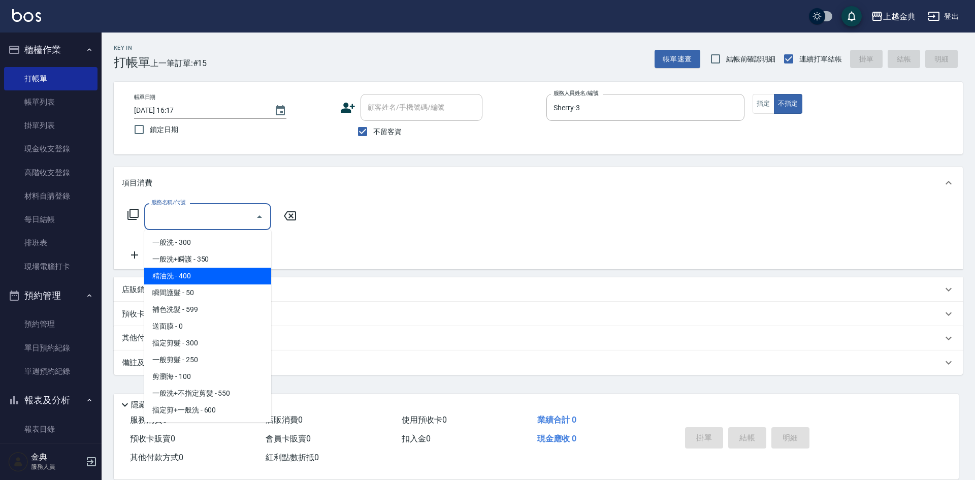
click at [212, 274] on span "精油洗 - 400" at bounding box center [207, 276] width 127 height 17
type input "精油洗(102)"
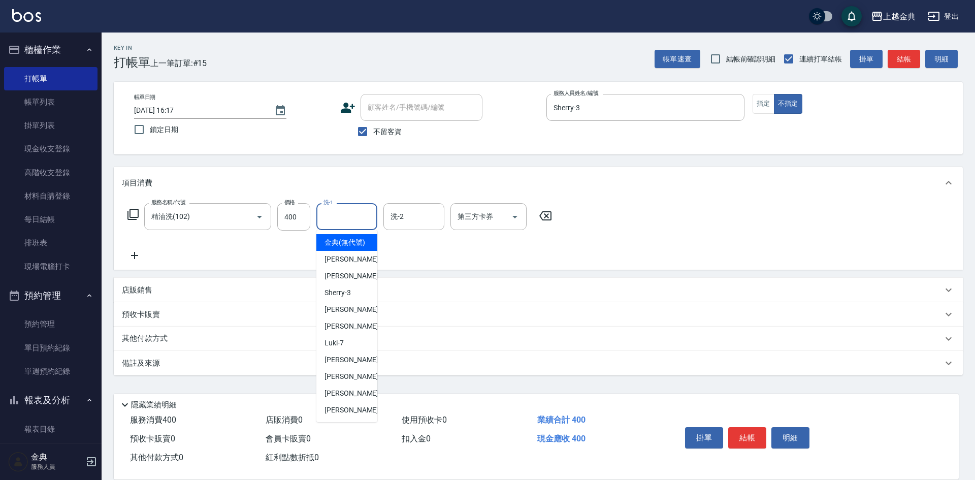
click at [357, 217] on input "洗-1" at bounding box center [347, 217] width 52 height 18
click at [356, 385] on div "[PERSON_NAME]-12" at bounding box center [346, 376] width 61 height 17
type input "[PERSON_NAME]-12"
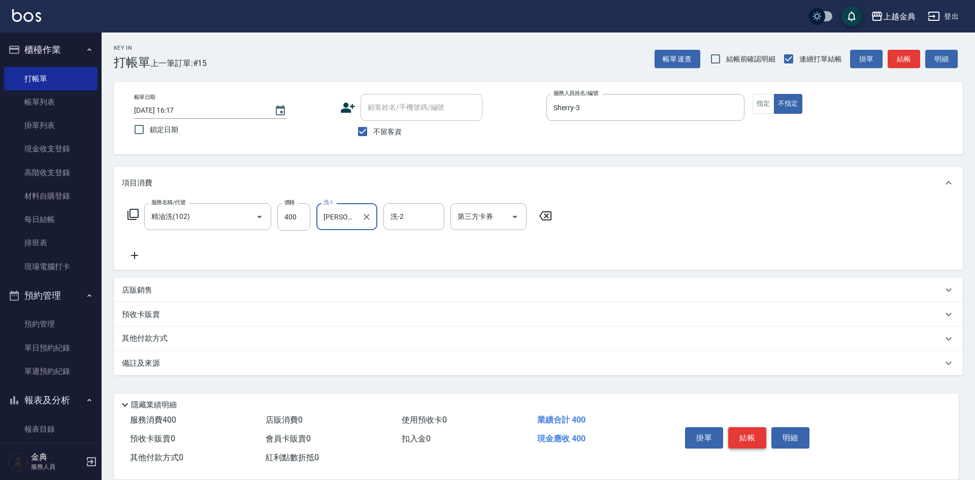
click at [756, 442] on button "結帳" at bounding box center [747, 437] width 38 height 21
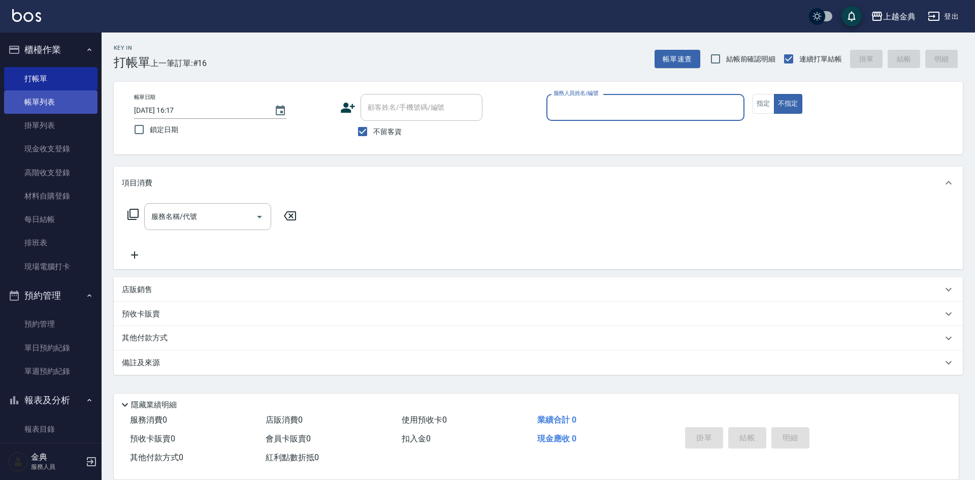
click at [58, 100] on link "帳單列表" at bounding box center [50, 101] width 93 height 23
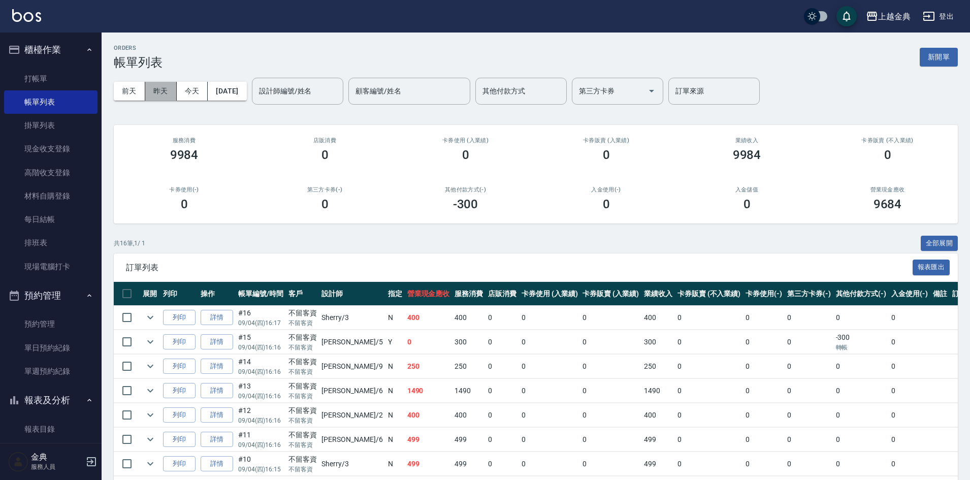
click at [156, 92] on button "昨天" at bounding box center [160, 91] width 31 height 19
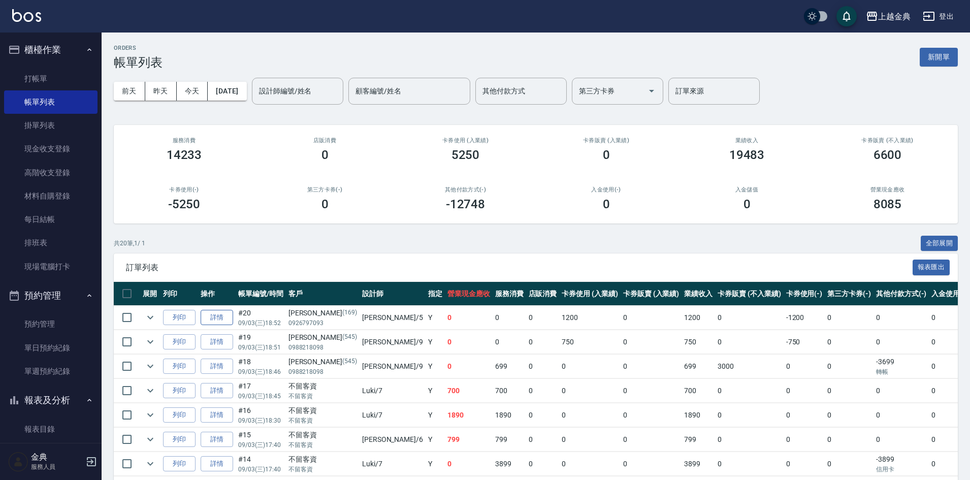
click at [219, 317] on link "詳情" at bounding box center [217, 318] width 33 height 16
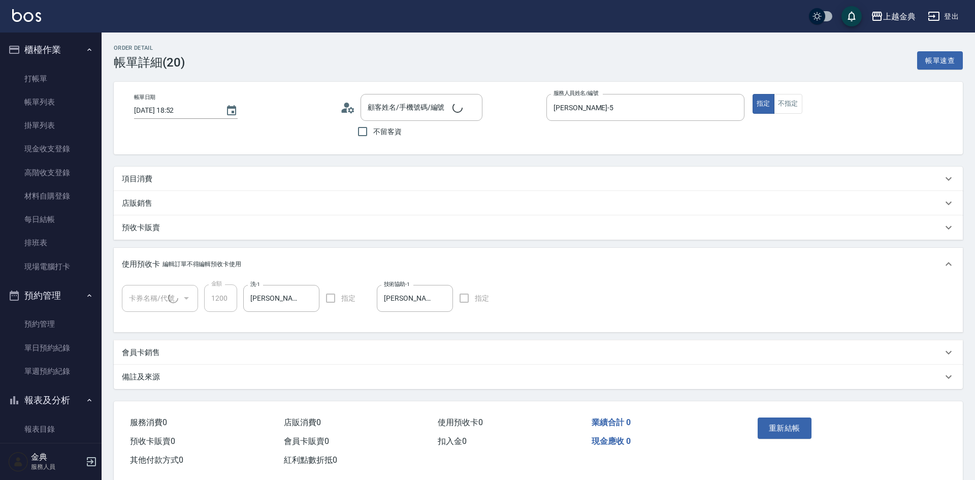
type input "[DATE] 18:52"
type input "[PERSON_NAME]-5"
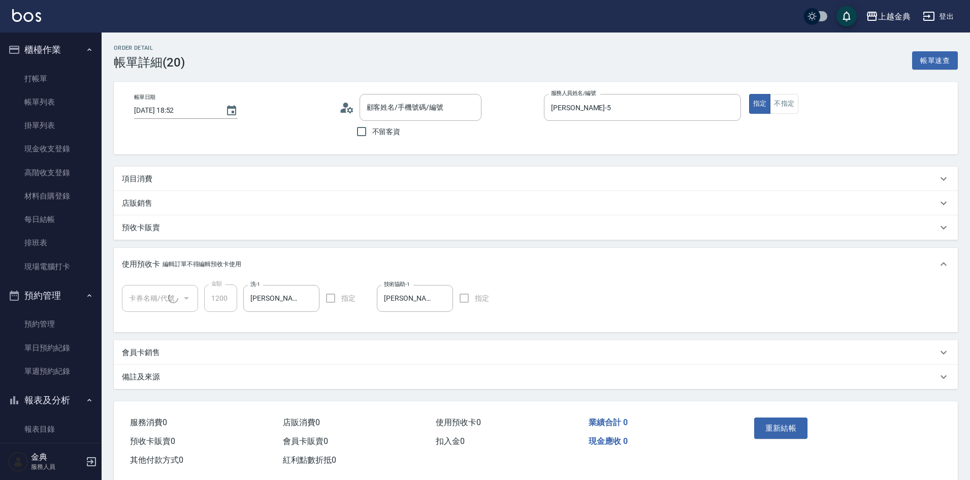
type input "[PERSON_NAME]/0926797093/169"
type input "頭皮3次(1/1)"
click at [553, 298] on input "洗-2" at bounding box center [548, 299] width 67 height 18
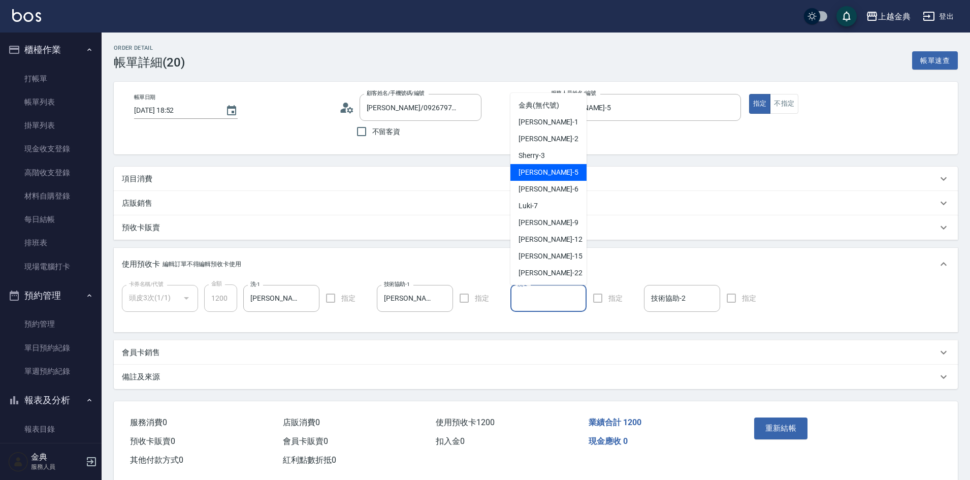
click at [550, 171] on div "[PERSON_NAME] -5" at bounding box center [549, 172] width 76 height 17
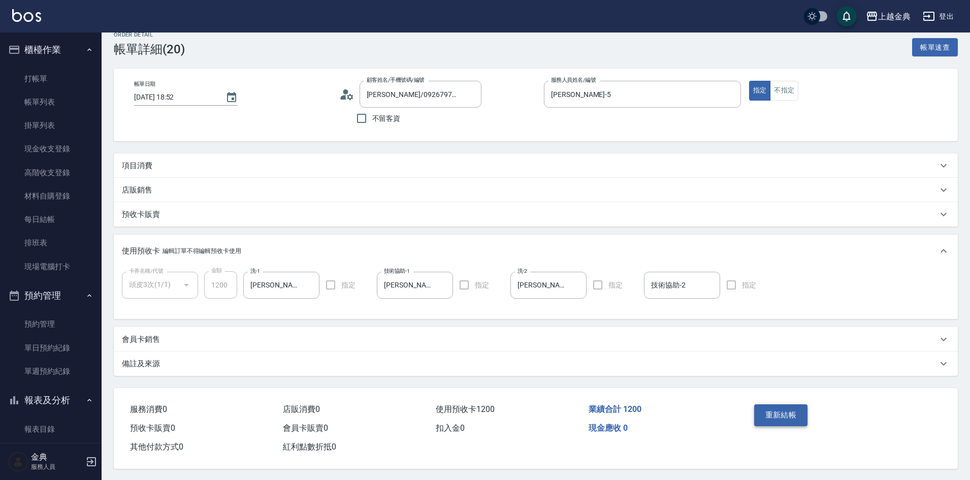
scroll to position [19, 0]
click at [790, 411] on button "重新結帳" at bounding box center [781, 413] width 54 height 21
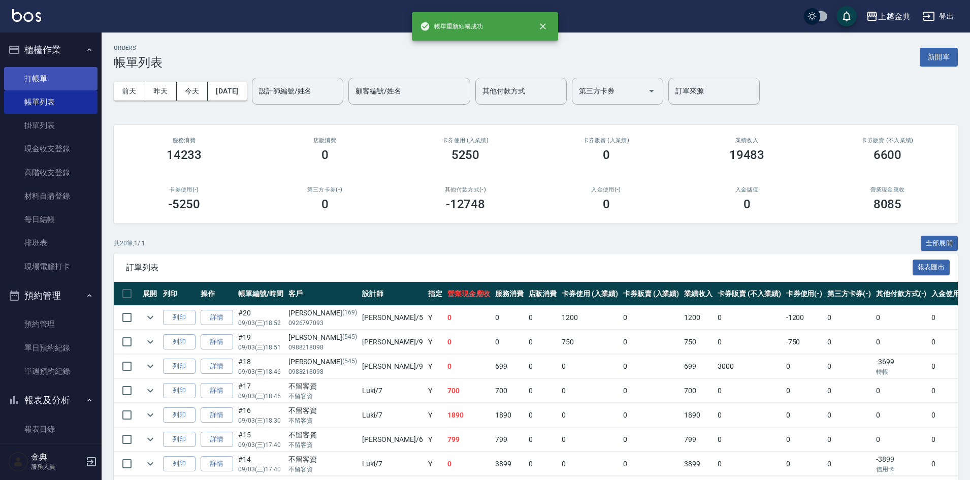
click at [61, 78] on link "打帳單" at bounding box center [50, 78] width 93 height 23
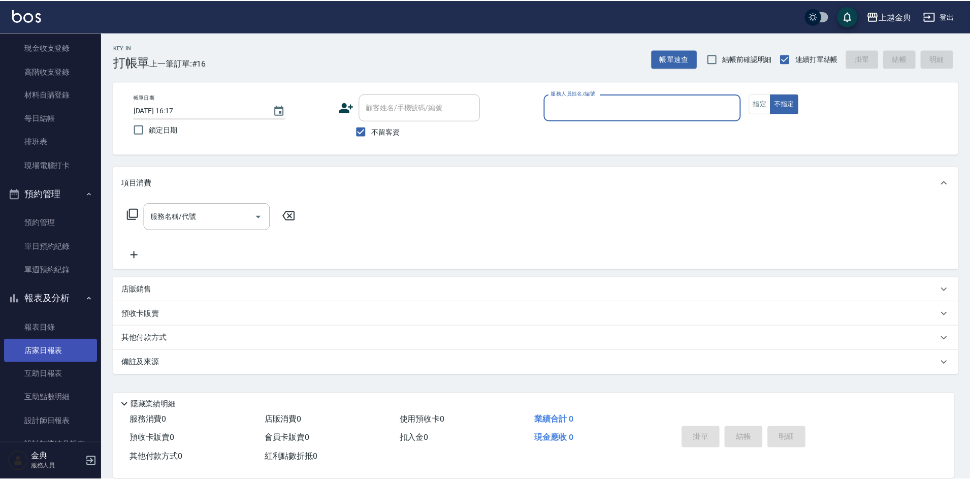
scroll to position [152, 0]
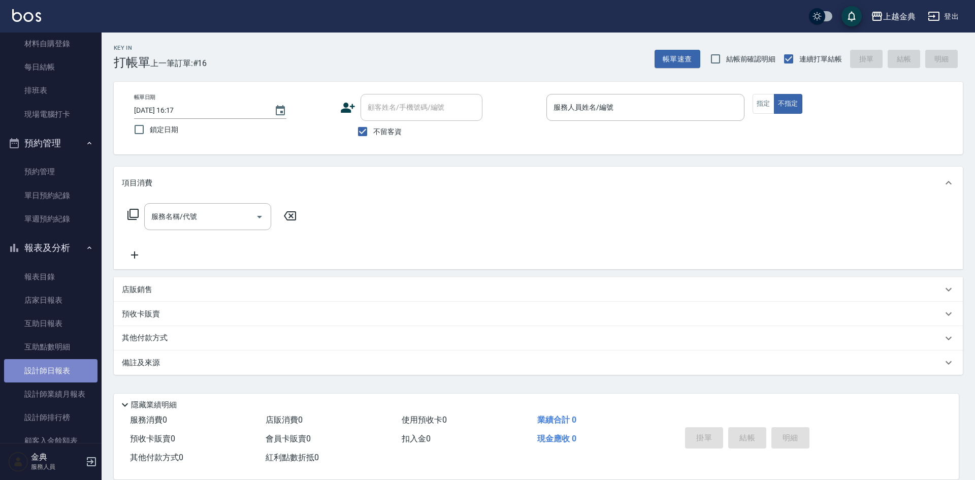
click at [66, 359] on link "設計師日報表" at bounding box center [50, 370] width 93 height 23
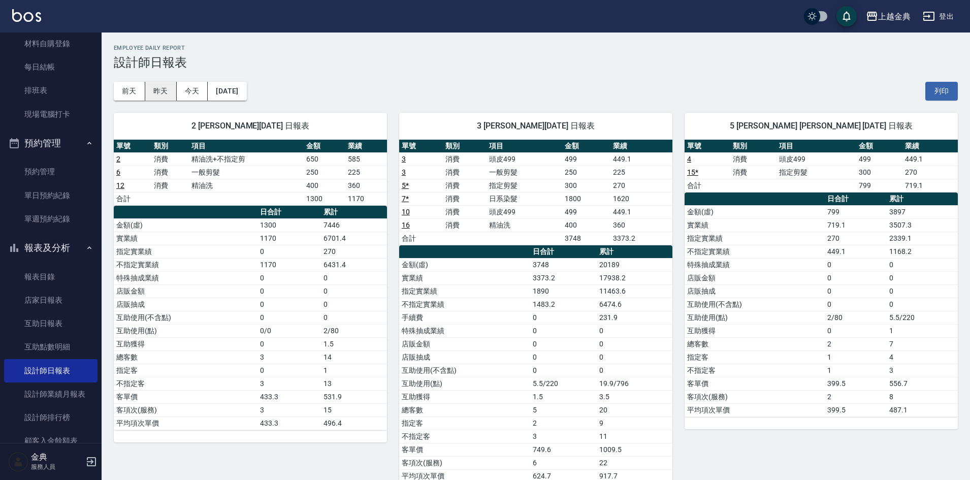
click at [166, 88] on button "昨天" at bounding box center [160, 91] width 31 height 19
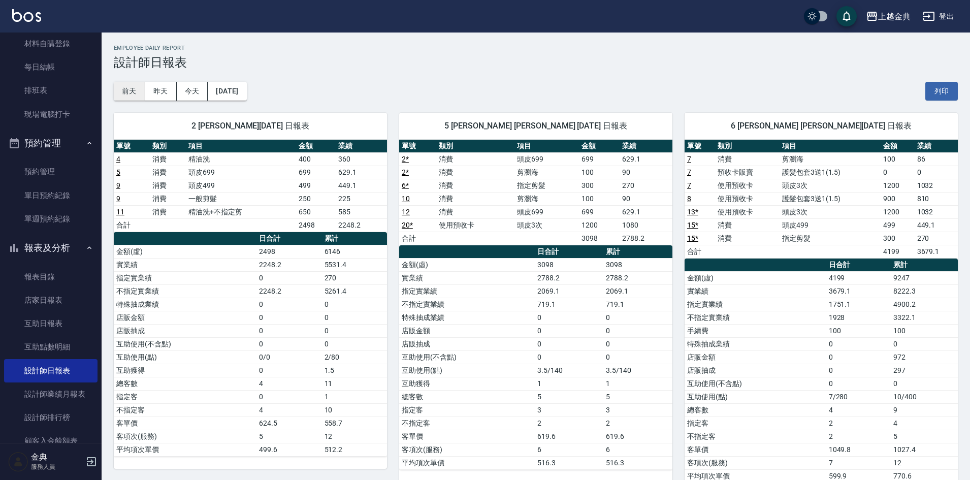
drag, startPoint x: 130, startPoint y: 86, endPoint x: 139, endPoint y: 89, distance: 10.1
click at [130, 86] on button "前天" at bounding box center [129, 91] width 31 height 19
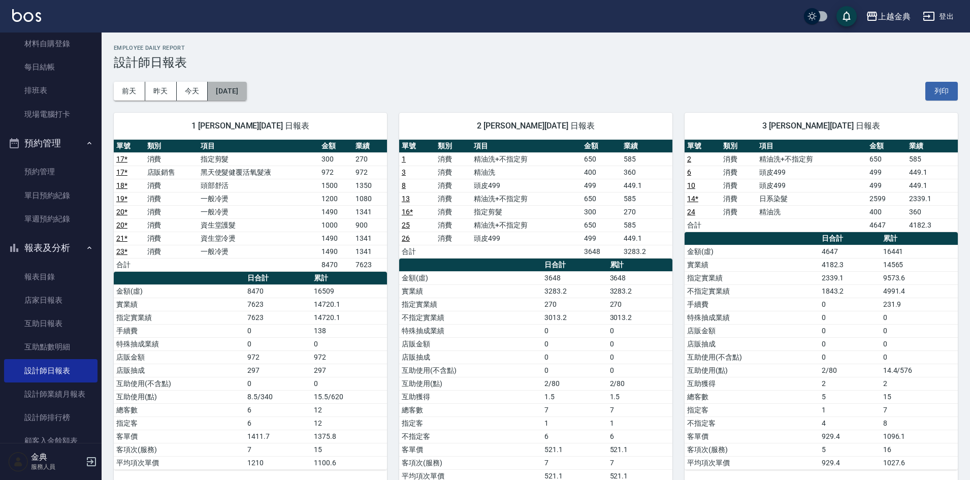
click at [246, 88] on button "[DATE]" at bounding box center [227, 91] width 39 height 19
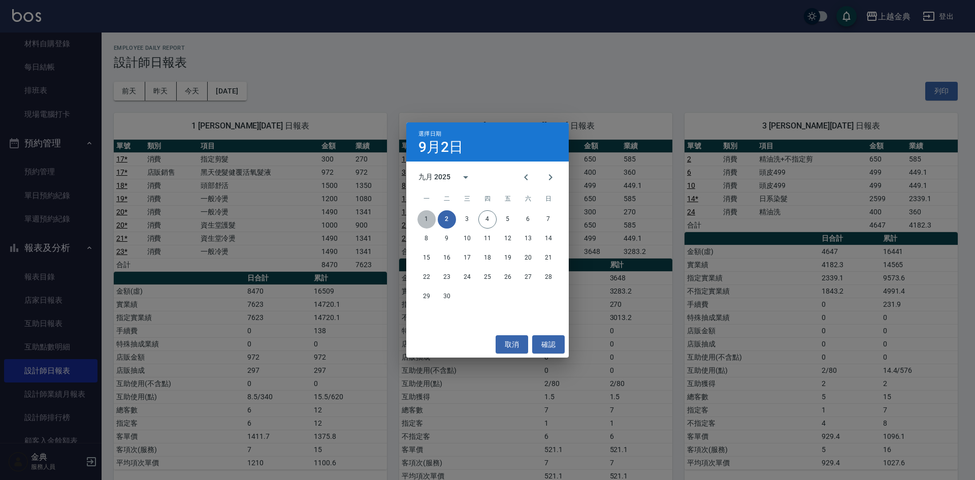
click at [429, 215] on button "1" at bounding box center [427, 219] width 18 height 18
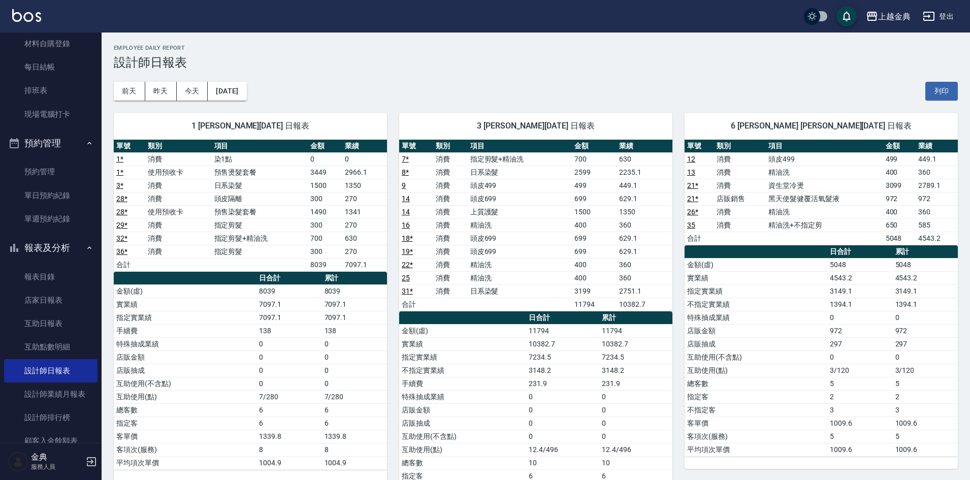
drag, startPoint x: 785, startPoint y: 158, endPoint x: 785, endPoint y: 173, distance: 14.2
click at [785, 169] on tbody "12 消費 頭皮499 499 449.1 13 消費 精油洗 400 360 21 * 消費 資生堂冷燙 3099 2789.1 21 * 店販銷售 黑天使…" at bounding box center [821, 198] width 273 height 92
click at [788, 188] on td "資生堂冷燙" at bounding box center [824, 185] width 117 height 13
drag, startPoint x: 55, startPoint y: 297, endPoint x: 67, endPoint y: 300, distance: 12.1
click at [55, 297] on link "店家日報表" at bounding box center [50, 300] width 93 height 23
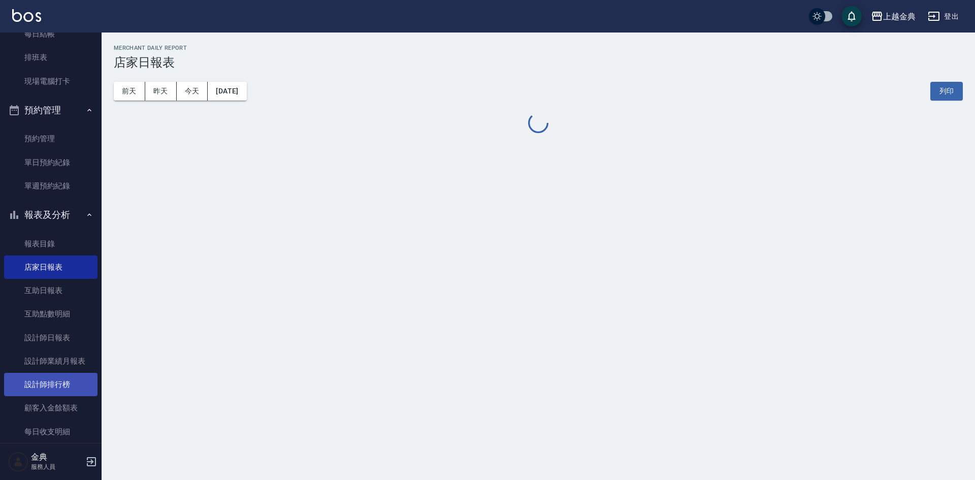
scroll to position [203, 0]
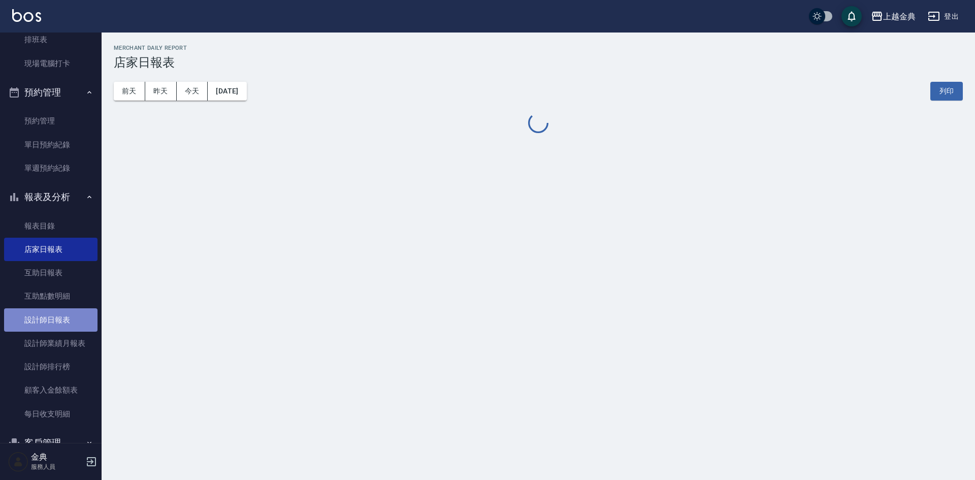
click at [67, 327] on link "設計師日報表" at bounding box center [50, 319] width 93 height 23
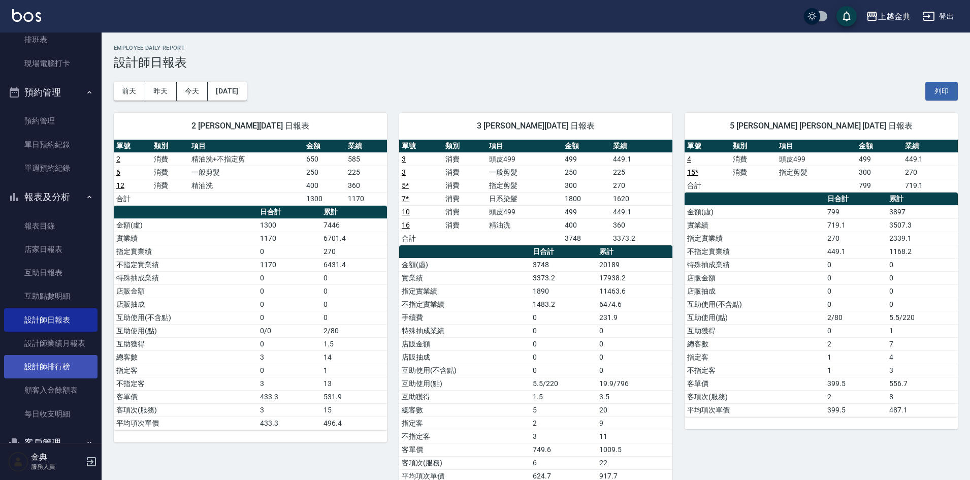
click at [67, 361] on link "設計師排行榜" at bounding box center [50, 366] width 93 height 23
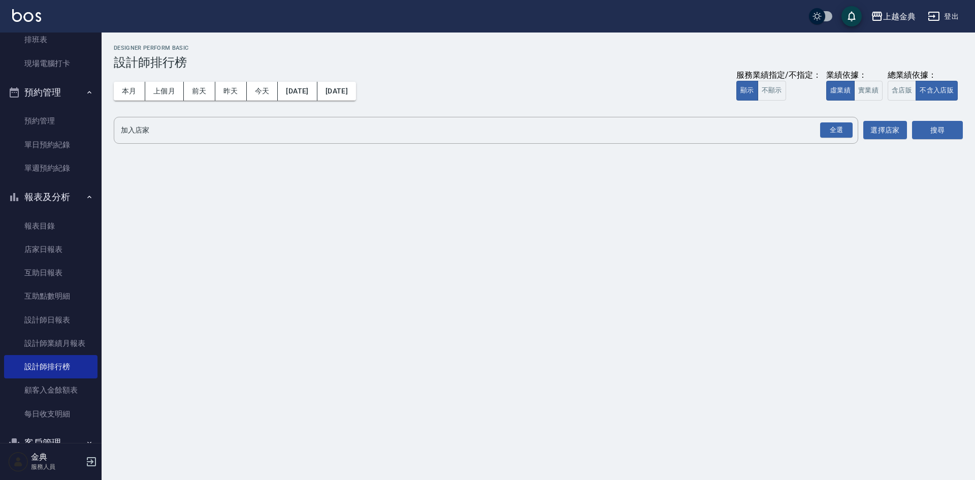
click at [900, 102] on div "本月 上個月 [DATE] [DATE] [DATE] [DATE] [DATE] 服務業績指定/不指定： 顯示 不顯示 業績依據： 虛業績 實業績 總業績依…" at bounding box center [538, 91] width 849 height 43
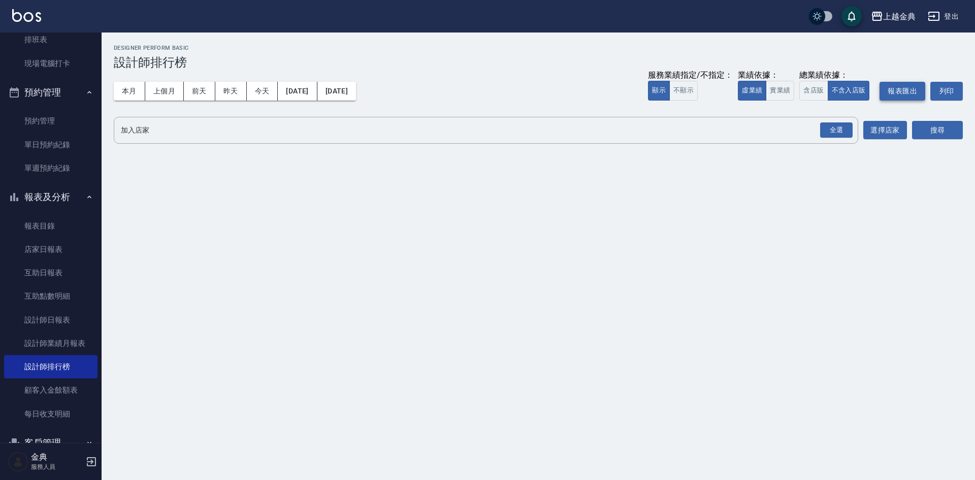
click at [904, 90] on button "報表匯出" at bounding box center [903, 91] width 46 height 19
click at [679, 89] on button "不顯示" at bounding box center [684, 91] width 28 height 20
click at [807, 88] on button "含店販" at bounding box center [814, 91] width 28 height 20
click at [844, 128] on div "全選" at bounding box center [836, 130] width 33 height 16
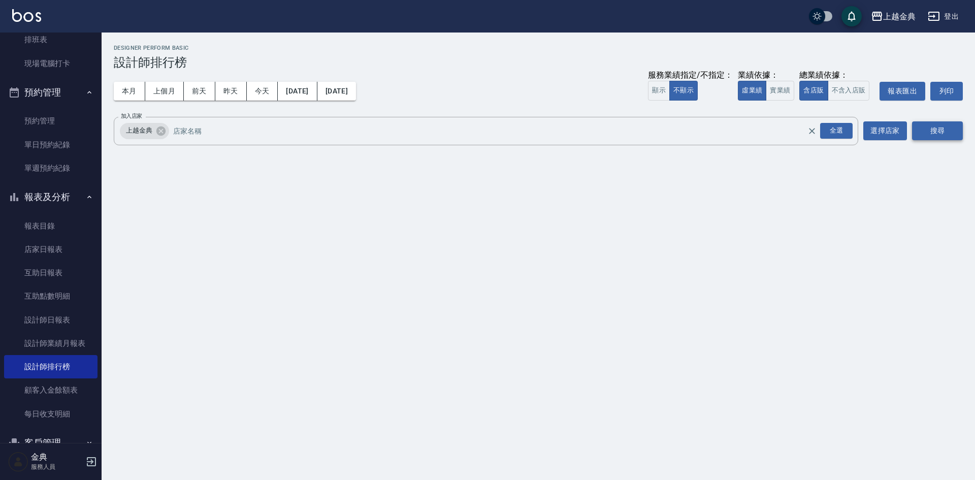
click at [928, 134] on button "搜尋" at bounding box center [937, 130] width 51 height 19
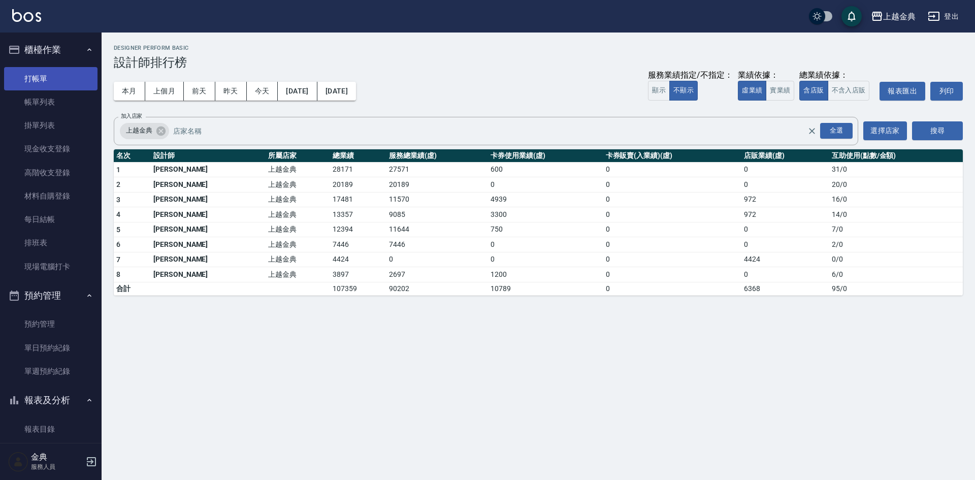
click at [52, 79] on link "打帳單" at bounding box center [50, 78] width 93 height 23
